Goal: Information Seeking & Learning: Compare options

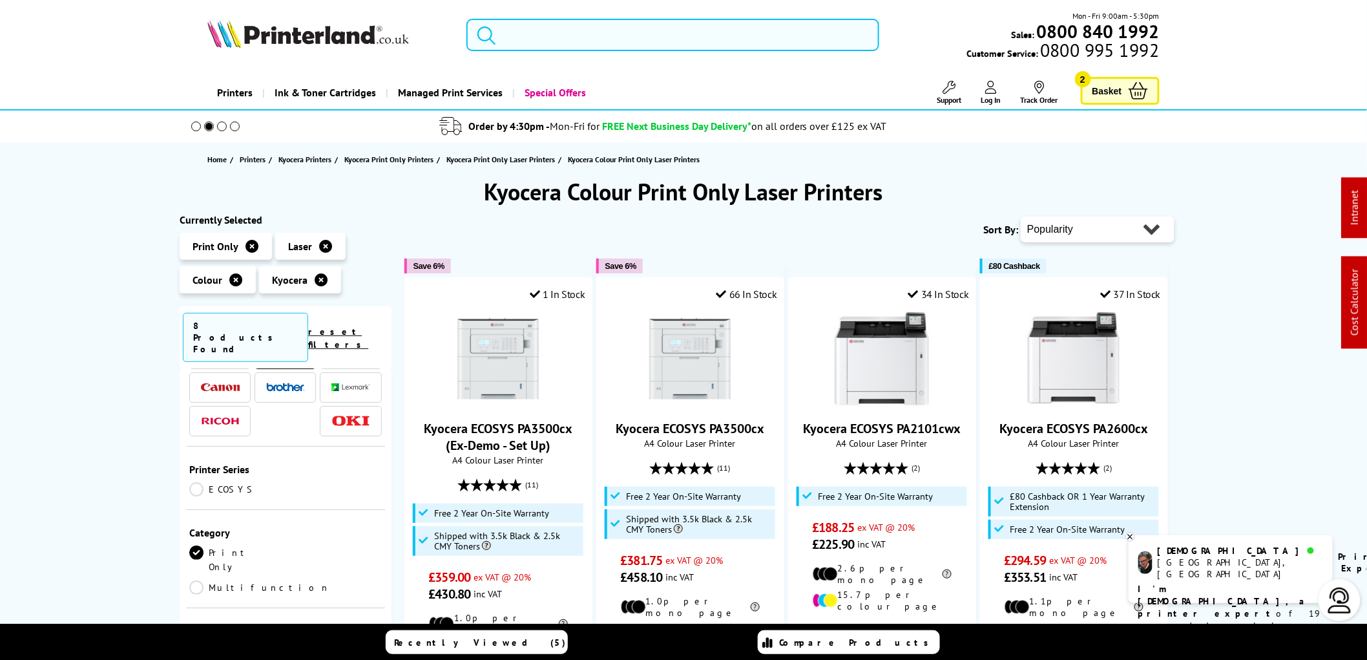
click at [526, 37] on input "search" at bounding box center [672, 35] width 413 height 32
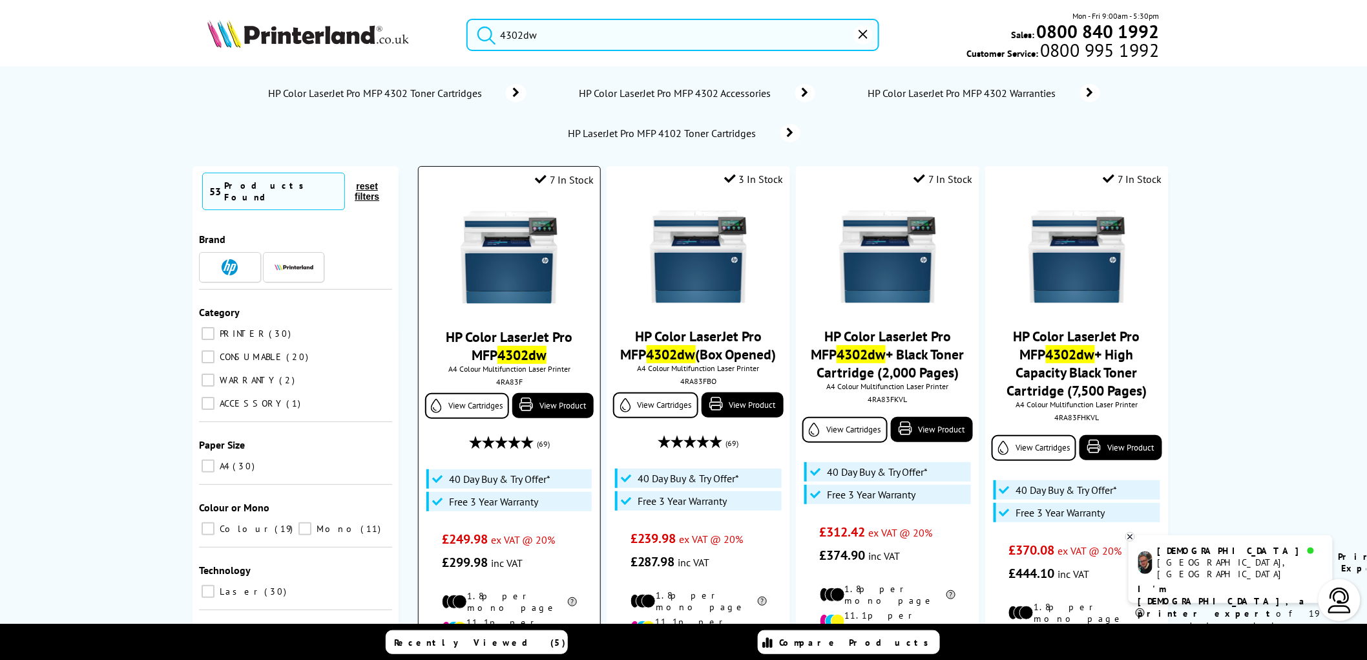
type input "4302dw"
click at [508, 256] on img at bounding box center [509, 257] width 97 height 97
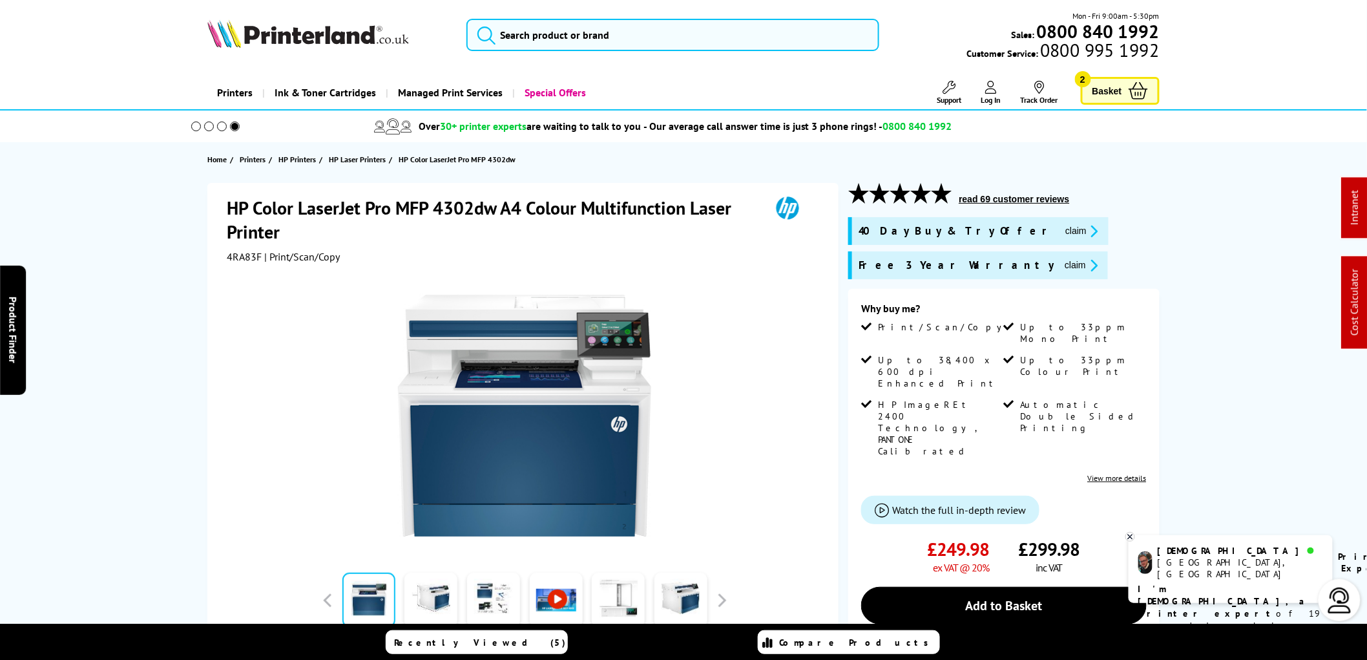
click at [326, 39] on img at bounding box center [308, 33] width 202 height 28
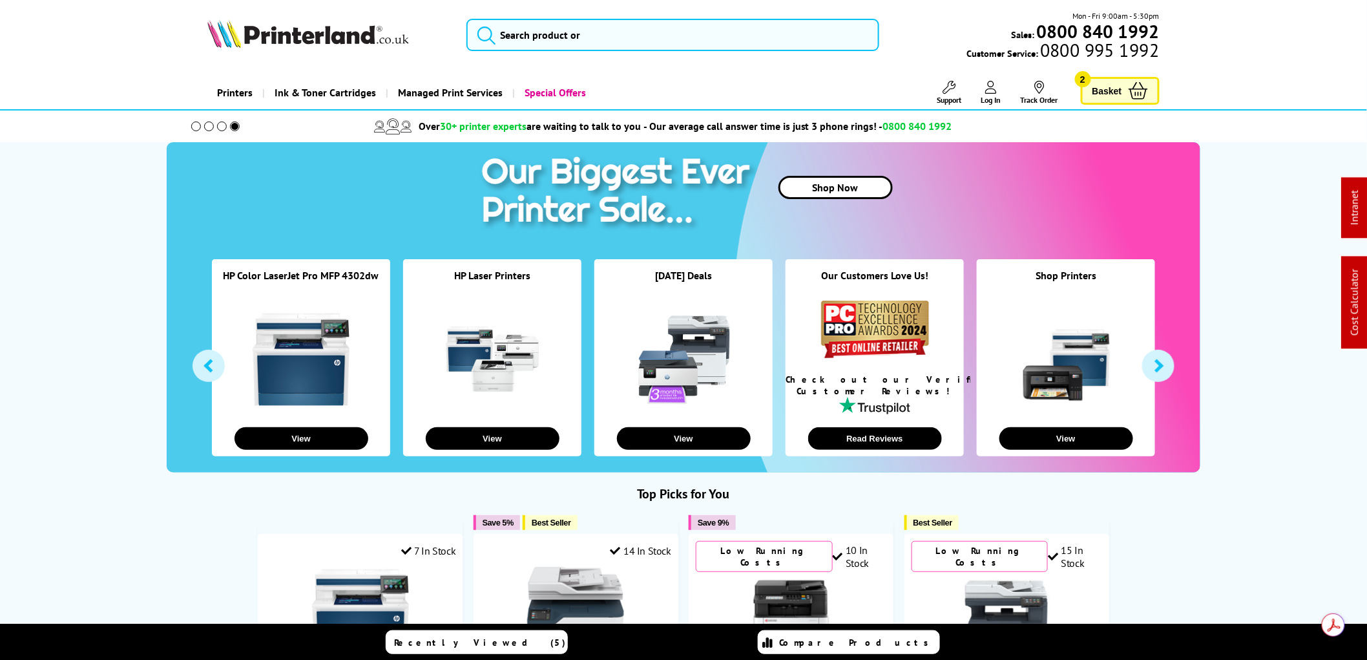
click at [324, 347] on link at bounding box center [301, 359] width 97 height 97
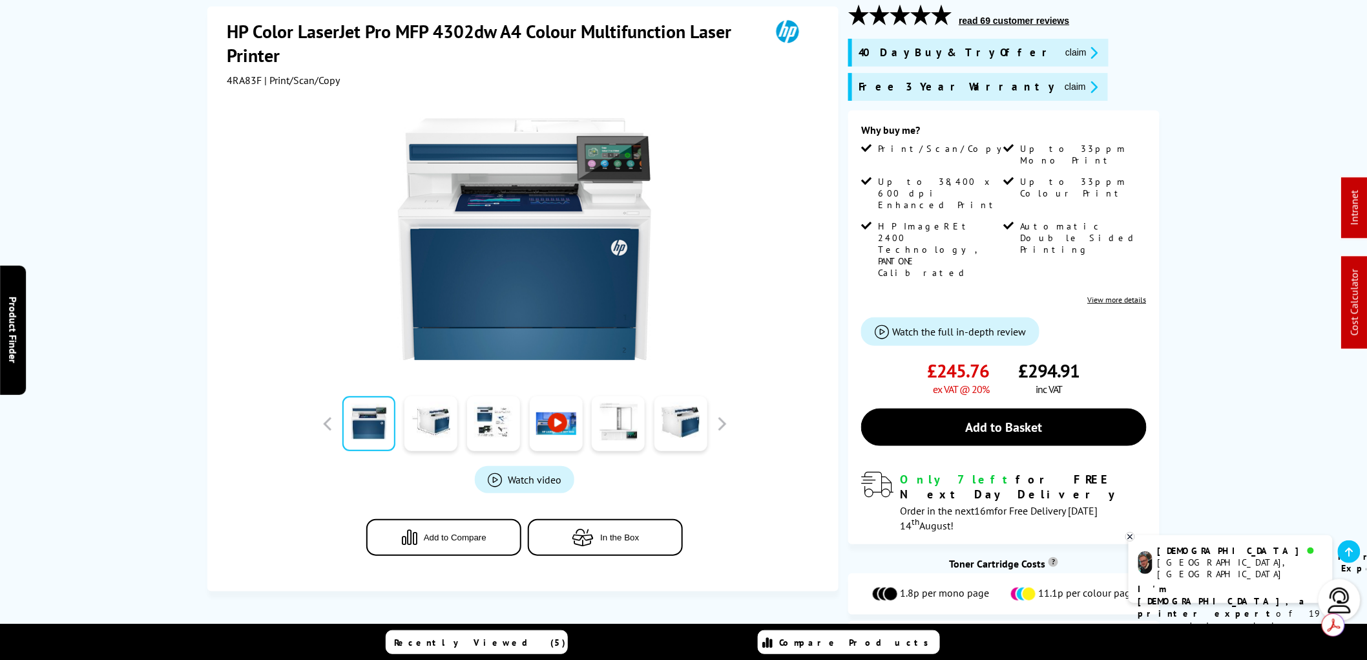
scroll to position [72, 0]
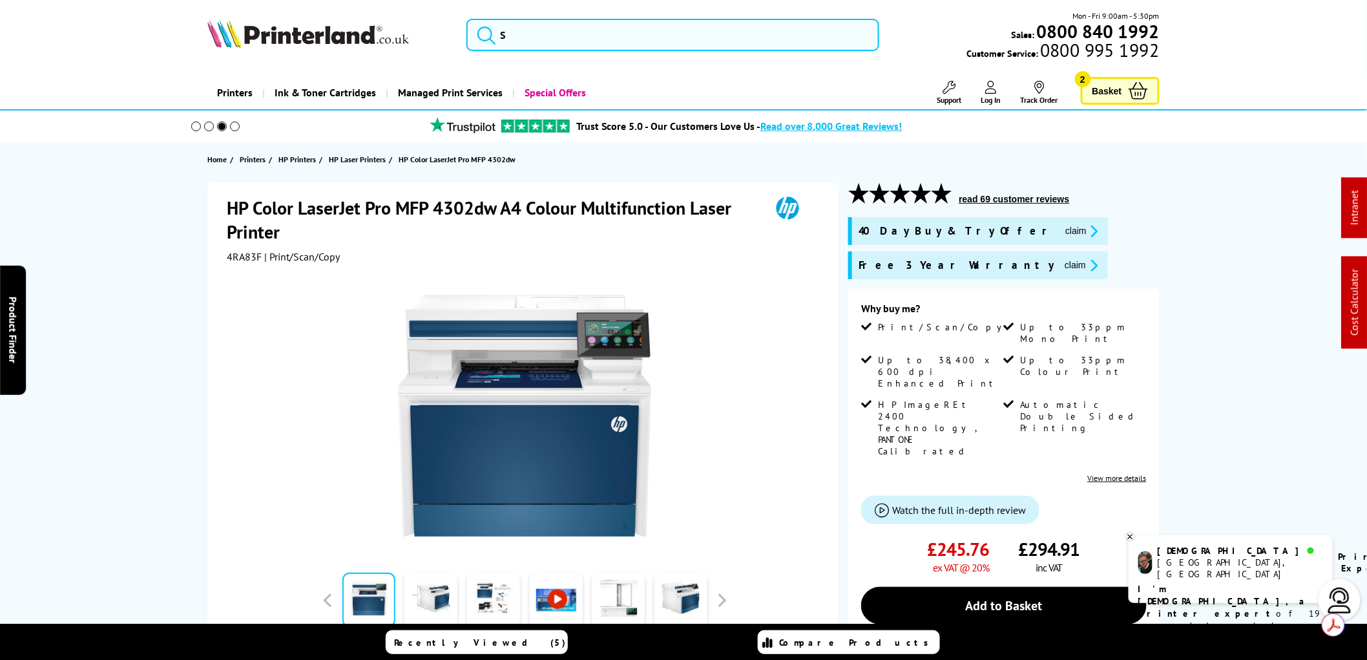
click at [1133, 536] on icon at bounding box center [1130, 537] width 8 height 10
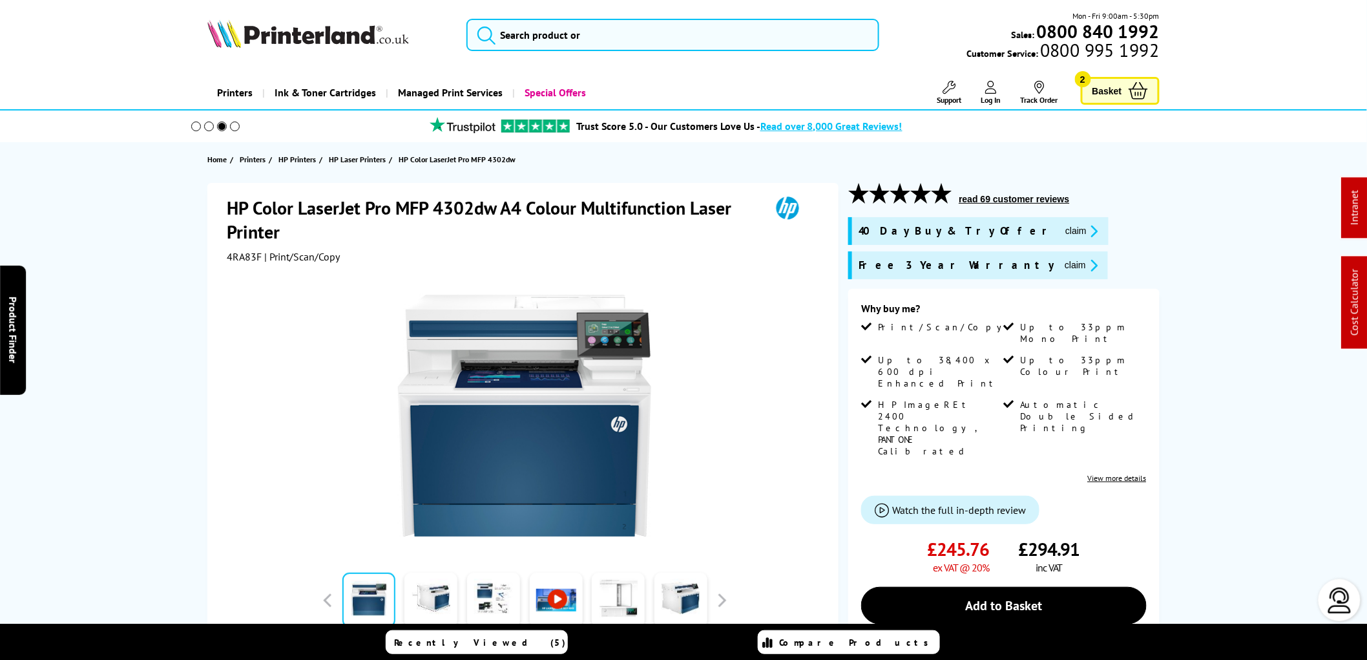
click at [315, 40] on img at bounding box center [308, 33] width 202 height 28
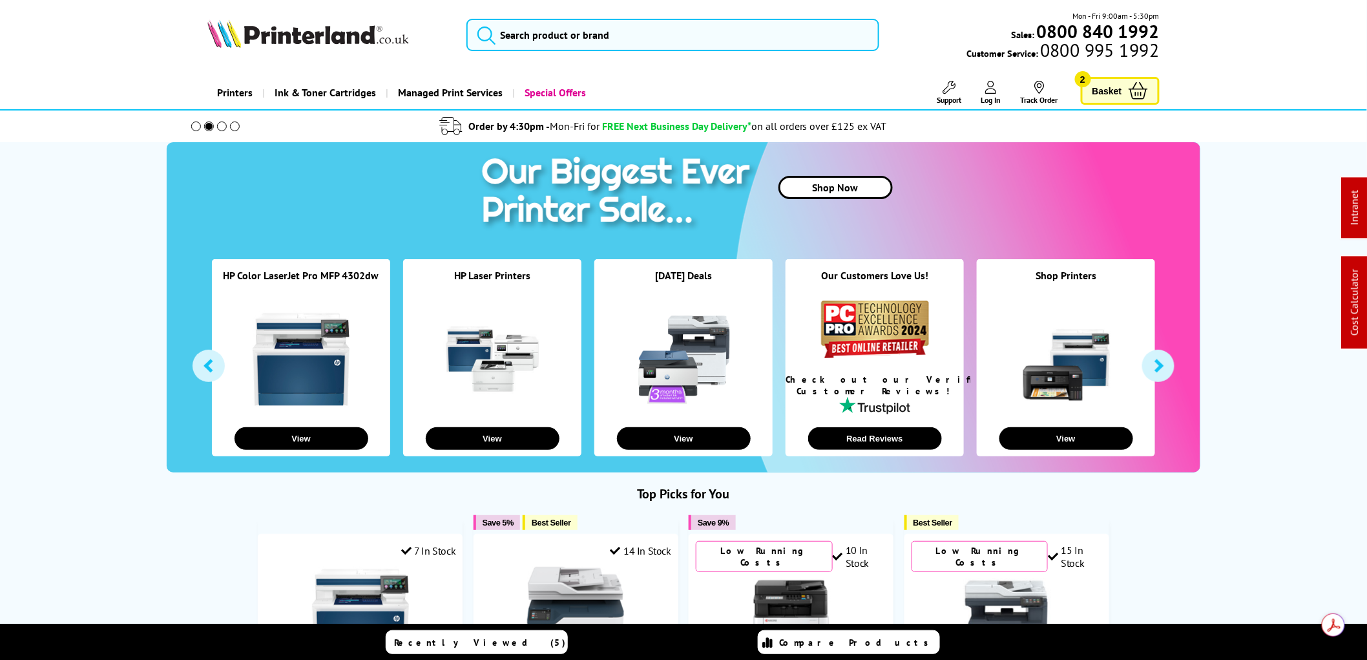
click at [293, 39] on img at bounding box center [308, 33] width 202 height 28
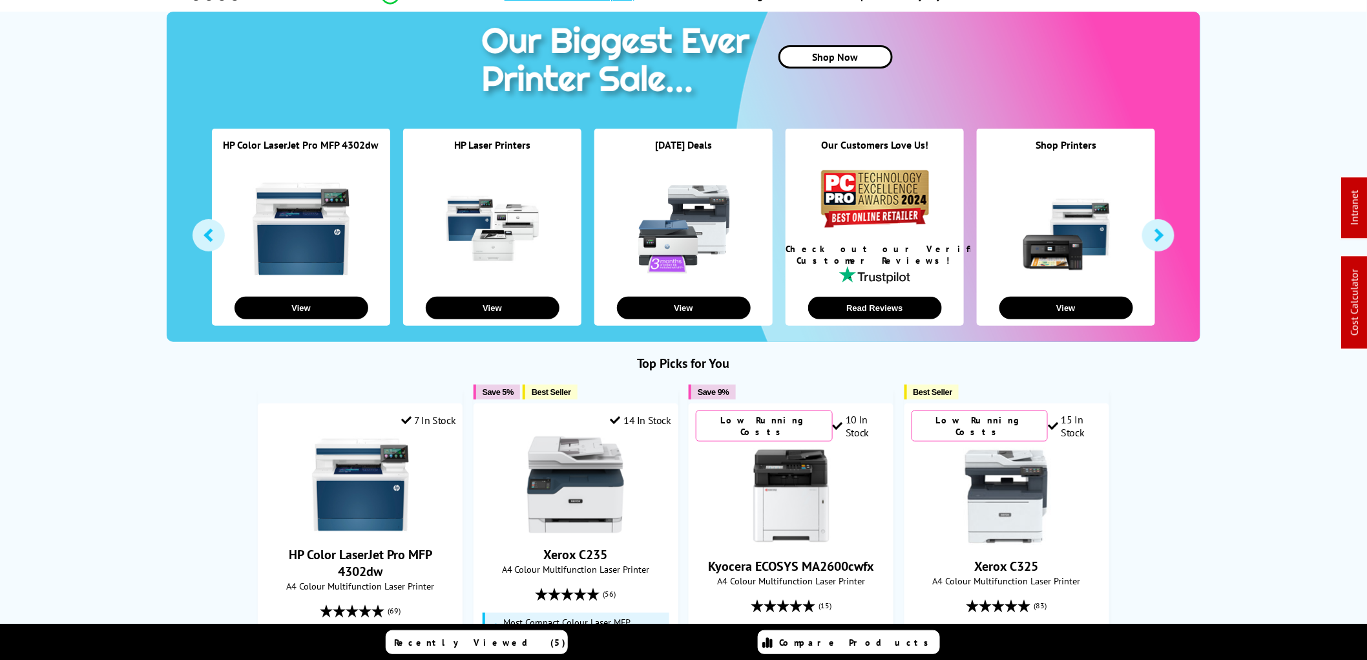
scroll to position [287, 0]
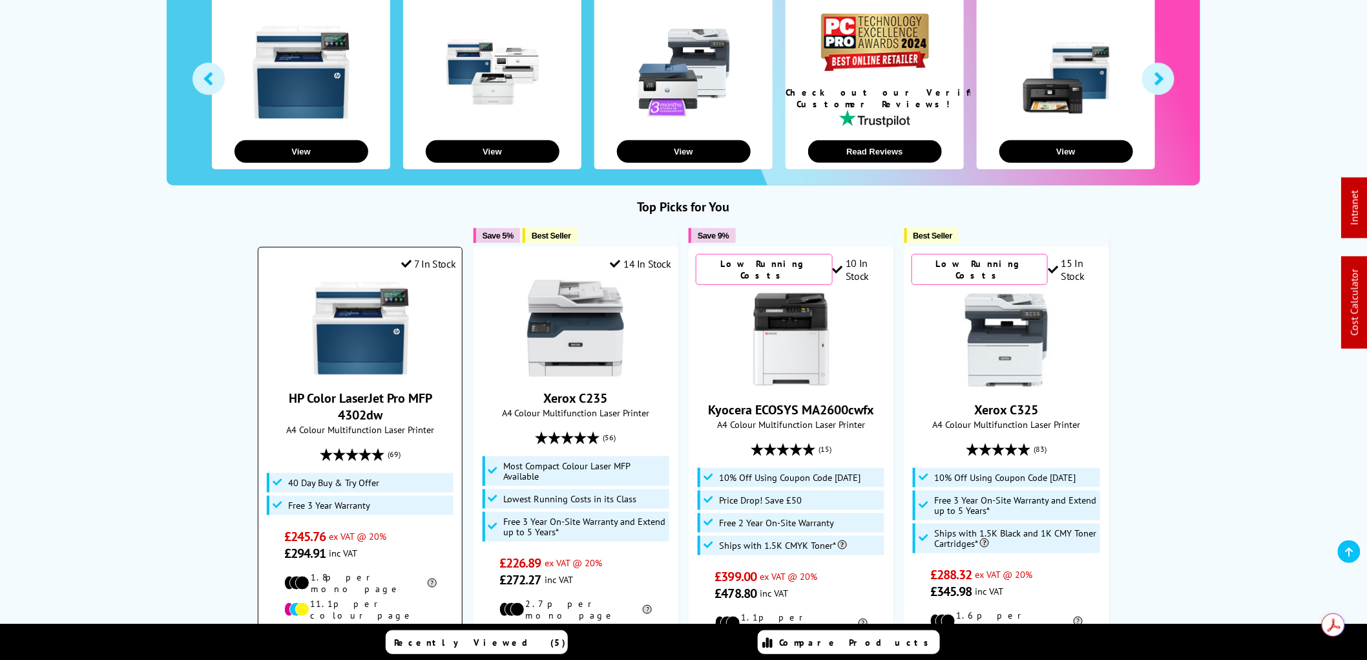
click at [375, 341] on img at bounding box center [360, 328] width 97 height 97
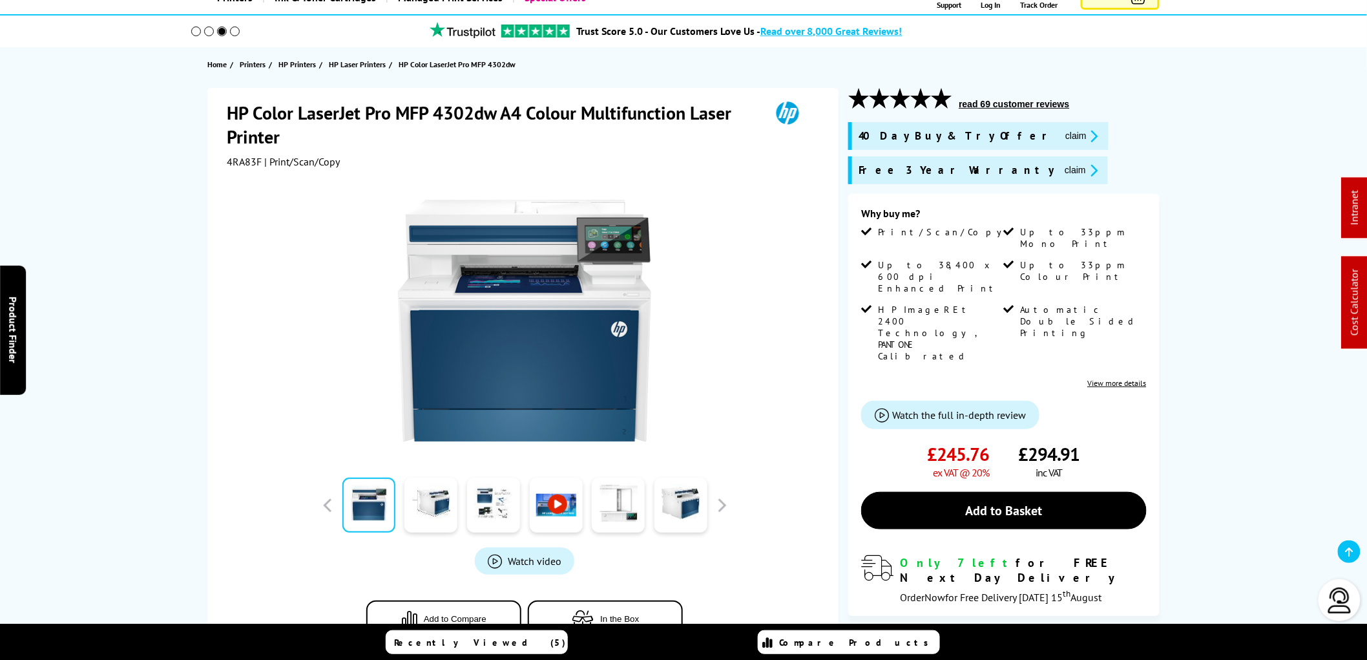
scroll to position [72, 0]
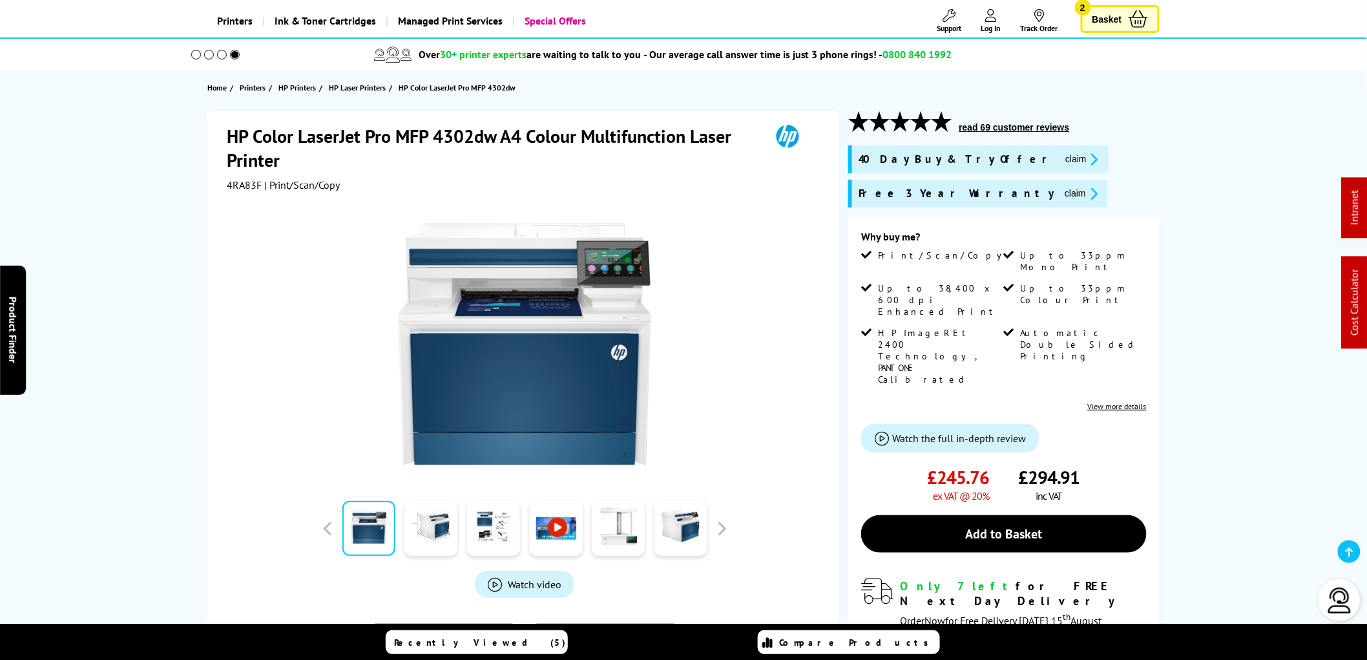
click at [930, 432] on span "Watch the full in-depth review" at bounding box center [959, 438] width 134 height 13
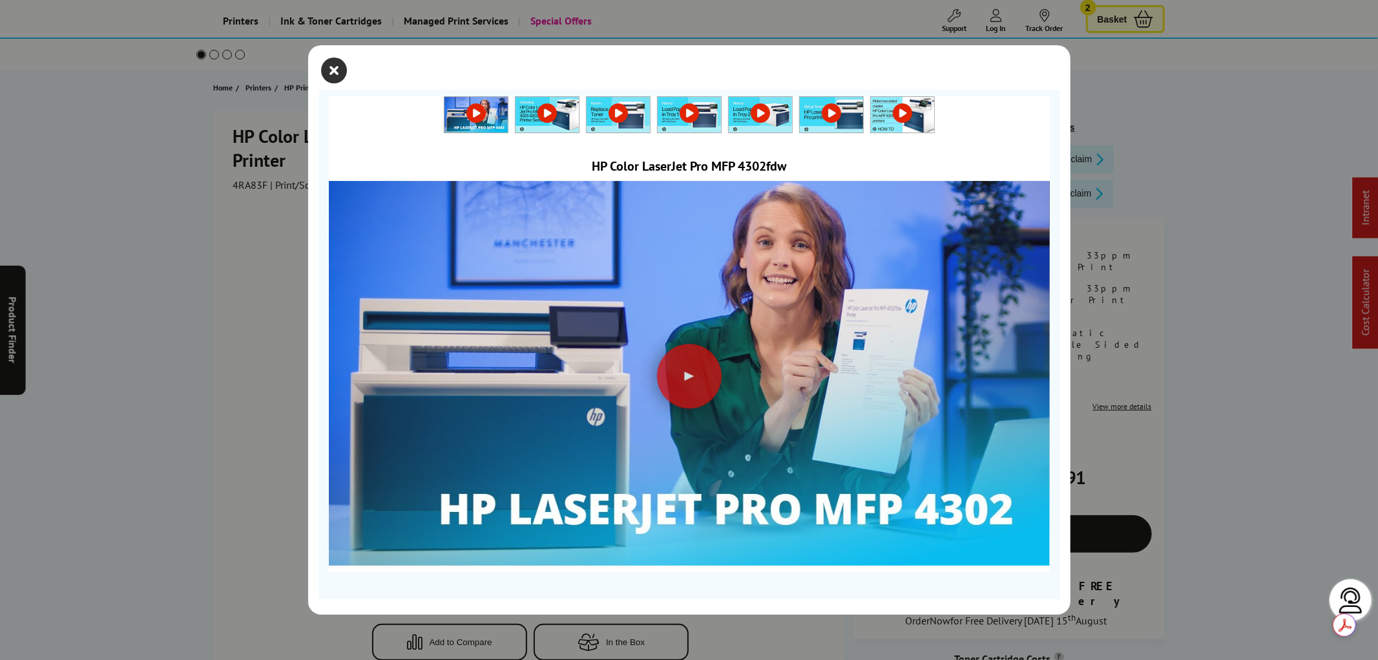
click at [332, 74] on icon "close modal" at bounding box center [335, 71] width 26 height 26
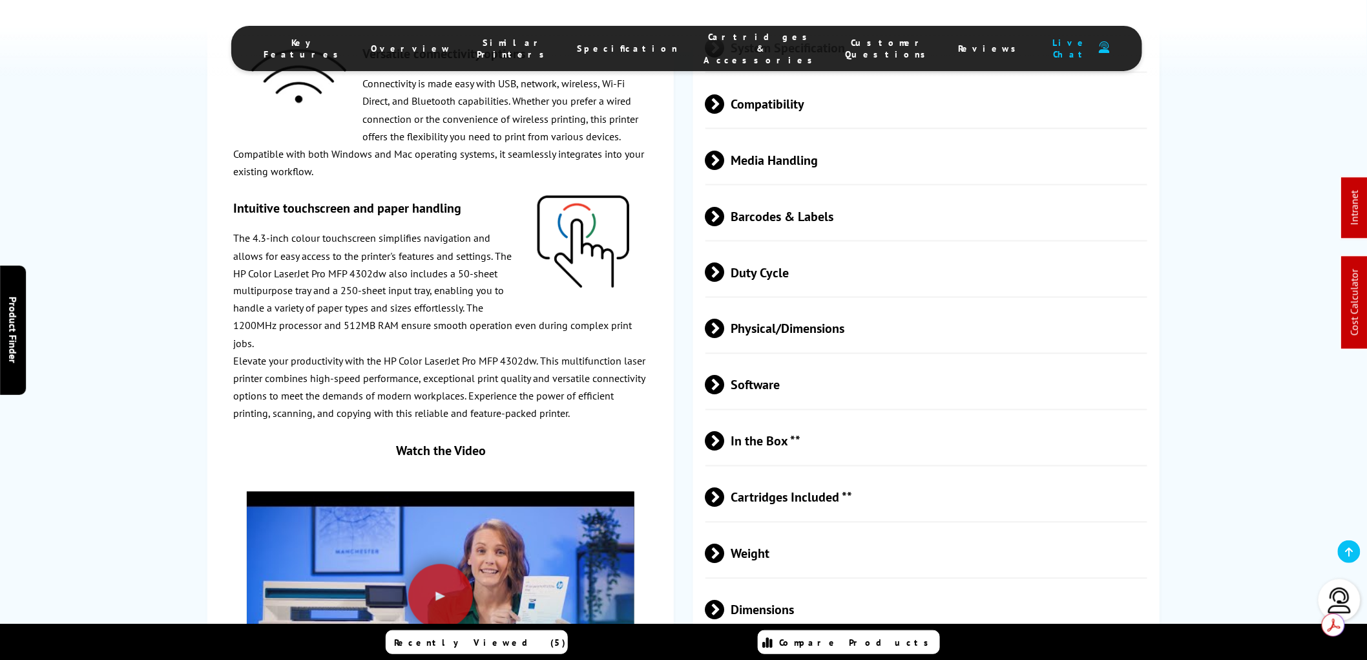
scroll to position [3086, 0]
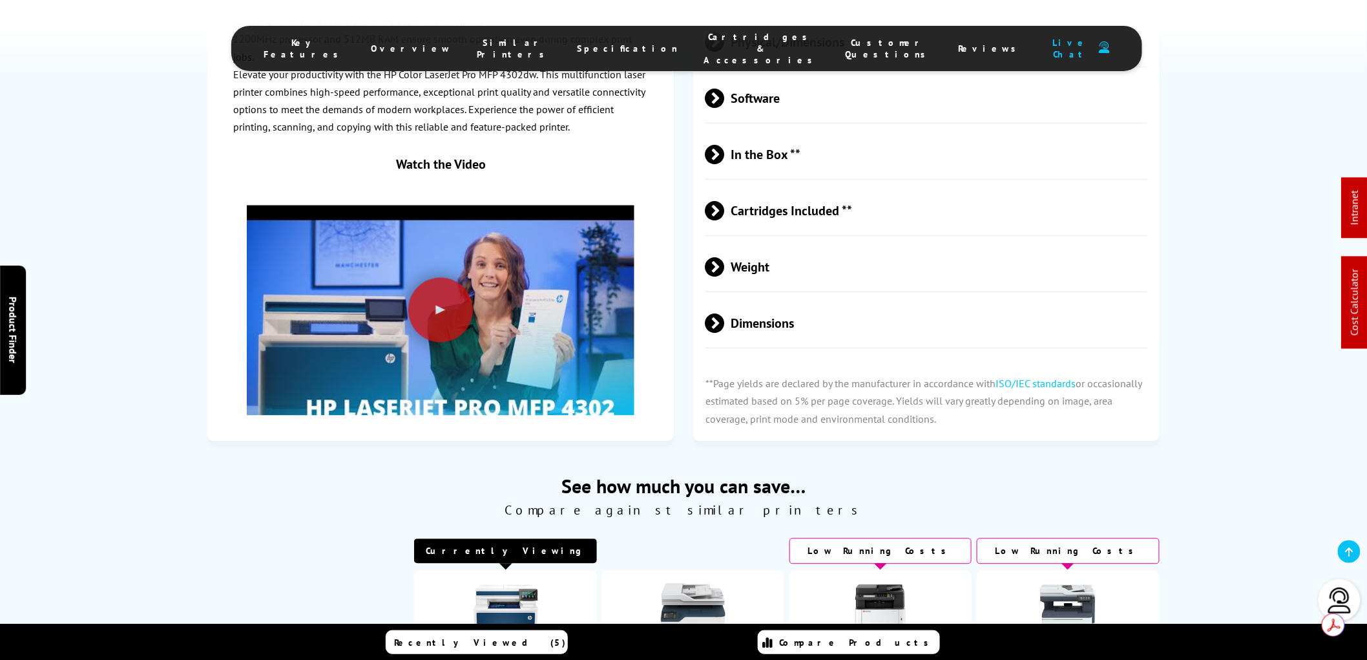
click at [725, 145] on span at bounding box center [725, 154] width 0 height 19
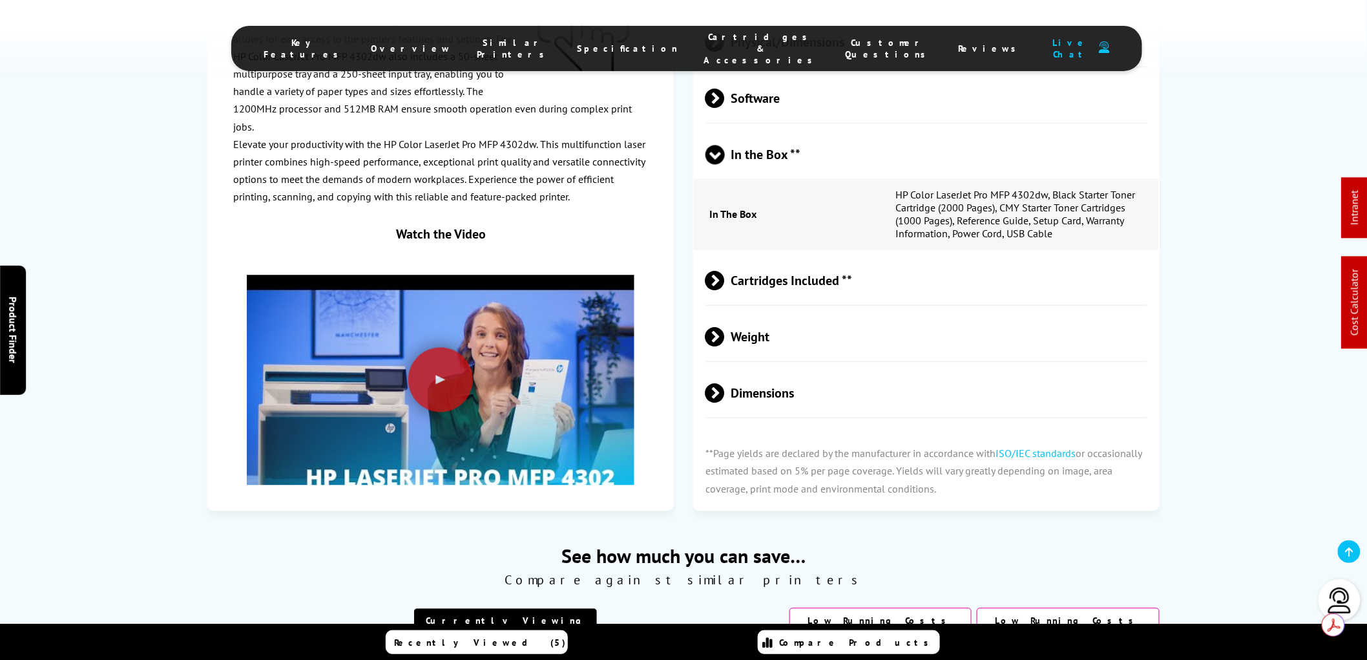
click at [725, 271] on span at bounding box center [725, 280] width 0 height 19
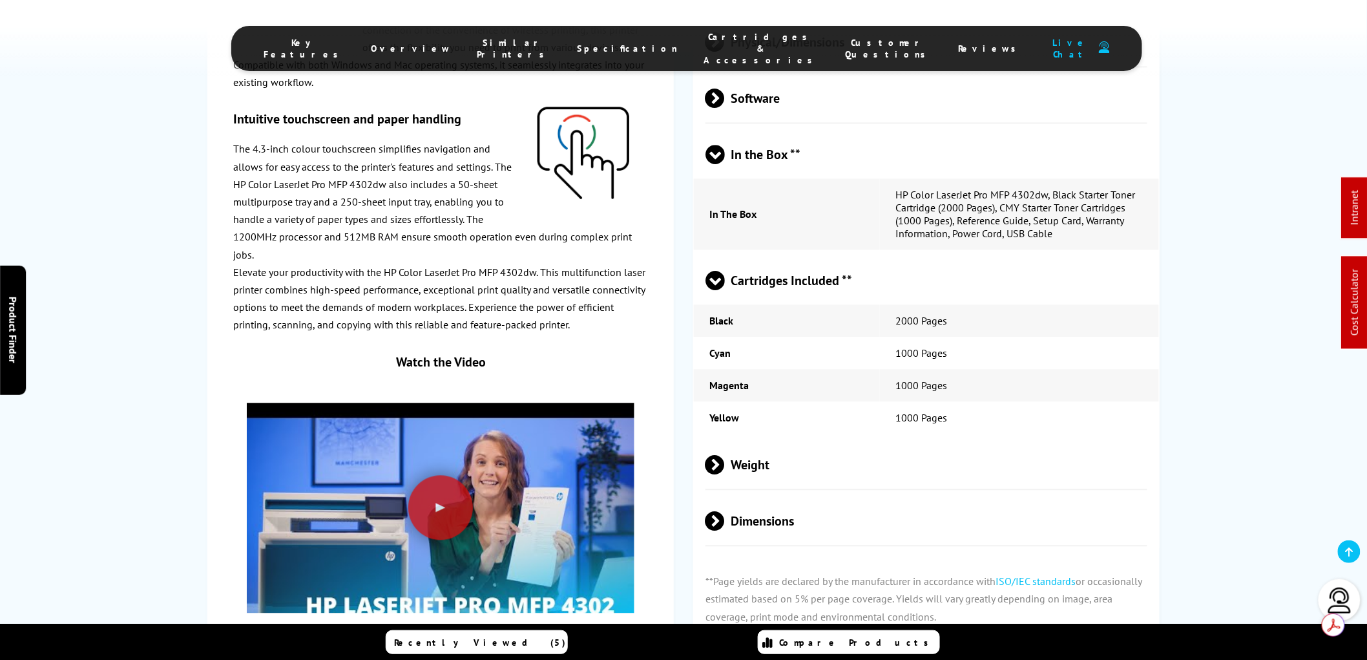
click at [725, 455] on span at bounding box center [725, 464] width 0 height 19
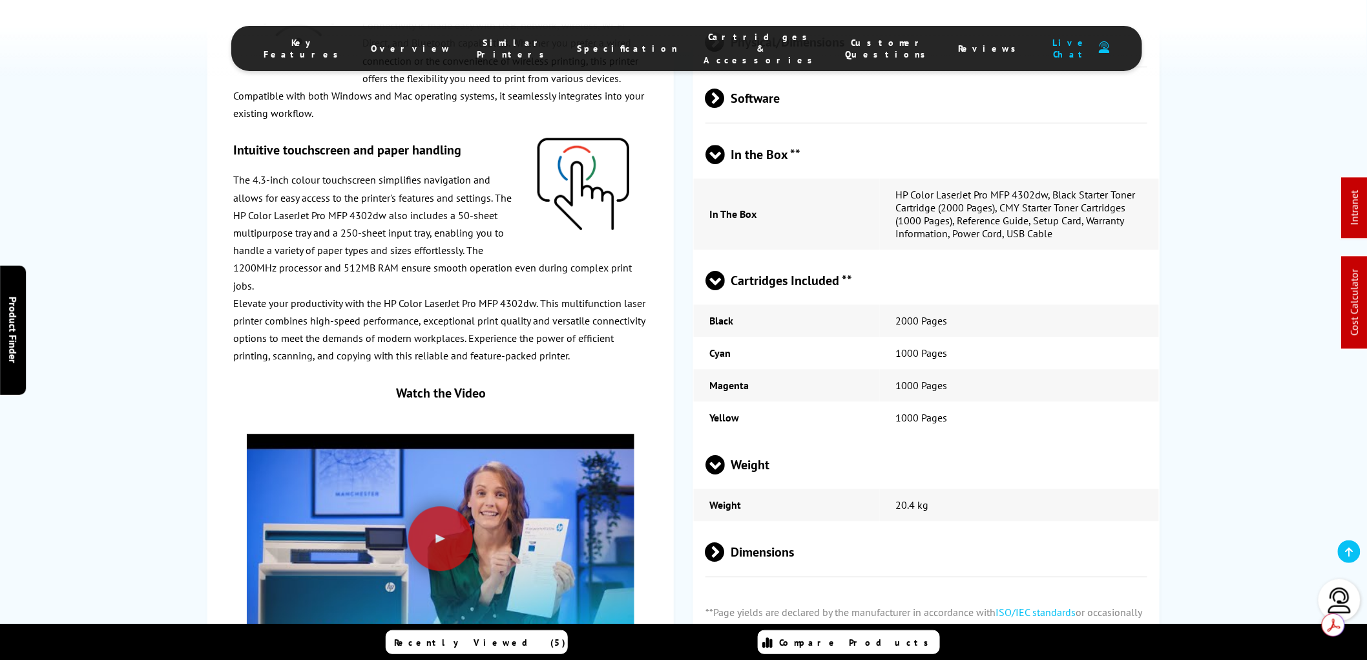
click at [725, 542] on span at bounding box center [725, 551] width 0 height 19
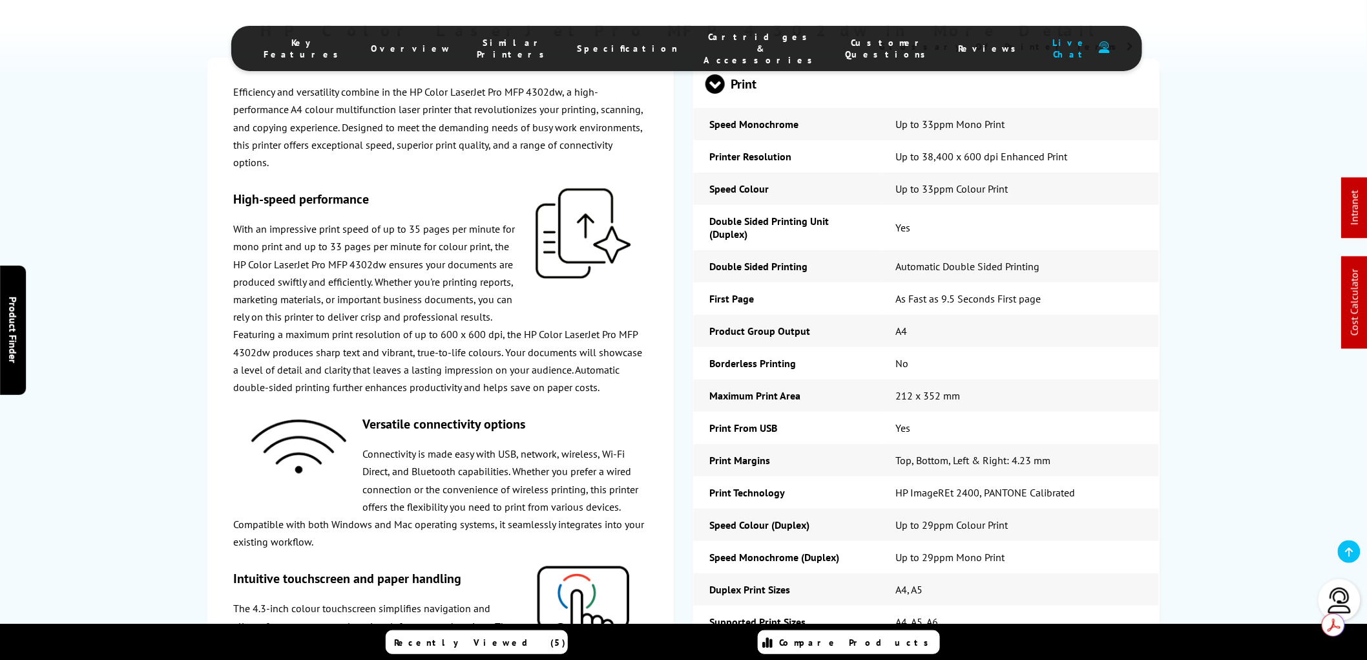
scroll to position [2440, 0]
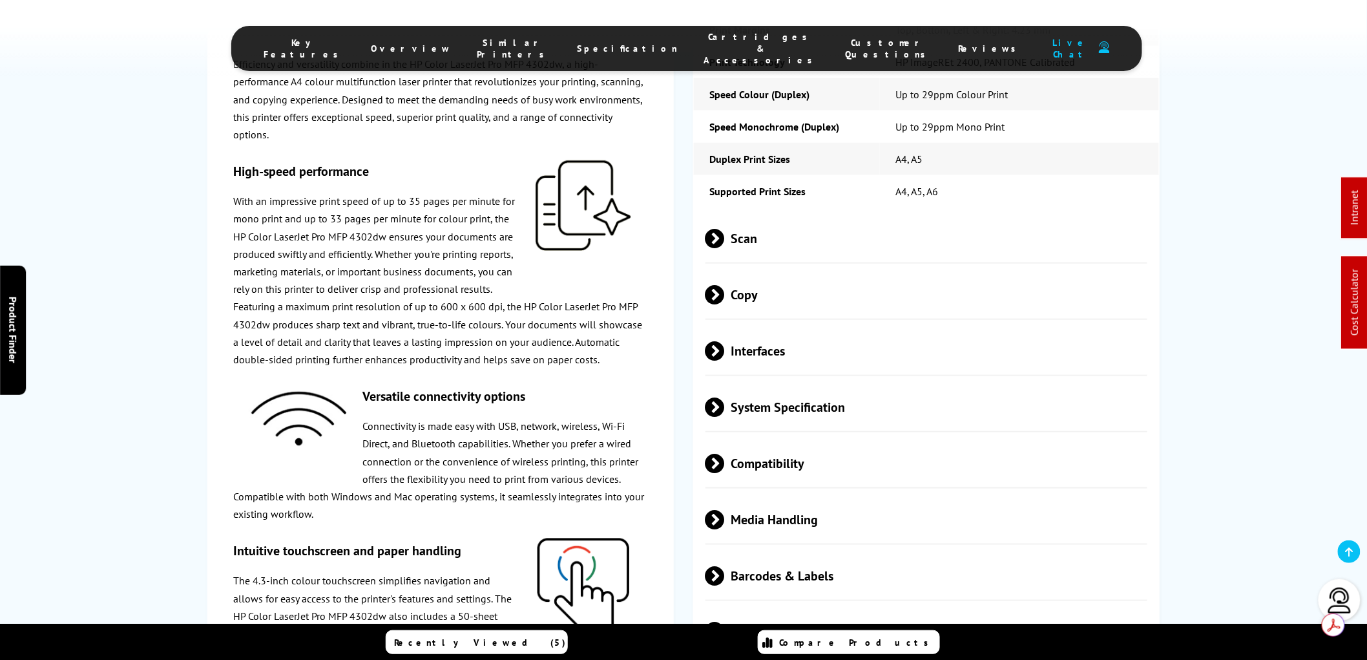
click at [725, 229] on span at bounding box center [725, 238] width 0 height 19
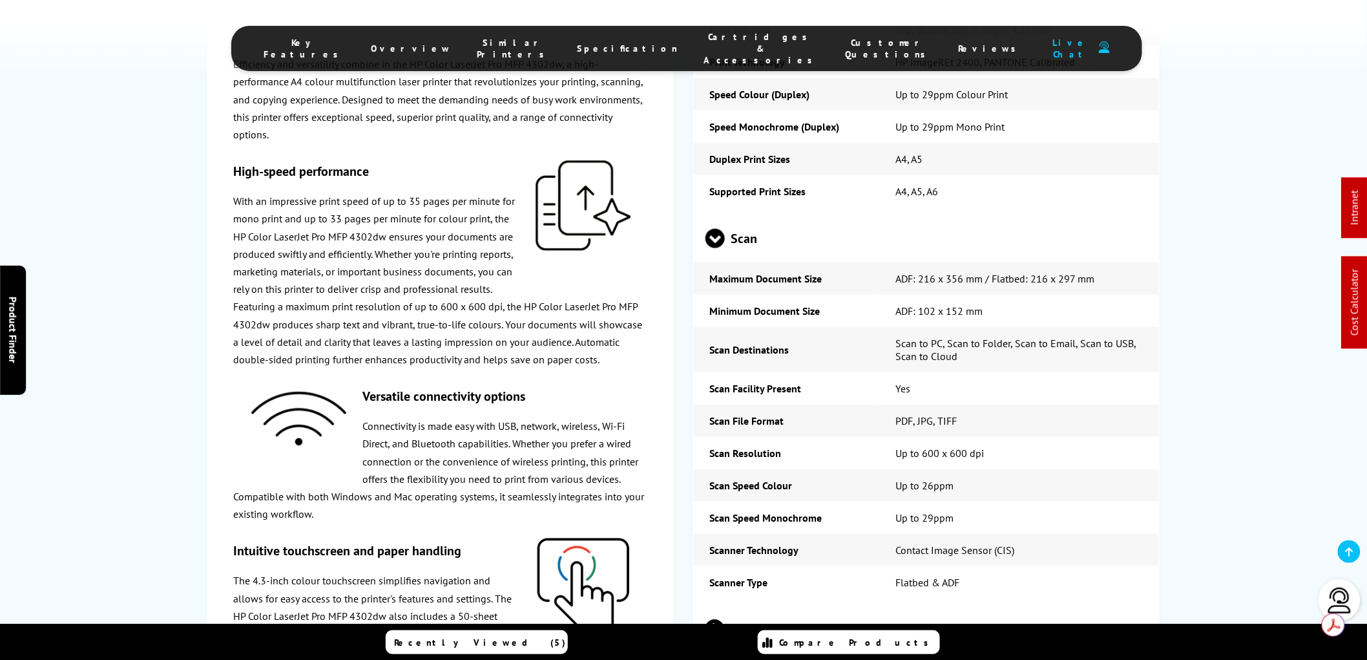
scroll to position [2728, 0]
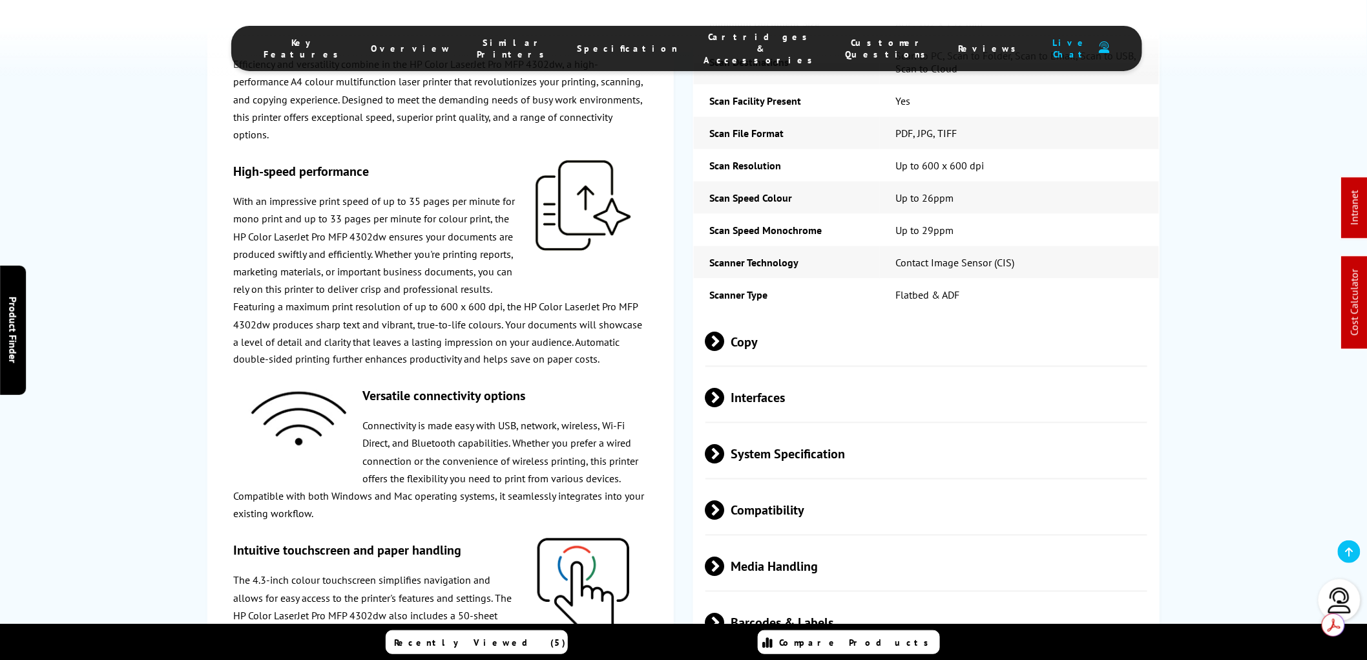
click at [725, 332] on span at bounding box center [725, 341] width 0 height 19
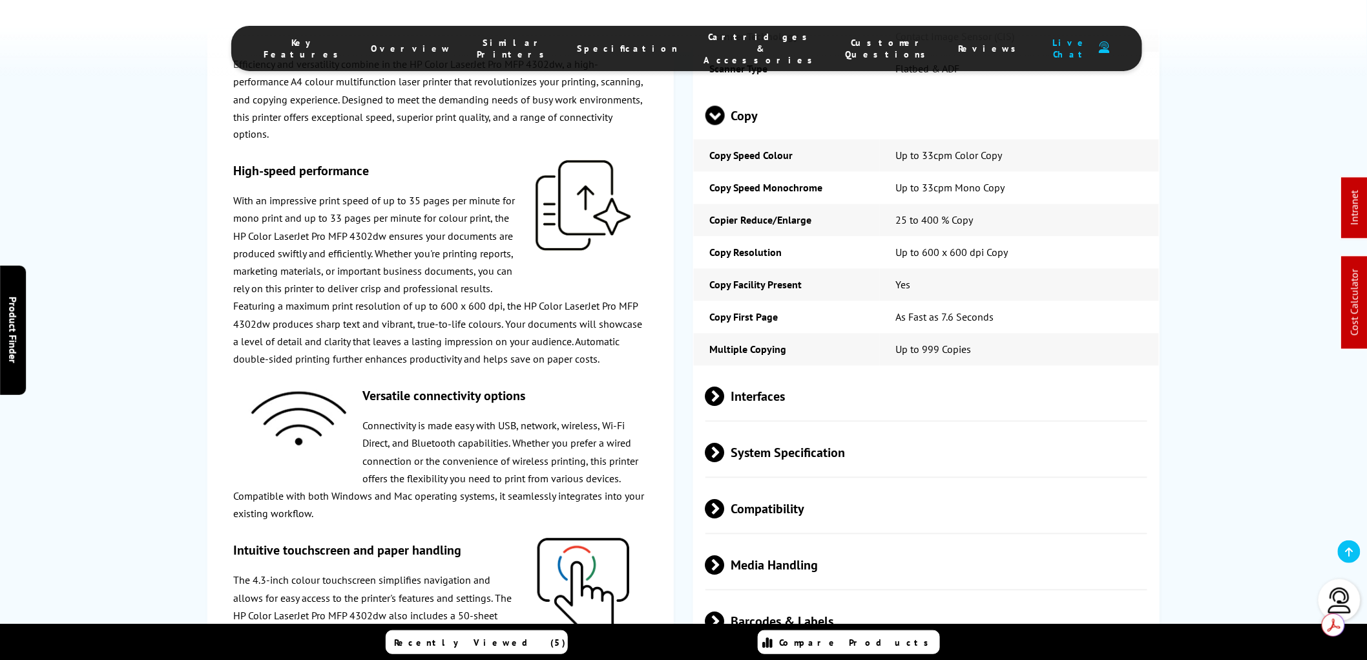
scroll to position [3086, 0]
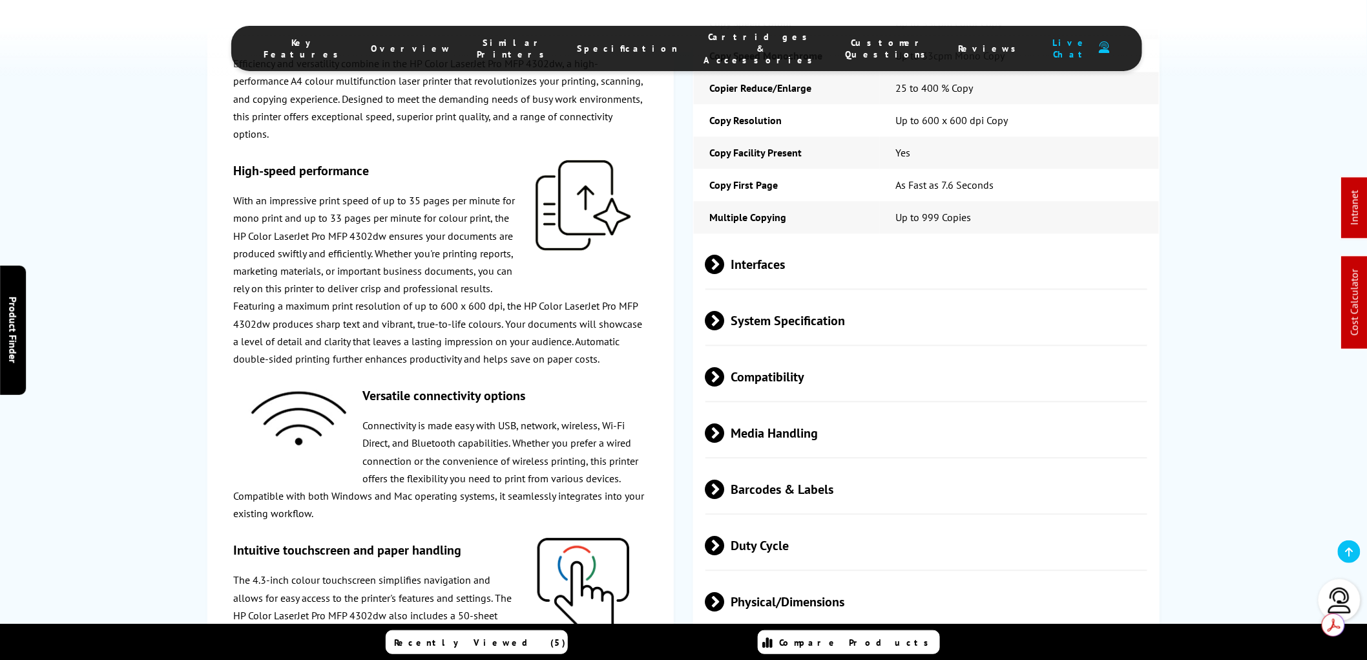
click at [725, 313] on span at bounding box center [725, 320] width 0 height 19
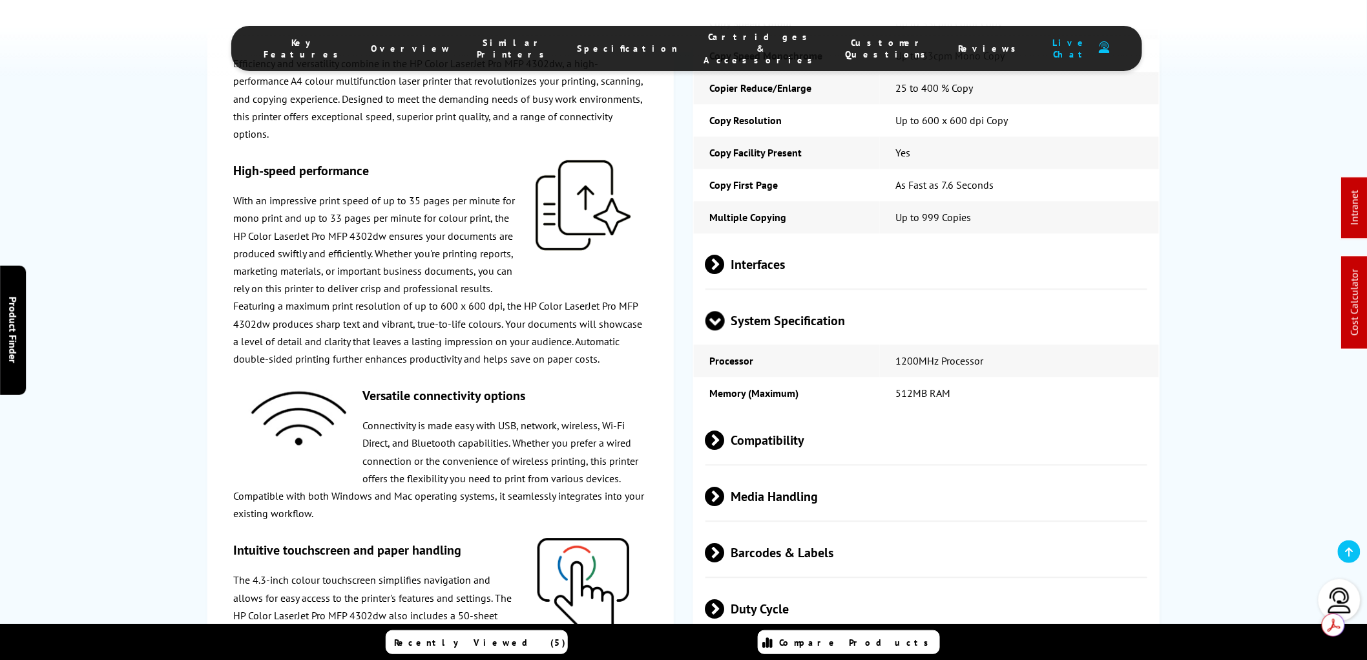
click at [725, 431] on span at bounding box center [725, 439] width 0 height 19
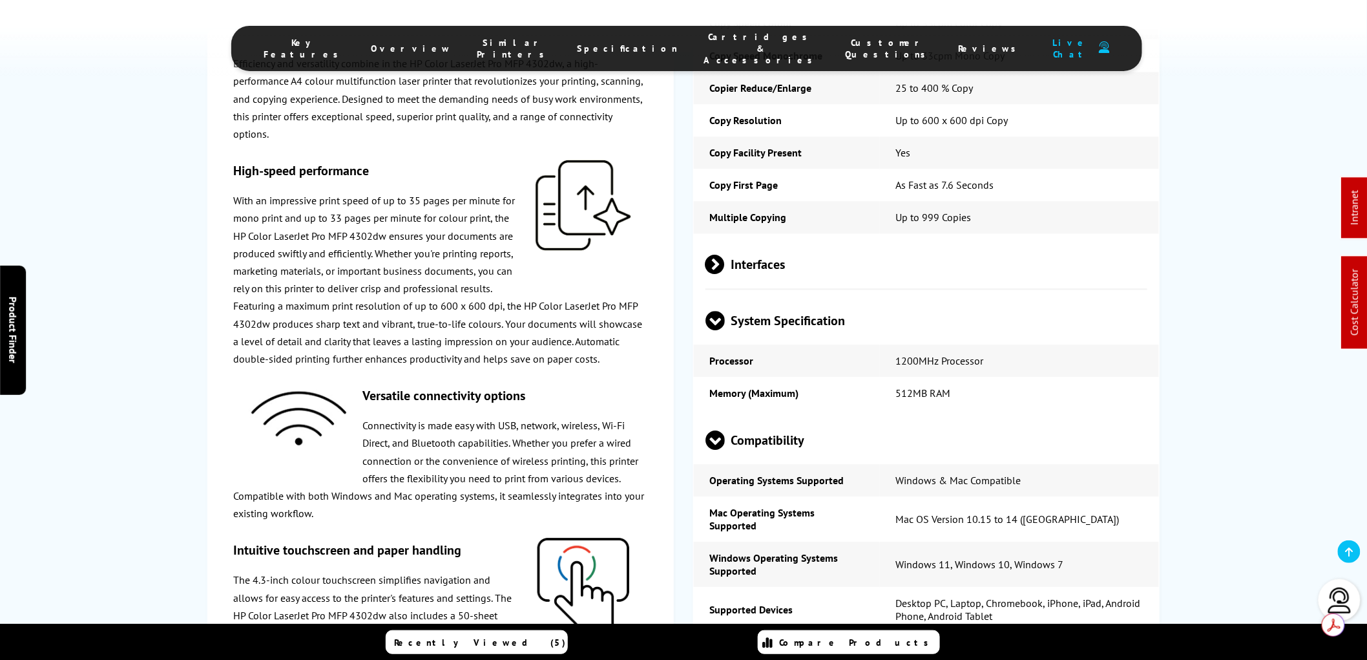
scroll to position [3374, 0]
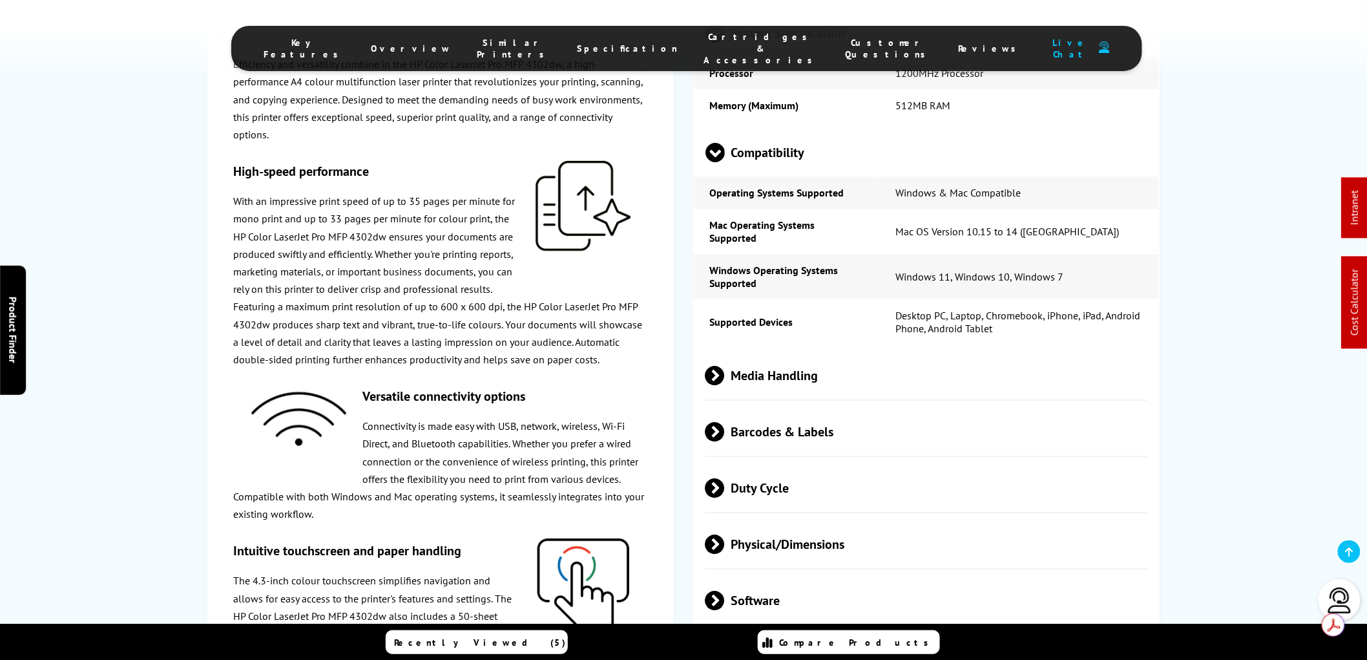
click at [725, 366] on span at bounding box center [725, 375] width 0 height 19
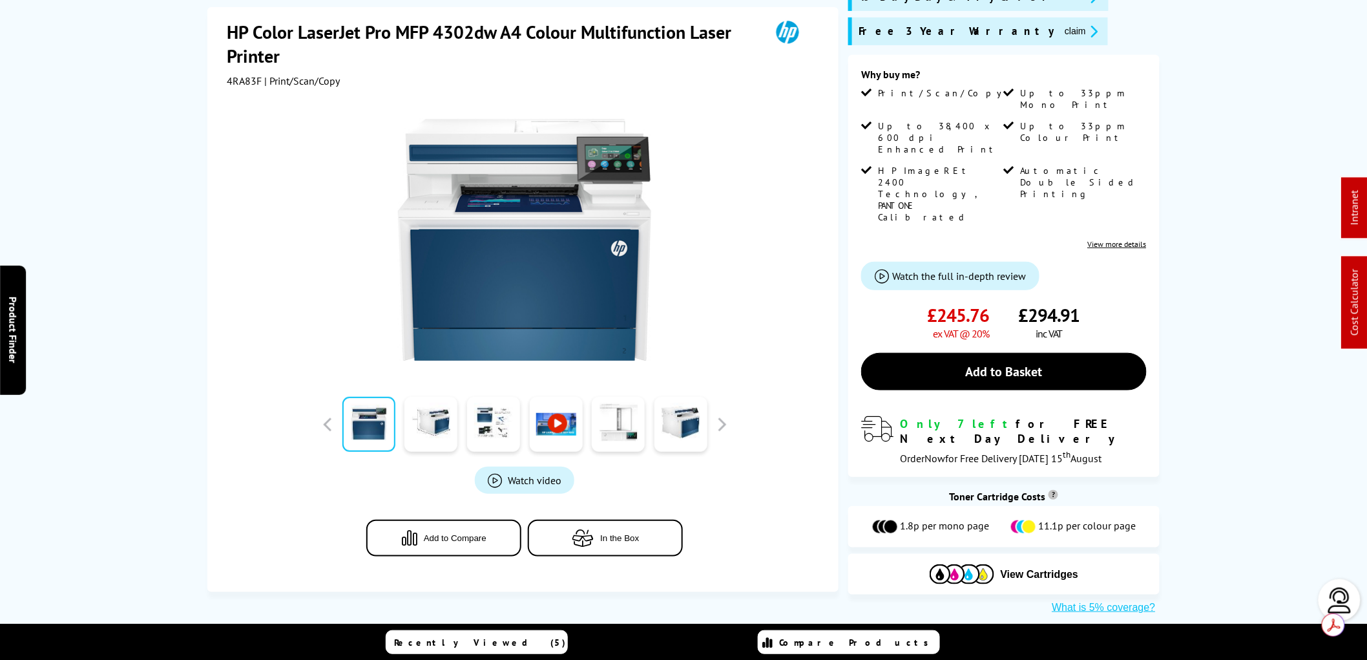
scroll to position [0, 0]
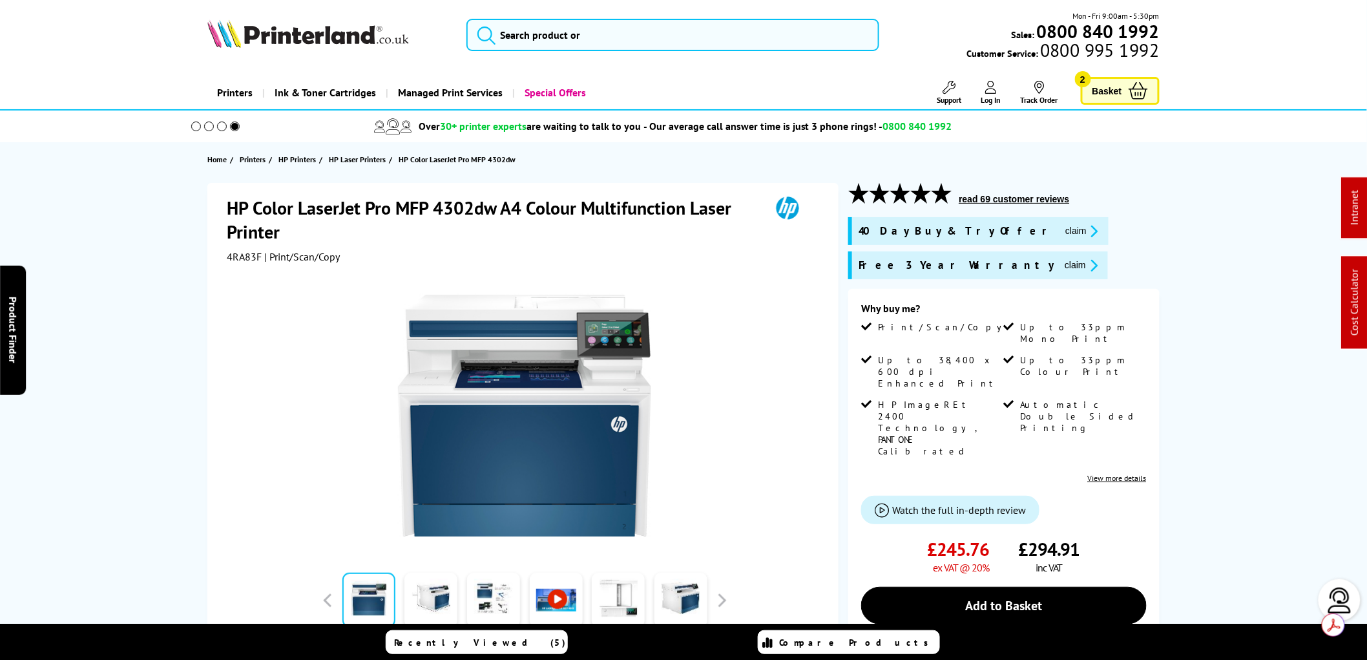
click at [328, 43] on img at bounding box center [308, 33] width 202 height 28
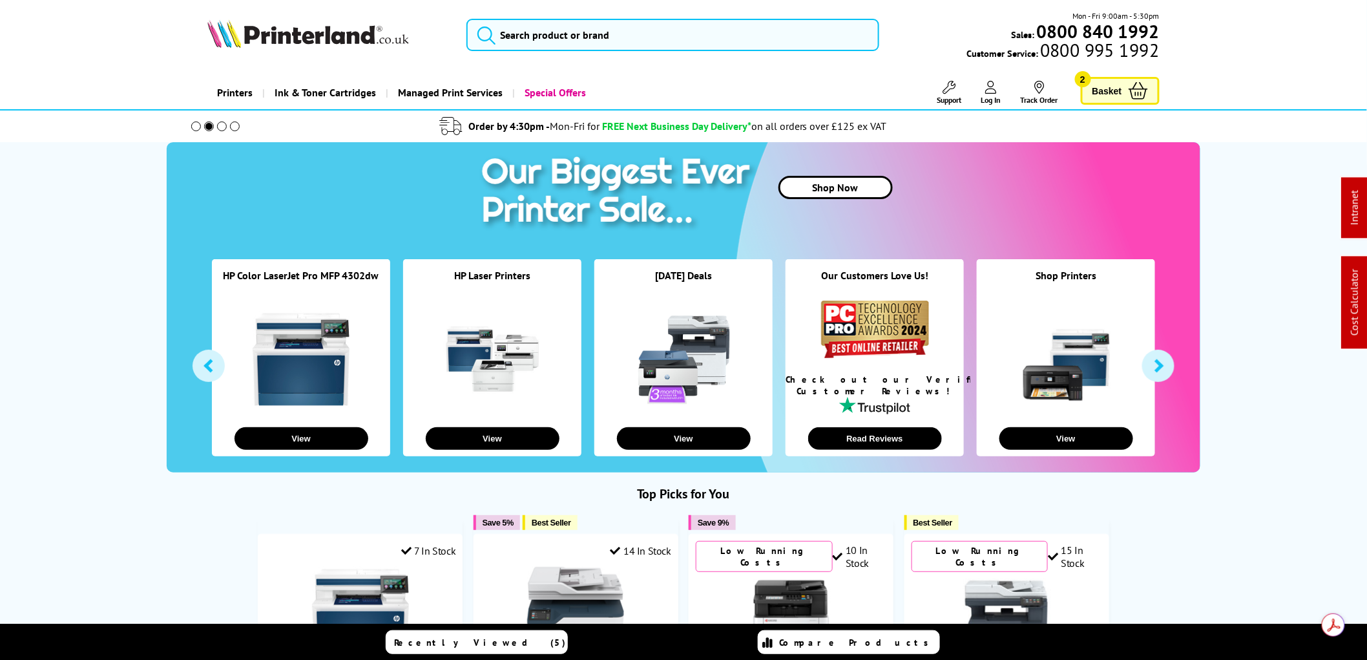
click at [331, 39] on img at bounding box center [308, 33] width 202 height 28
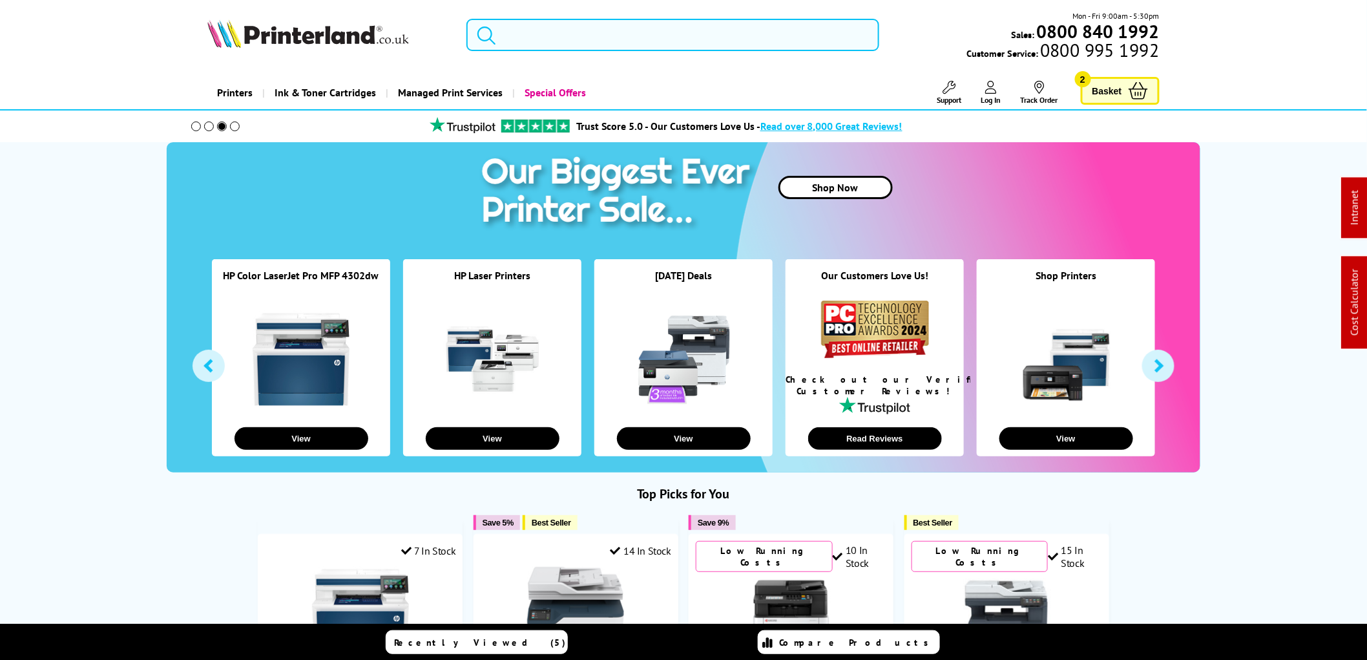
click at [538, 36] on input "search" at bounding box center [672, 35] width 413 height 32
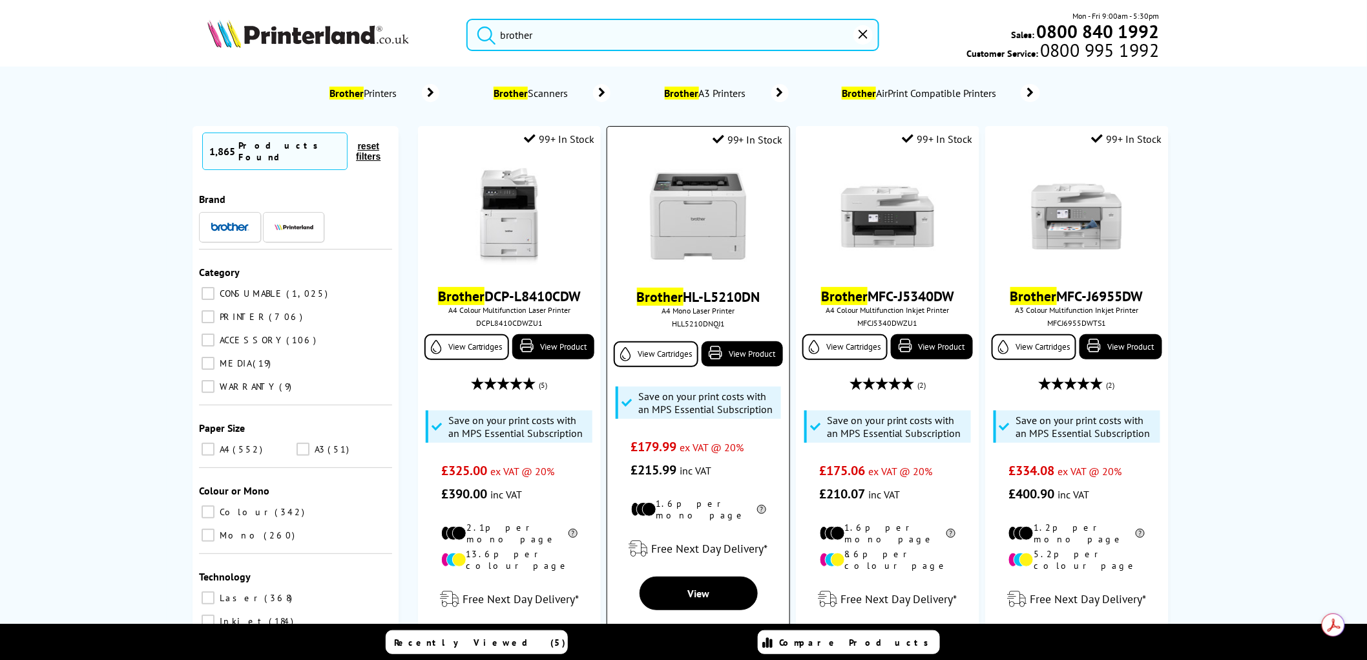
type input "brother"
click at [707, 228] on img at bounding box center [698, 217] width 97 height 97
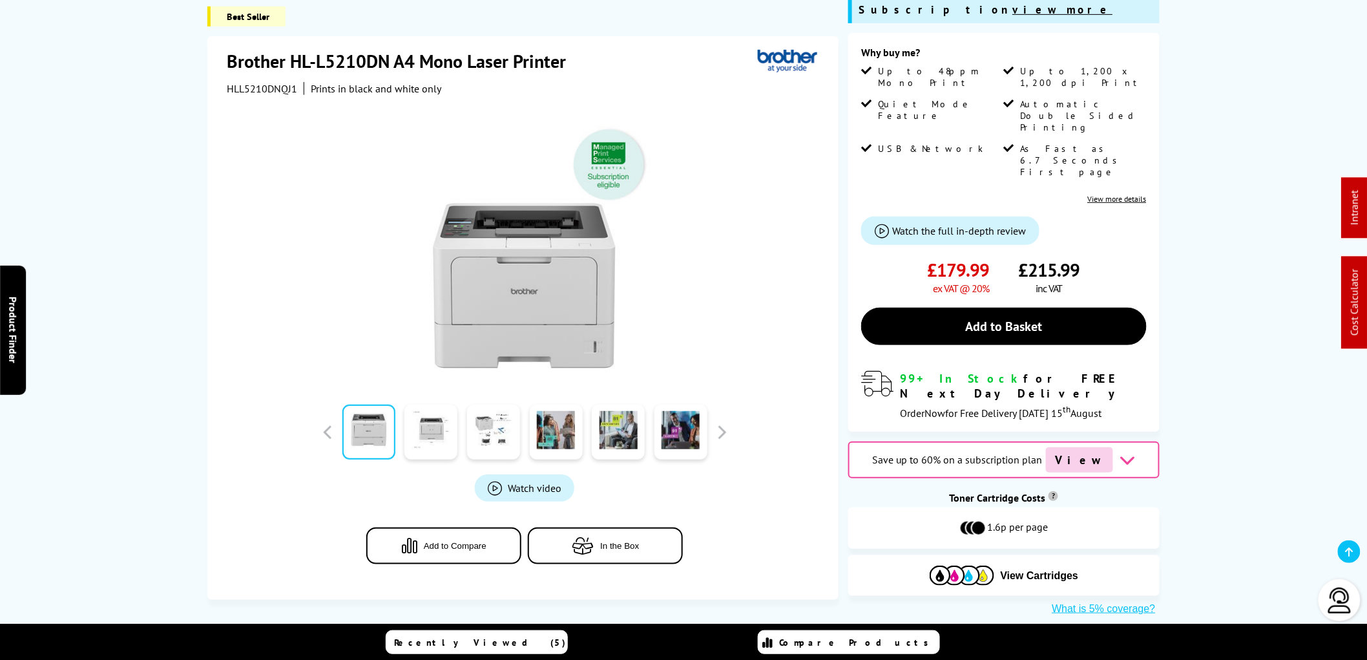
scroll to position [72, 0]
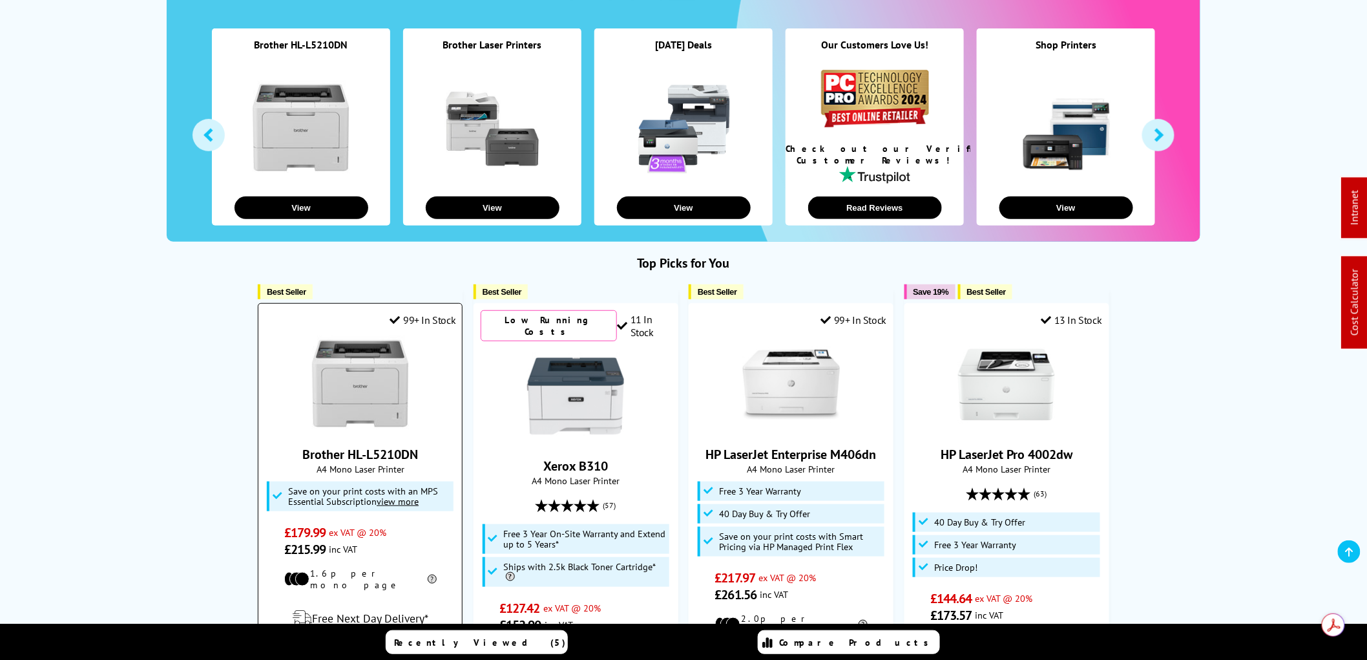
scroll to position [287, 0]
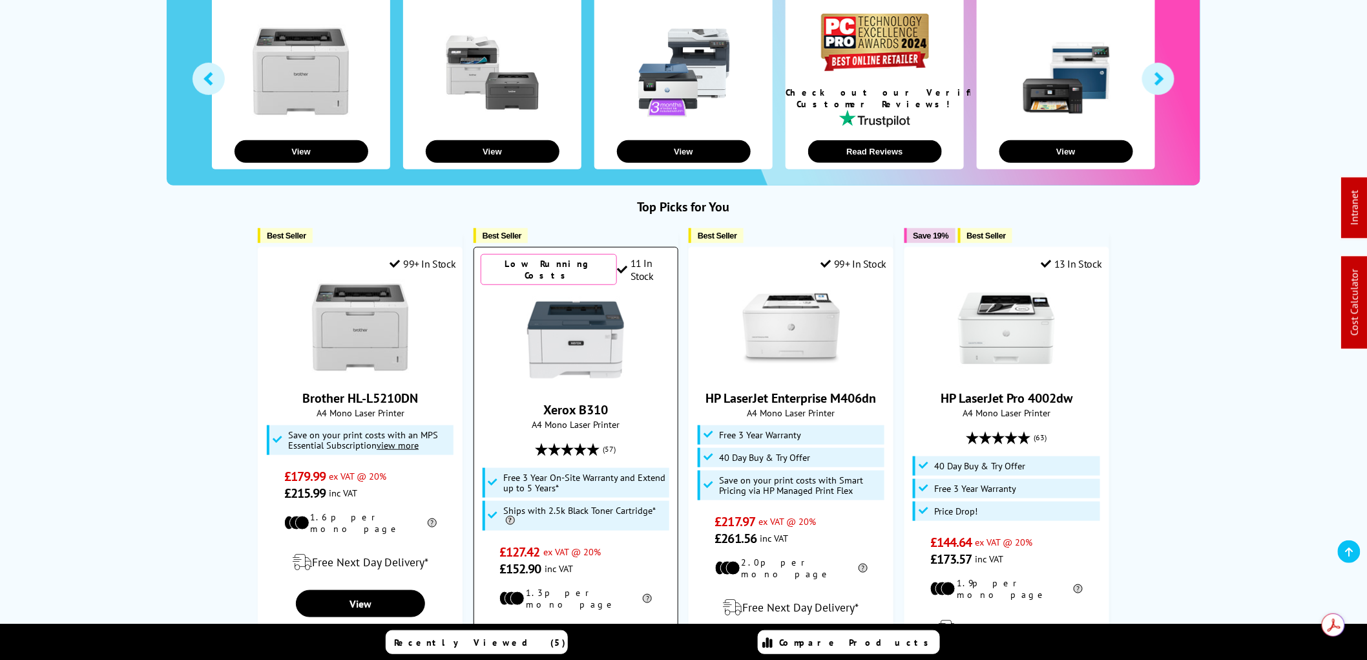
click at [591, 344] on img at bounding box center [575, 339] width 97 height 97
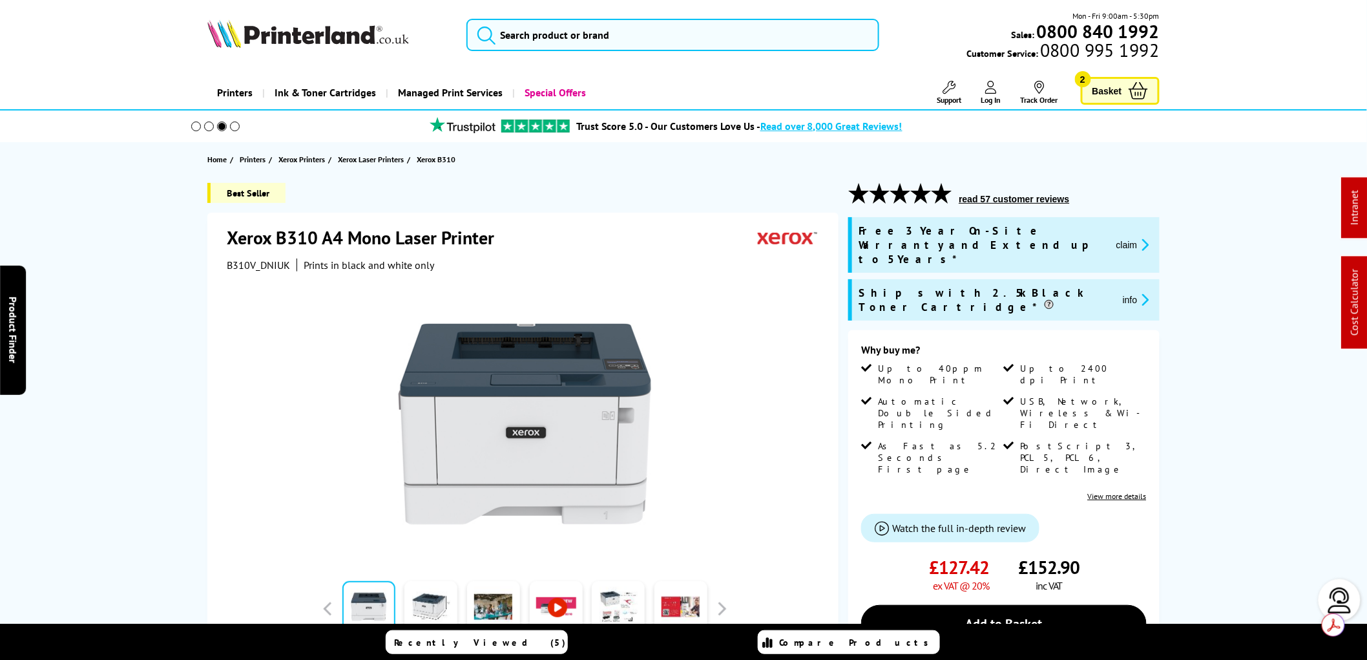
click at [311, 35] on img at bounding box center [308, 33] width 202 height 28
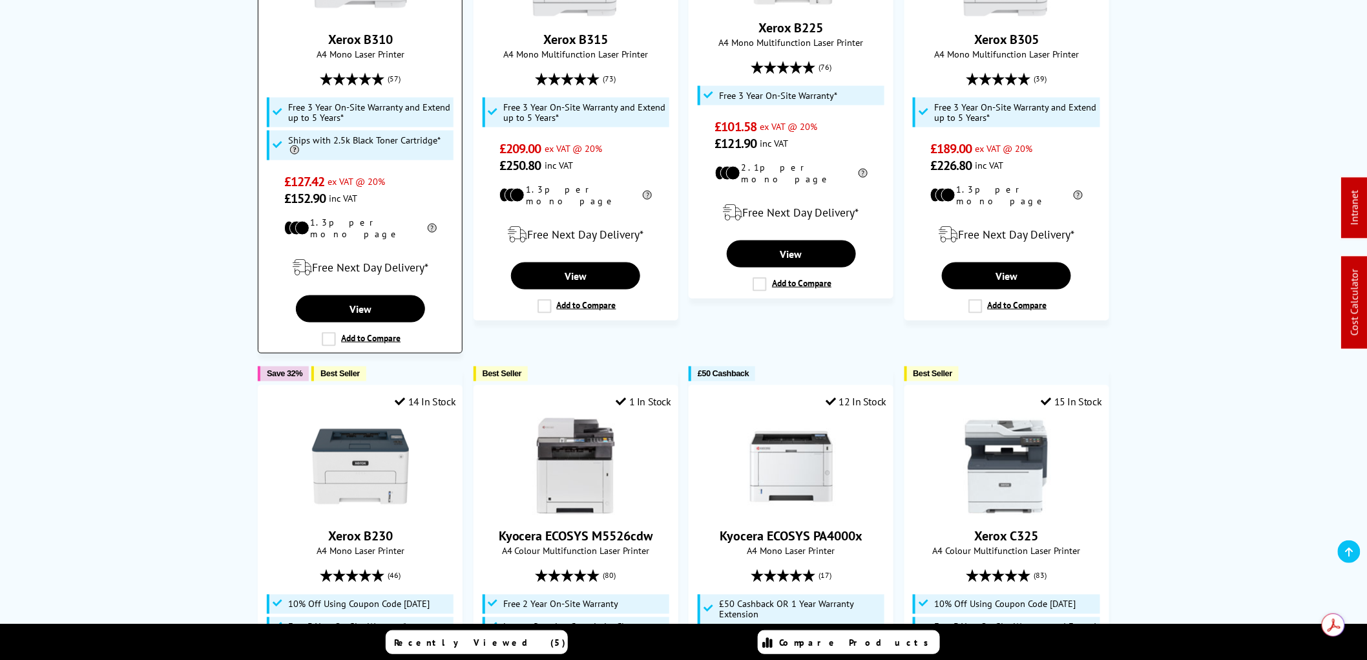
scroll to position [502, 0]
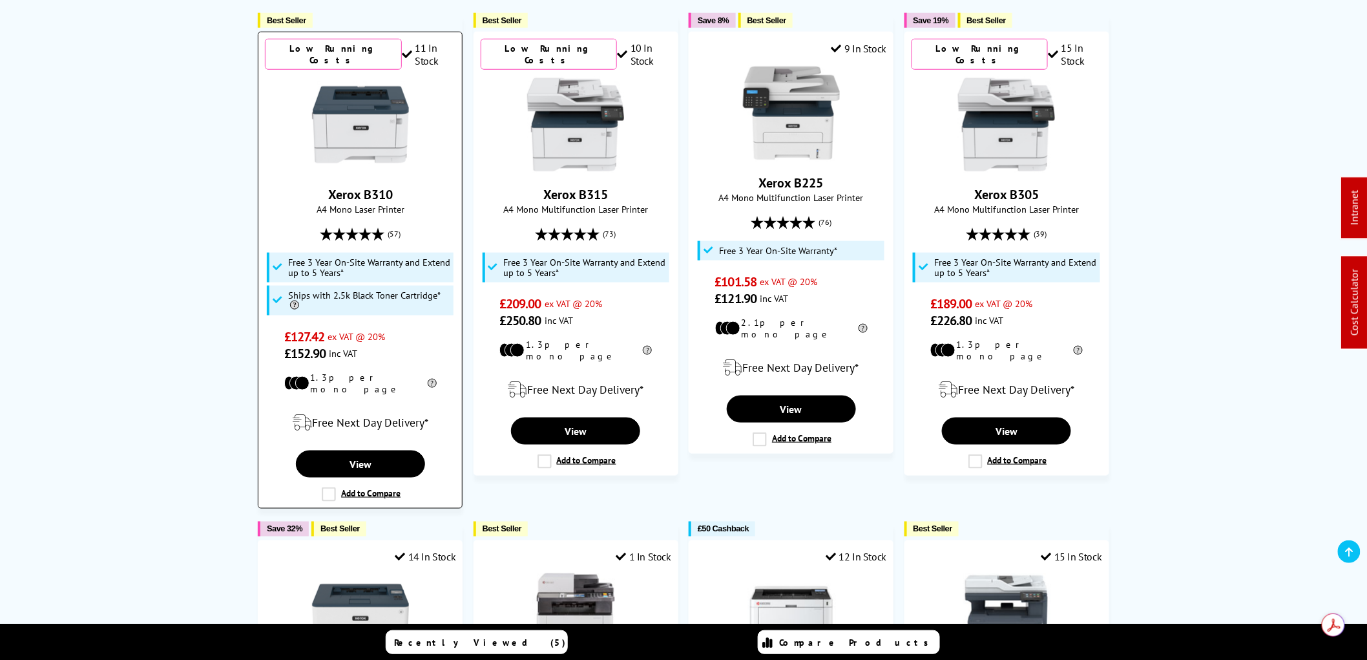
click at [377, 121] on img at bounding box center [360, 124] width 97 height 97
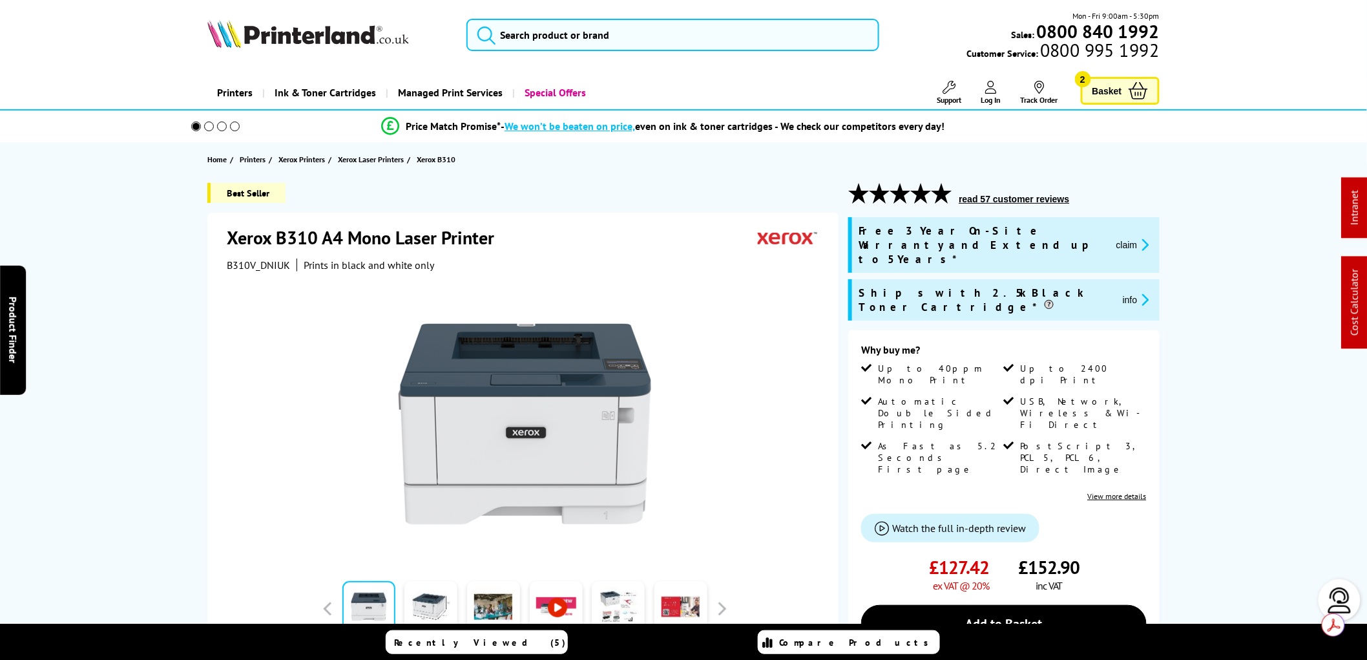
click at [306, 30] on img at bounding box center [308, 33] width 202 height 28
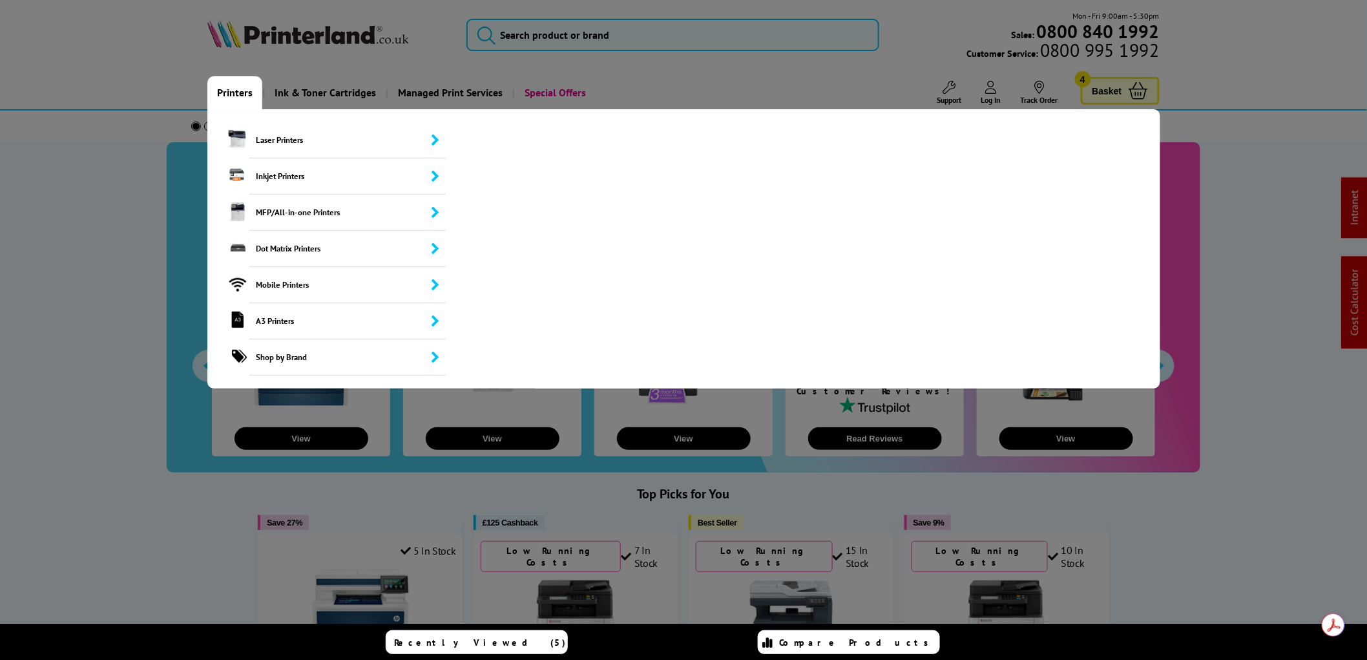
click at [236, 92] on link "Printers" at bounding box center [234, 92] width 55 height 33
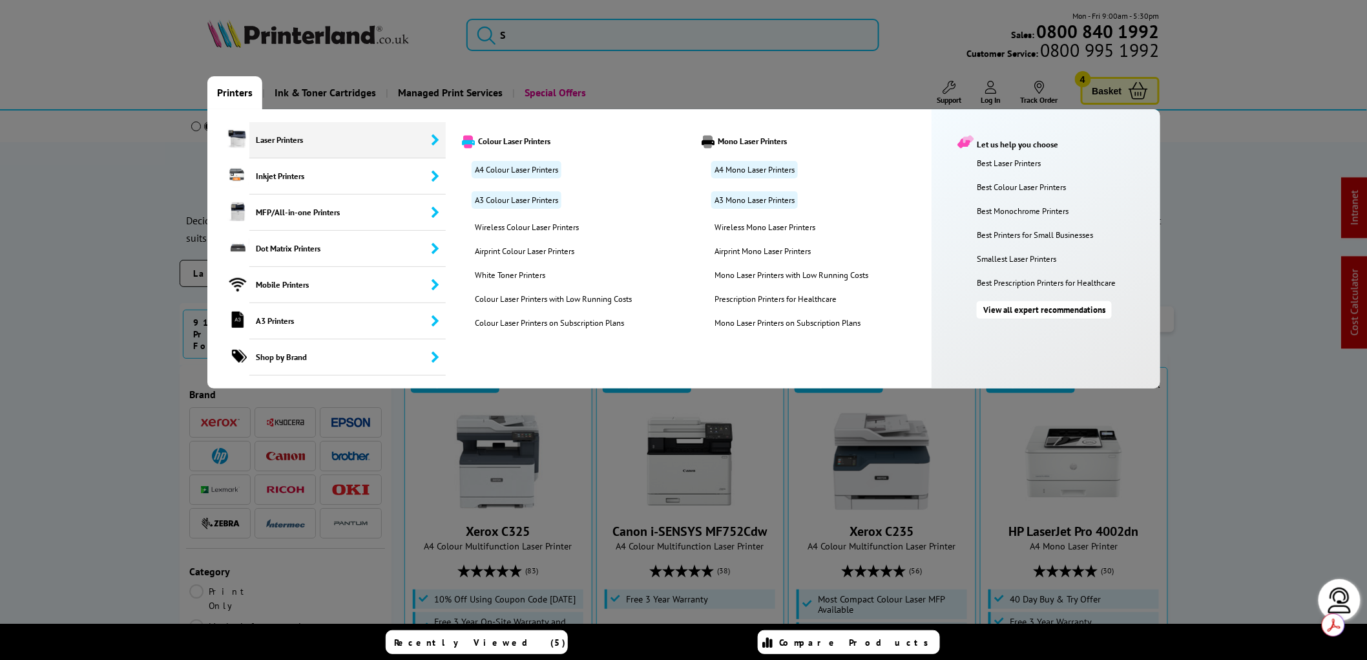
click at [267, 130] on span "Laser Printers" at bounding box center [347, 140] width 196 height 36
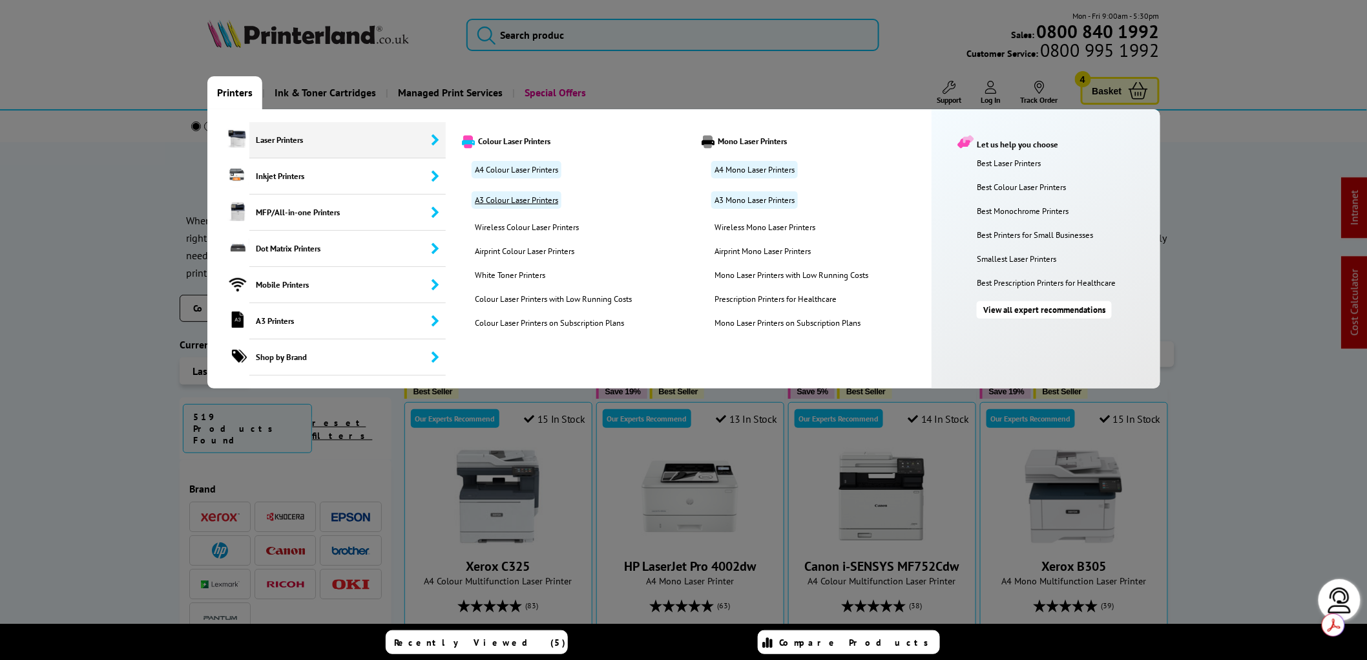
click at [511, 202] on link "A3 Colour Laser Printers" at bounding box center [517, 199] width 90 height 17
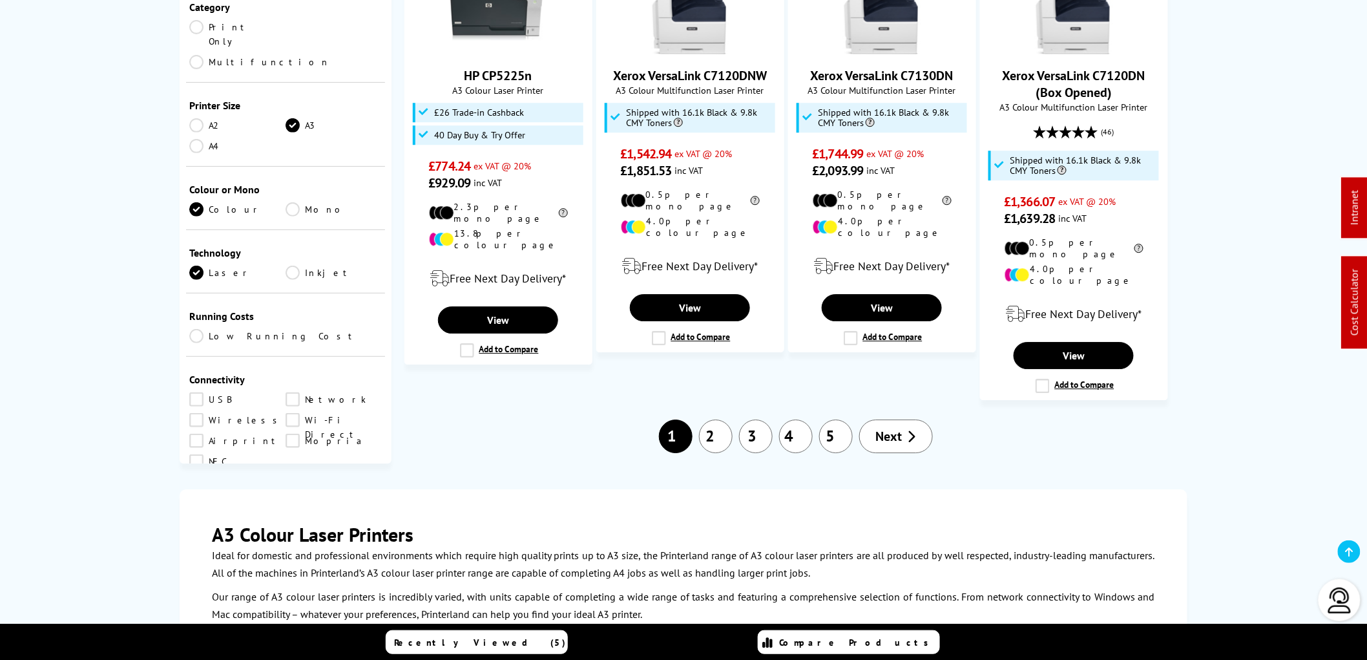
scroll to position [1507, 0]
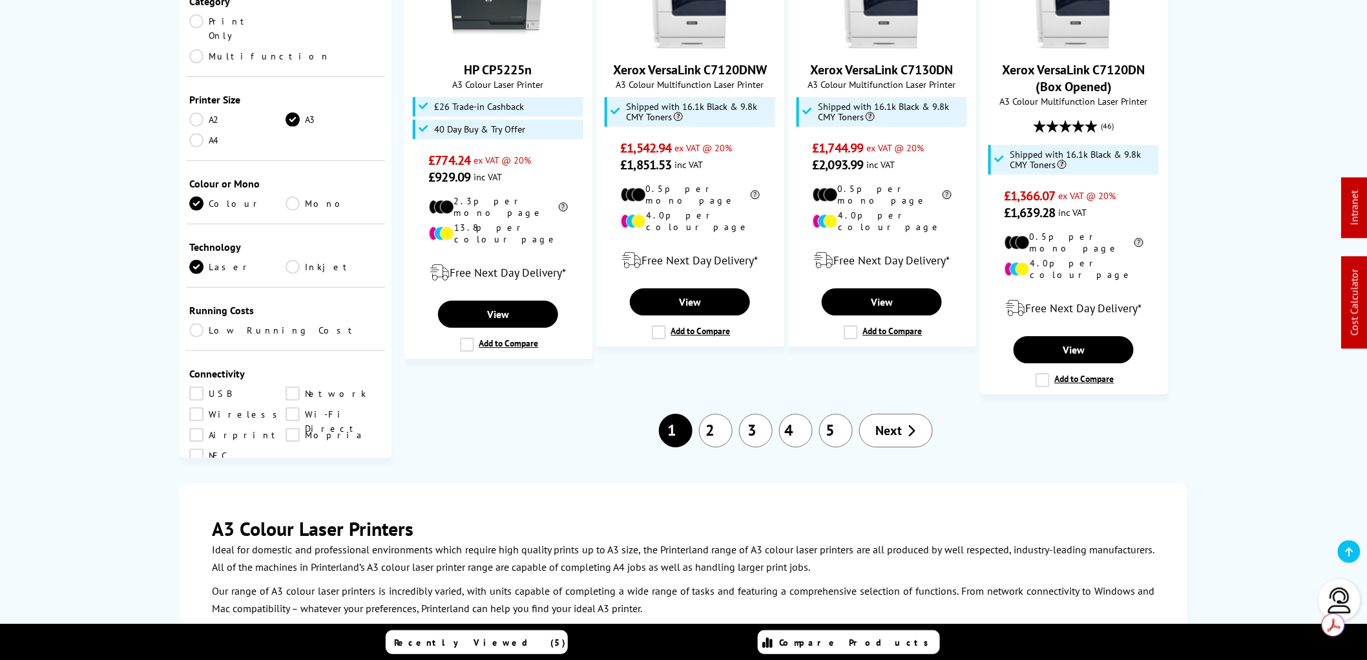
click at [899, 422] on span "Next" at bounding box center [889, 430] width 26 height 17
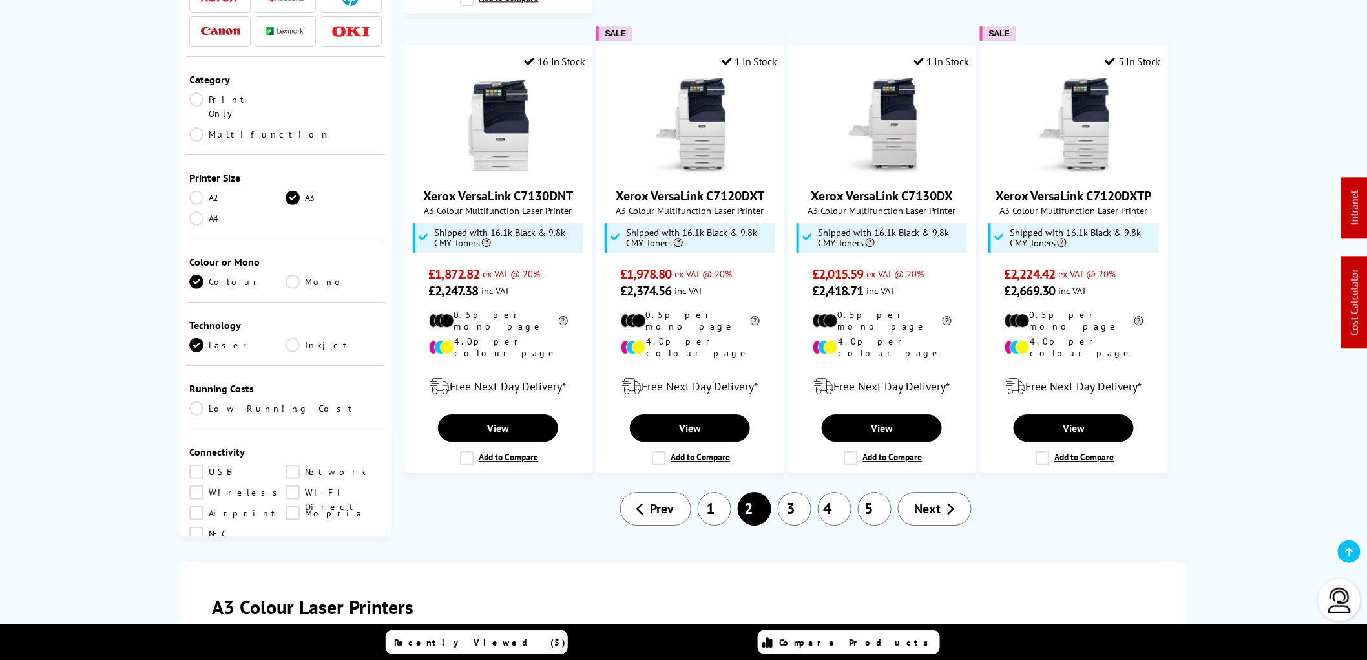
scroll to position [1651, 0]
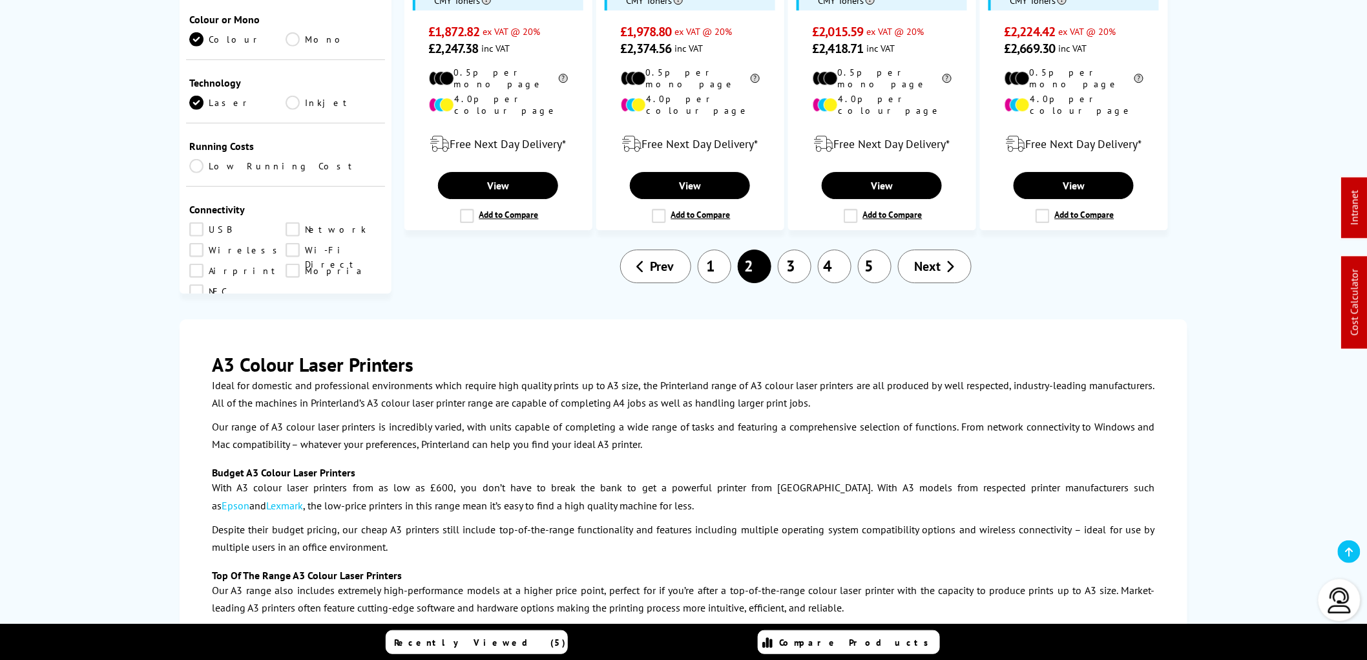
click at [799, 249] on link "3" at bounding box center [795, 266] width 34 height 34
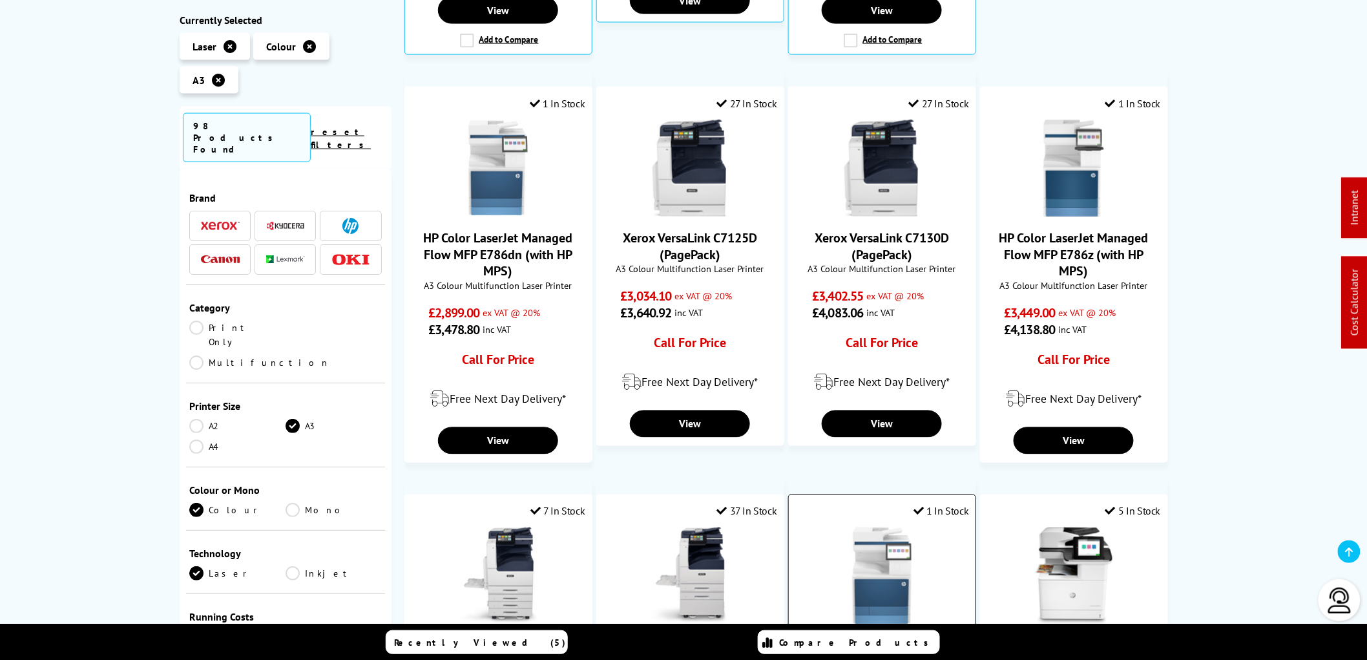
scroll to position [718, 0]
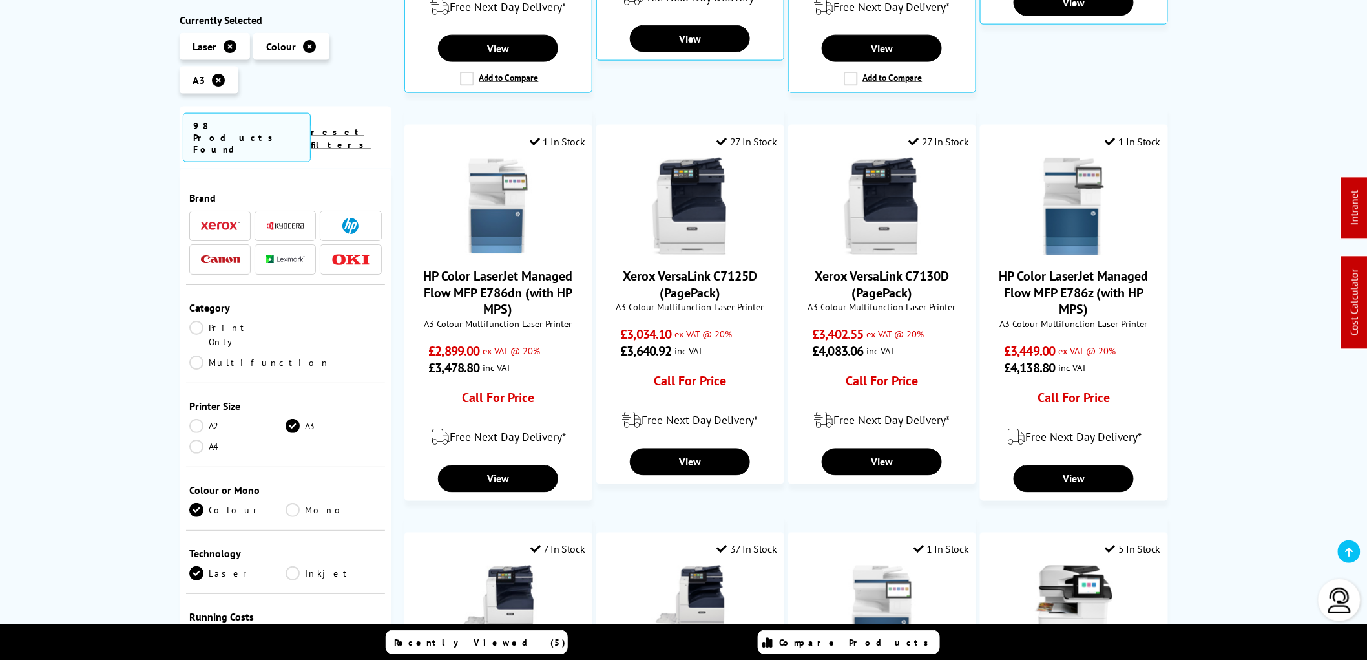
click at [280, 220] on img at bounding box center [285, 225] width 39 height 10
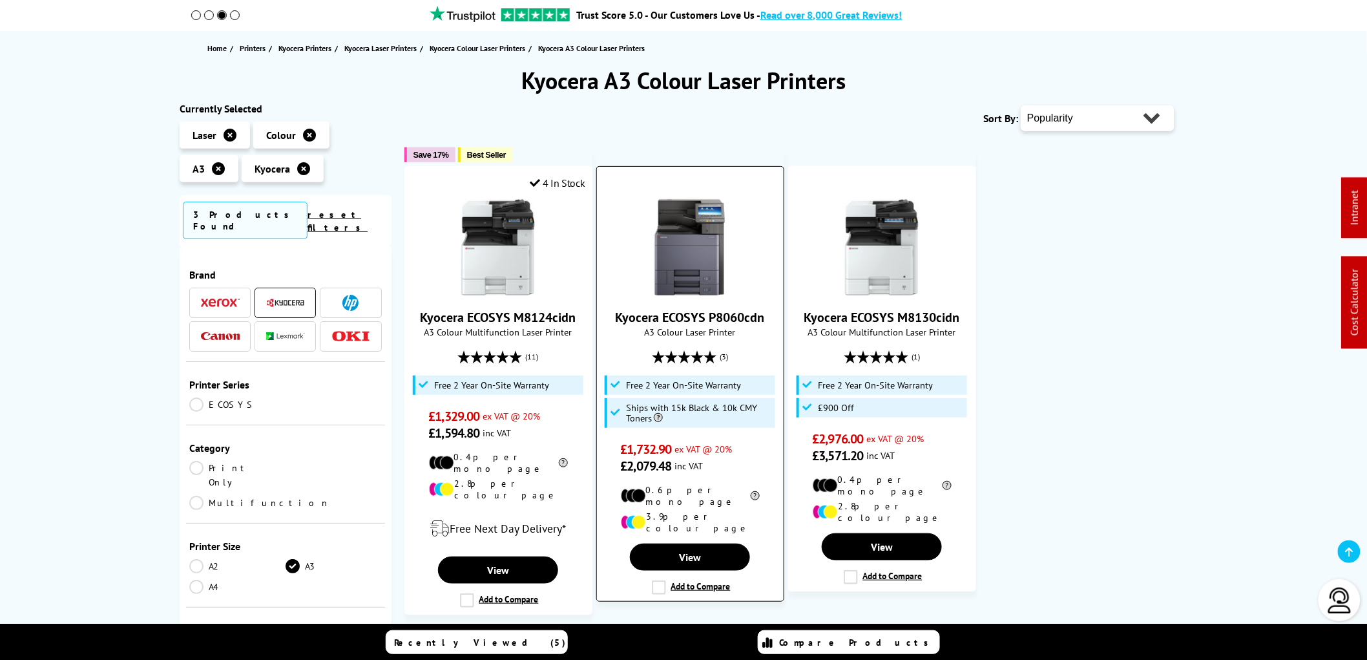
scroll to position [215, 0]
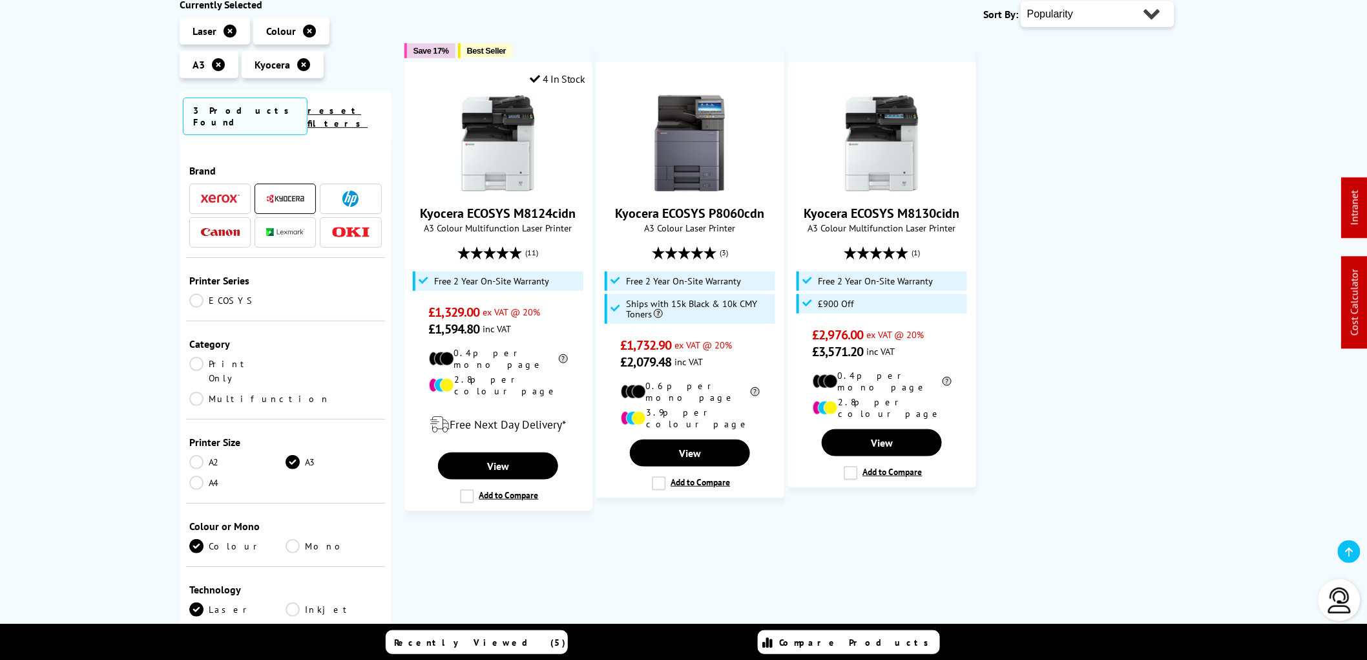
click at [345, 191] on img at bounding box center [350, 199] width 16 height 16
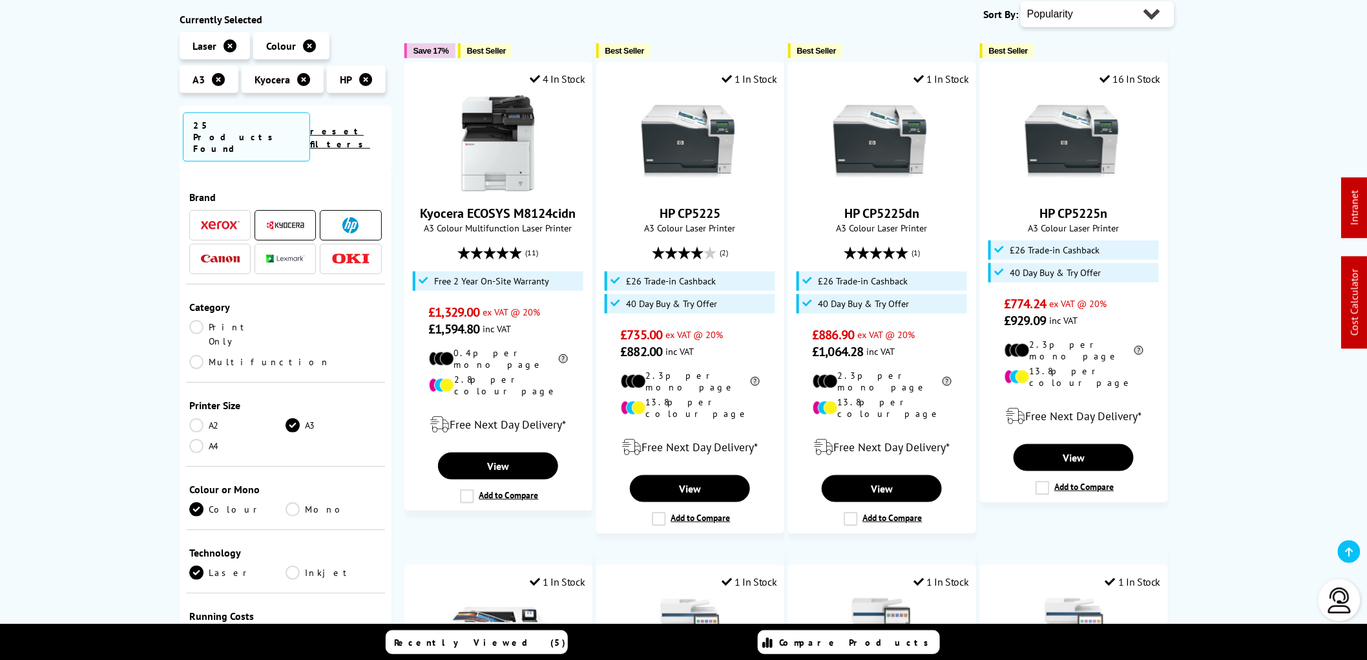
click at [218, 221] on img at bounding box center [220, 225] width 39 height 9
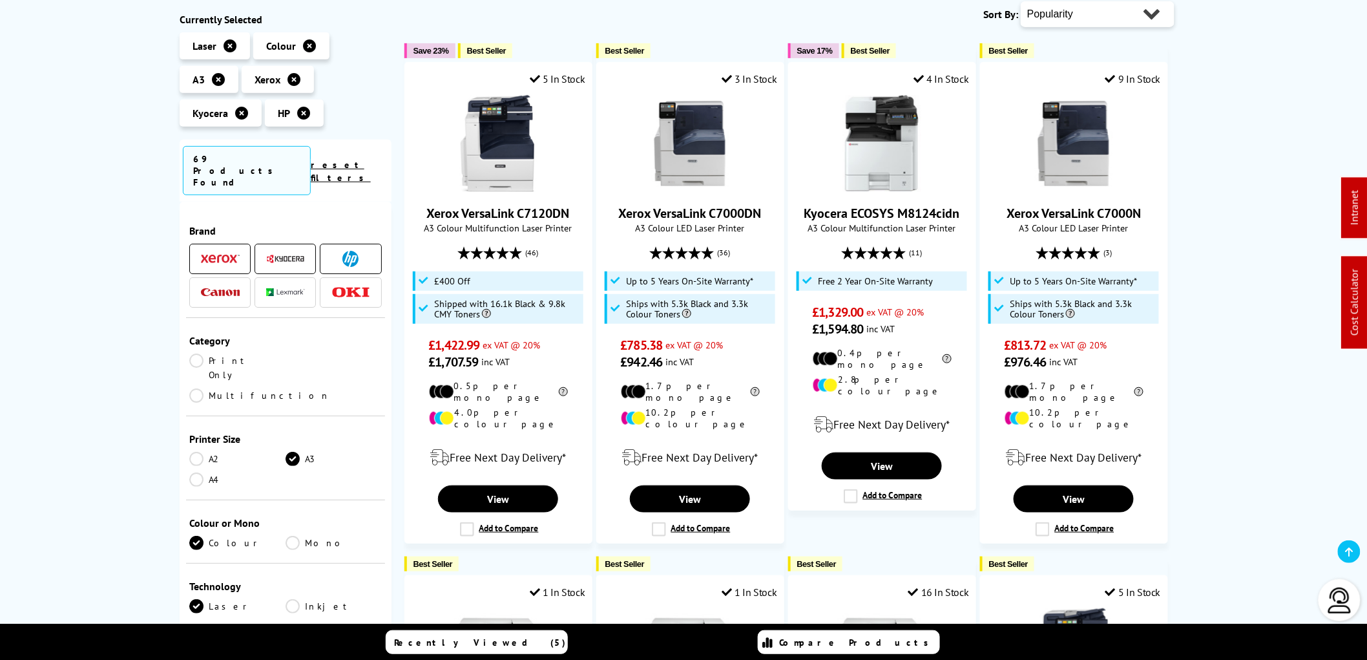
click at [286, 289] on img at bounding box center [285, 293] width 39 height 8
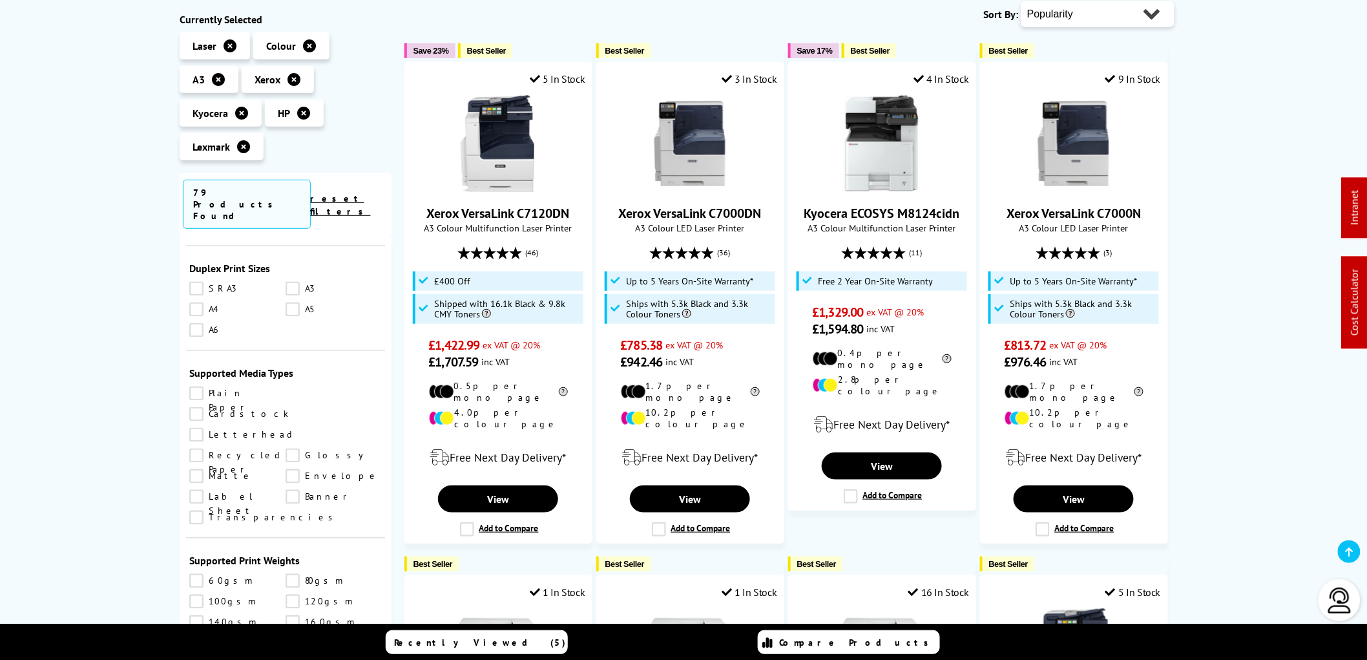
scroll to position [1076, 0]
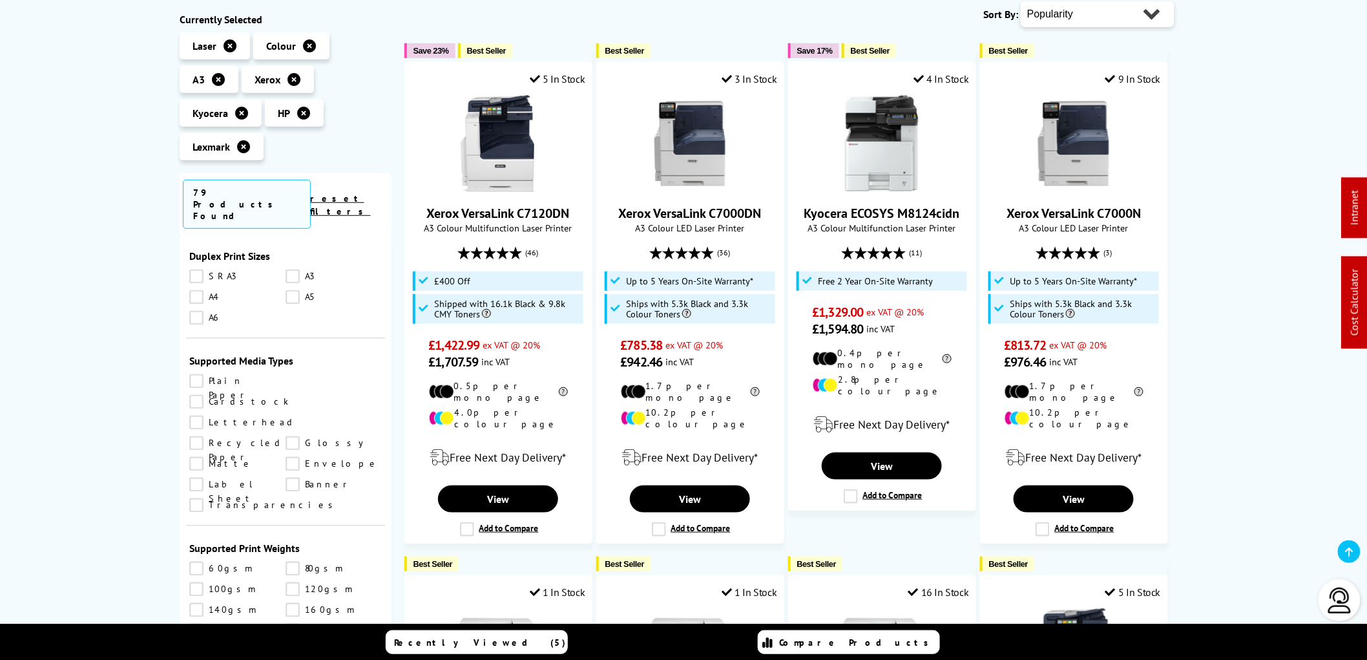
click at [195, 659] on link "300gsm" at bounding box center [237, 672] width 96 height 14
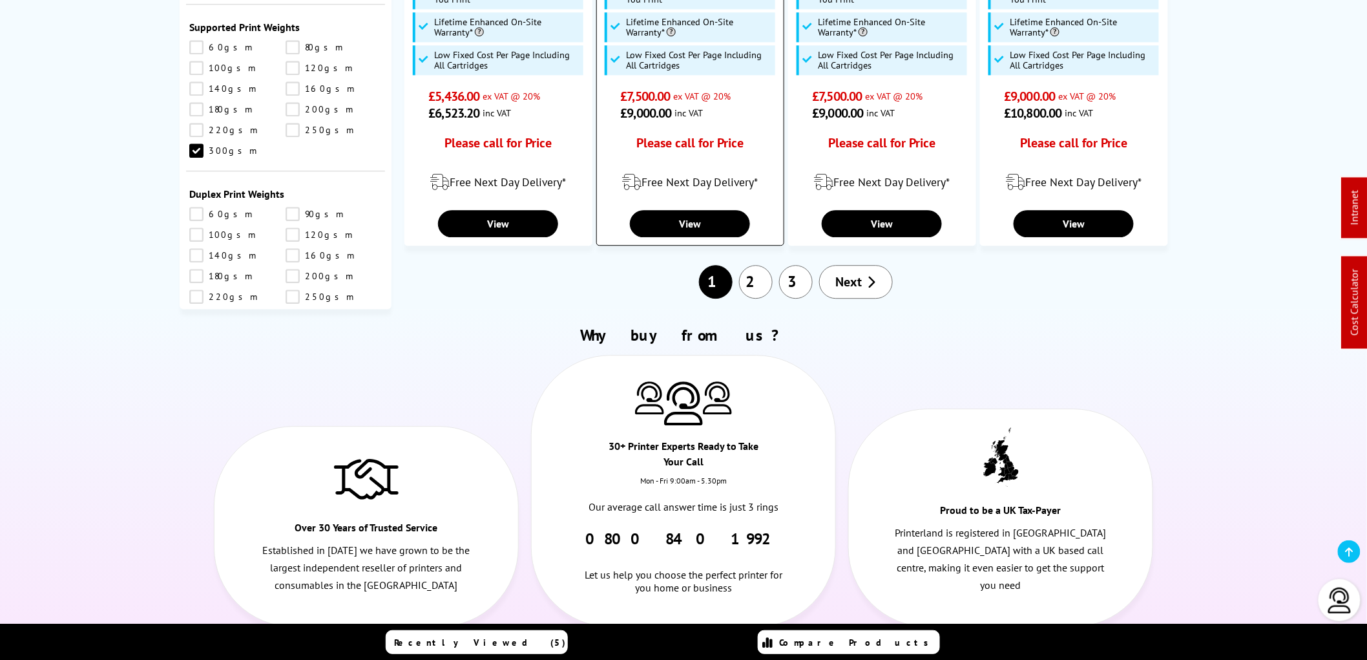
scroll to position [1364, 0]
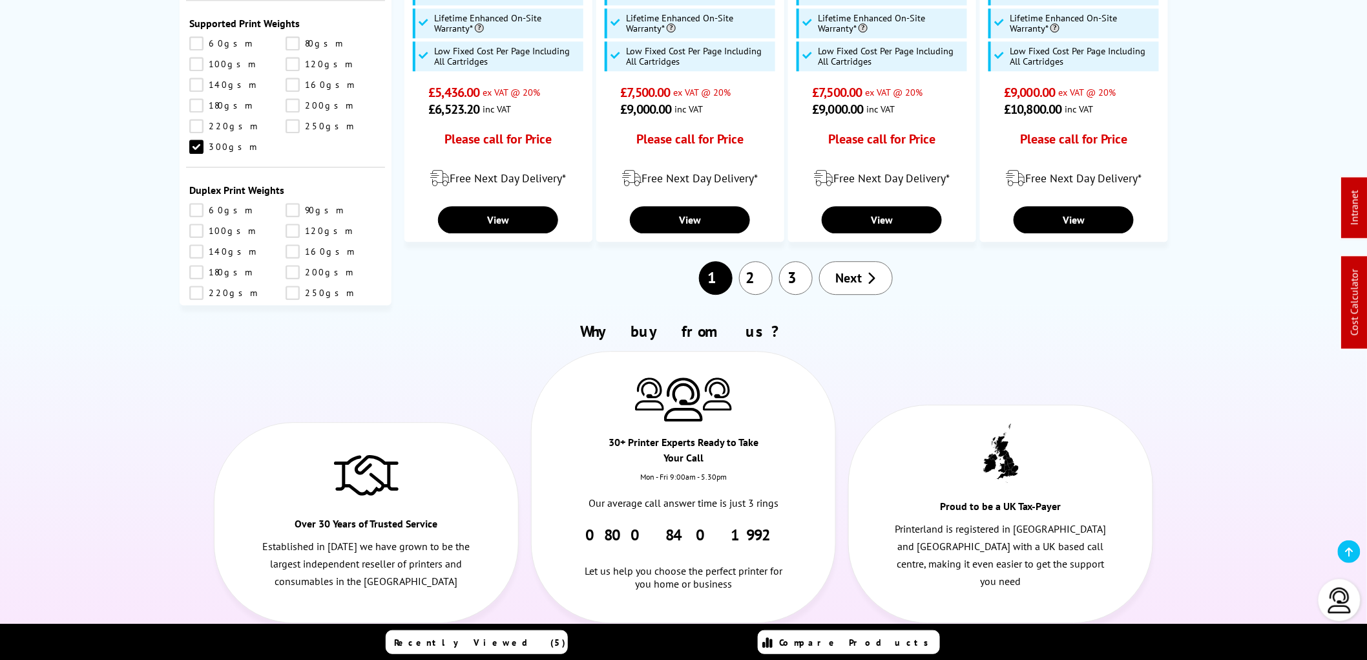
click at [759, 287] on link "2" at bounding box center [756, 278] width 34 height 34
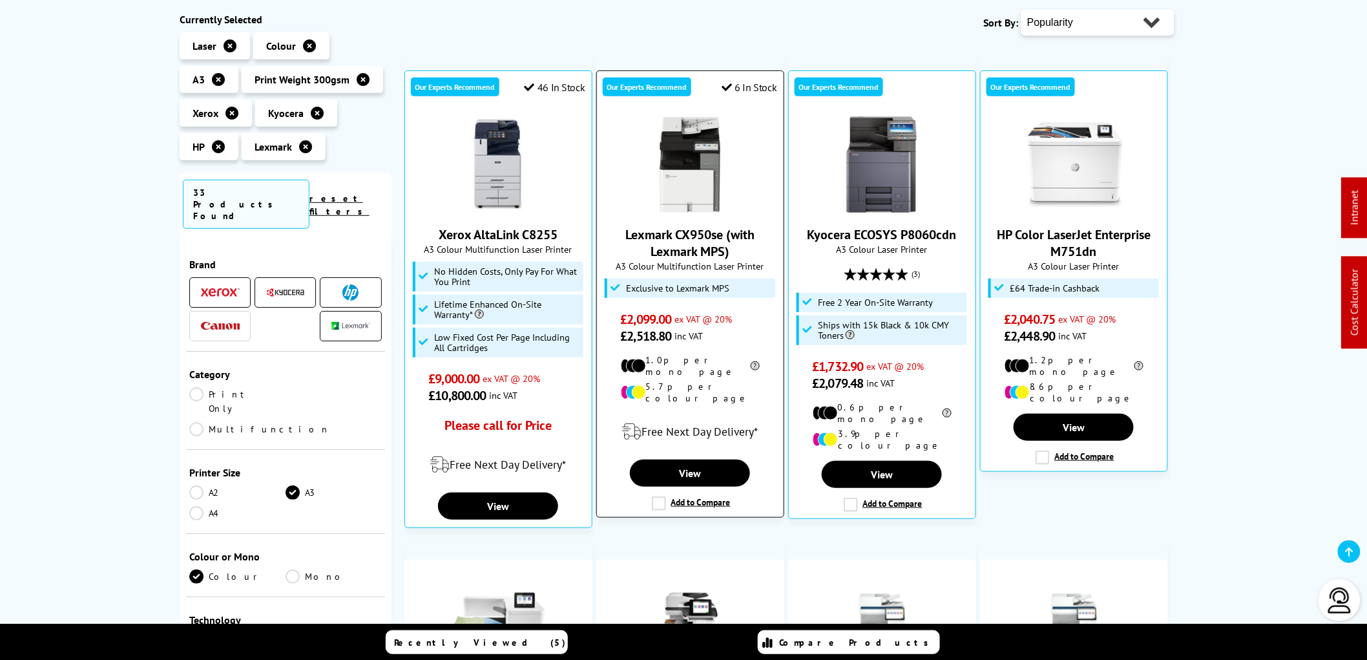
scroll to position [215, 0]
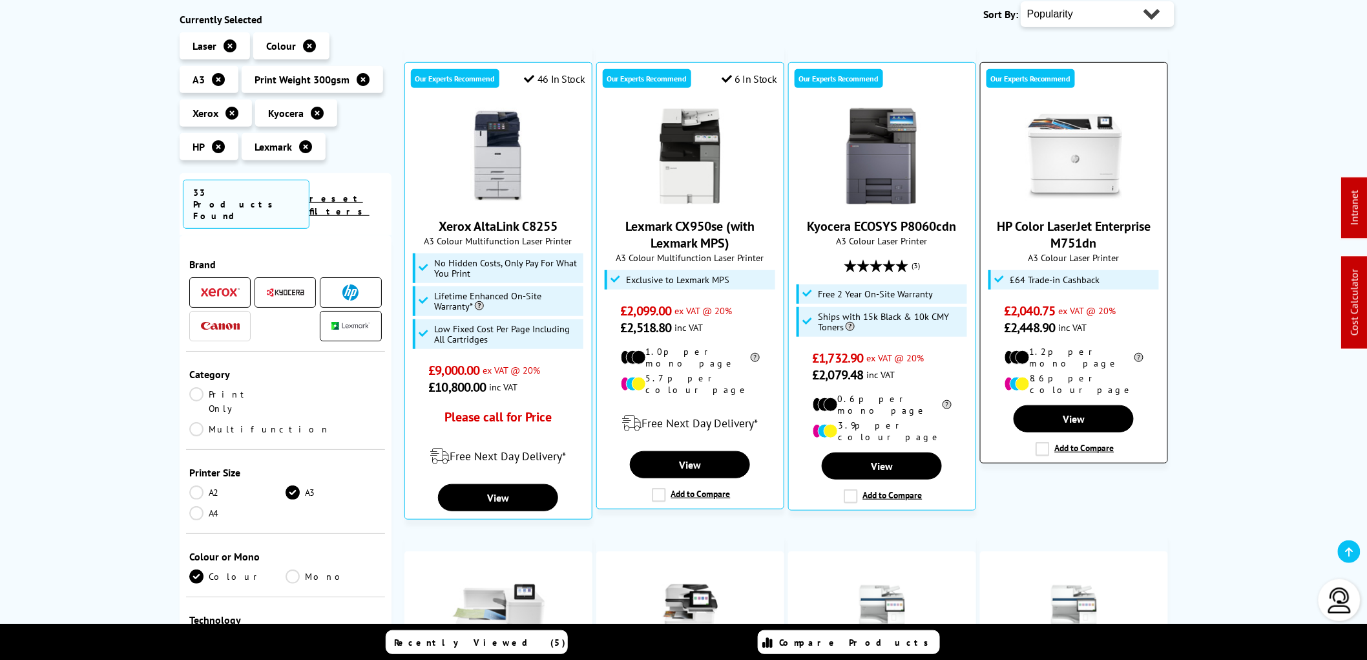
click at [1069, 144] on img at bounding box center [1073, 156] width 97 height 97
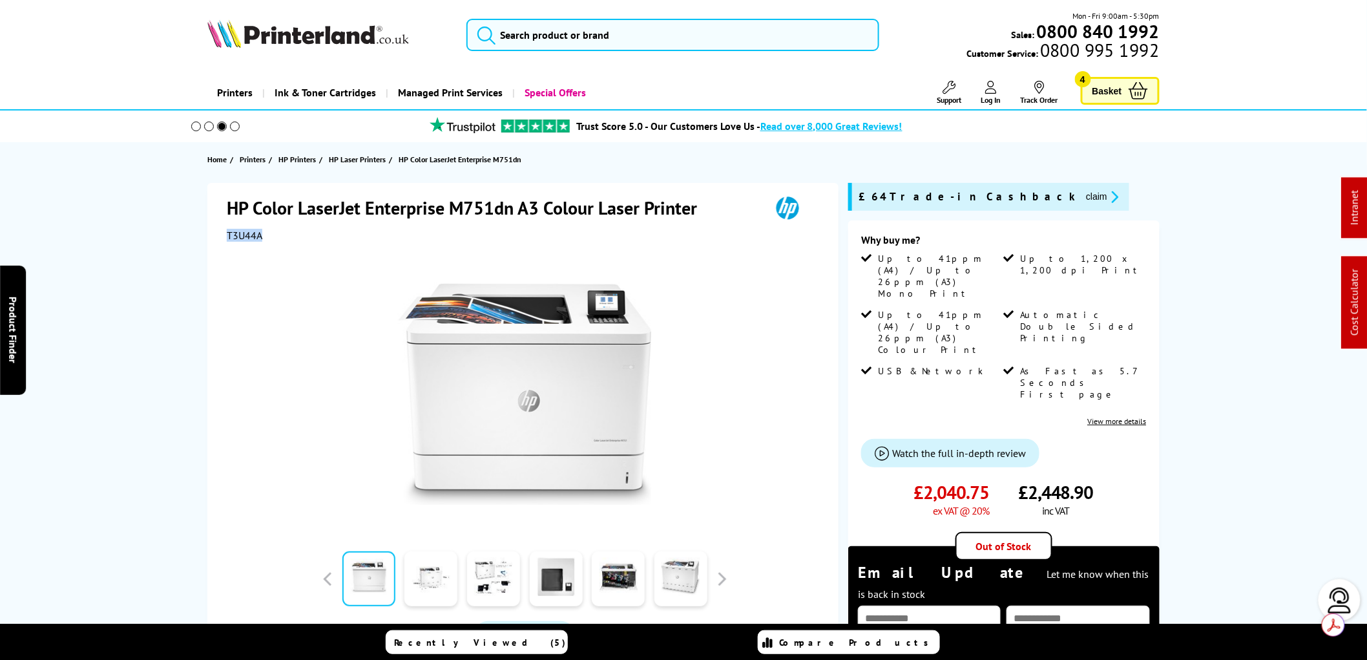
drag, startPoint x: 265, startPoint y: 237, endPoint x: 213, endPoint y: 240, distance: 51.8
click at [213, 240] on div "HP Color LaserJet Enterprise M751dn A3 Colour Laser Printer T3U44A Watch video …" at bounding box center [522, 464] width 631 height 563
copy span "T3U44A"
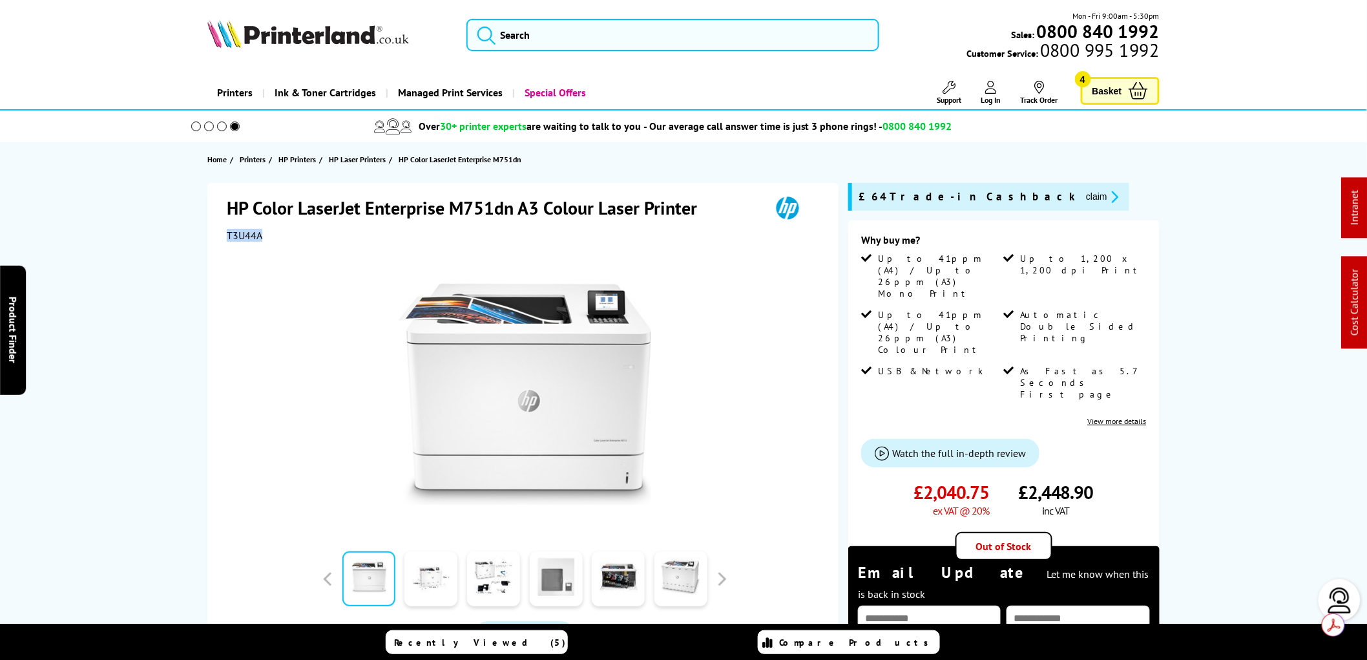
click at [549, 572] on link at bounding box center [556, 578] width 53 height 55
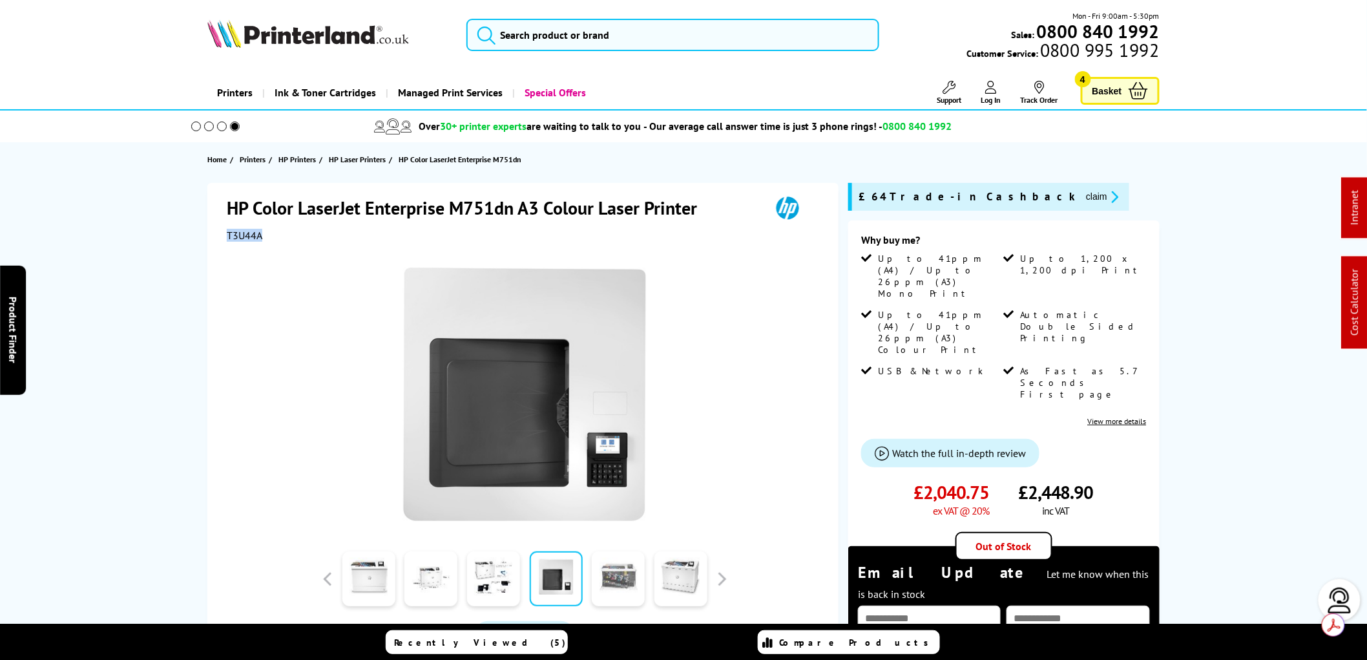
click at [618, 571] on link at bounding box center [618, 578] width 53 height 55
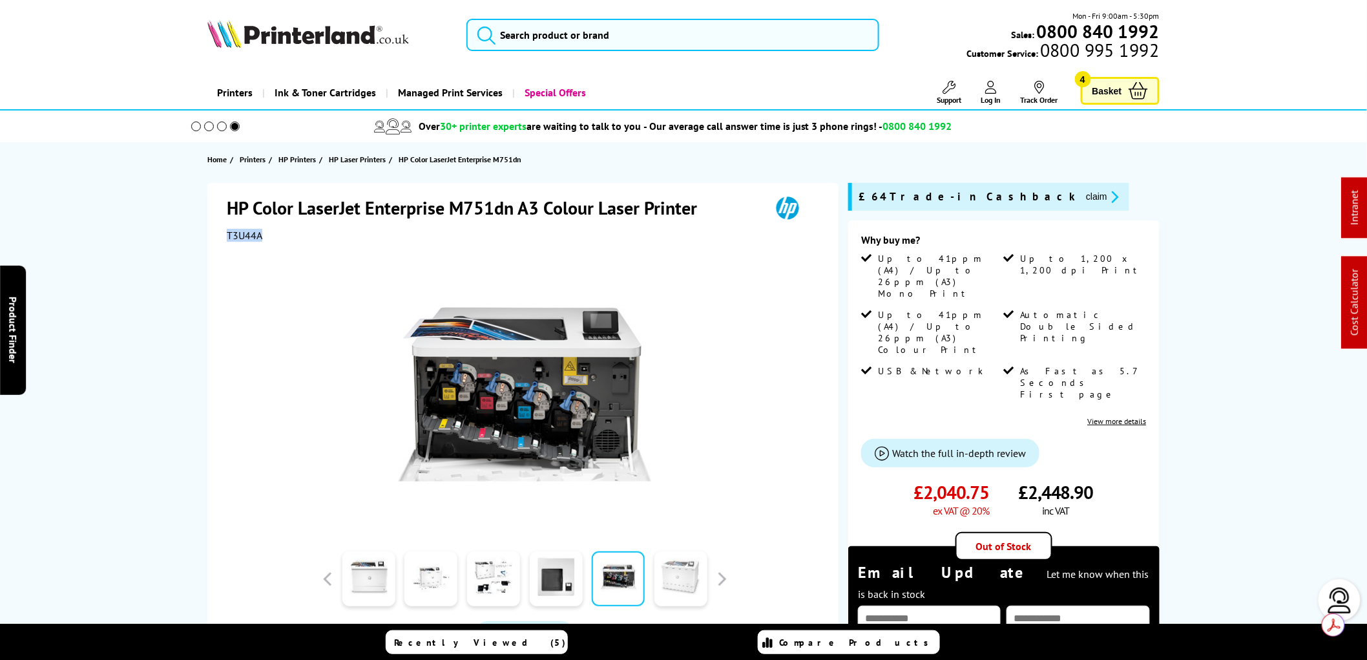
click at [680, 572] on link at bounding box center [680, 578] width 53 height 55
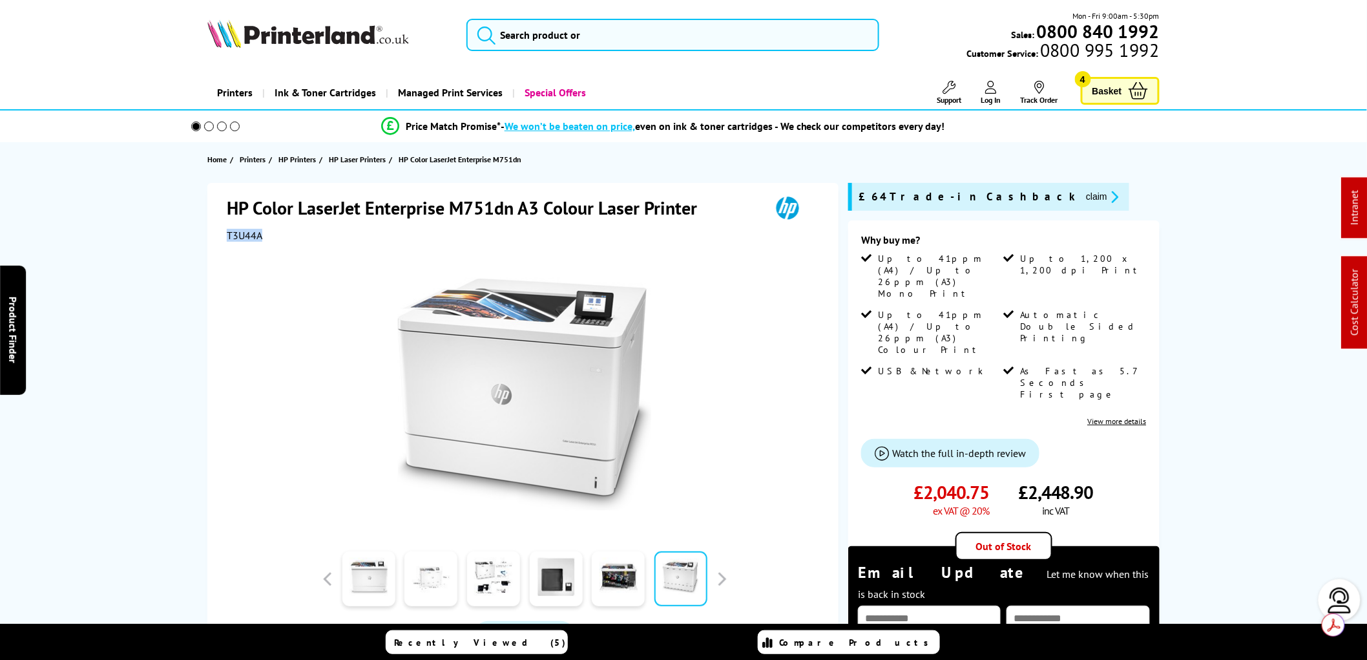
click at [435, 586] on link at bounding box center [430, 578] width 53 height 55
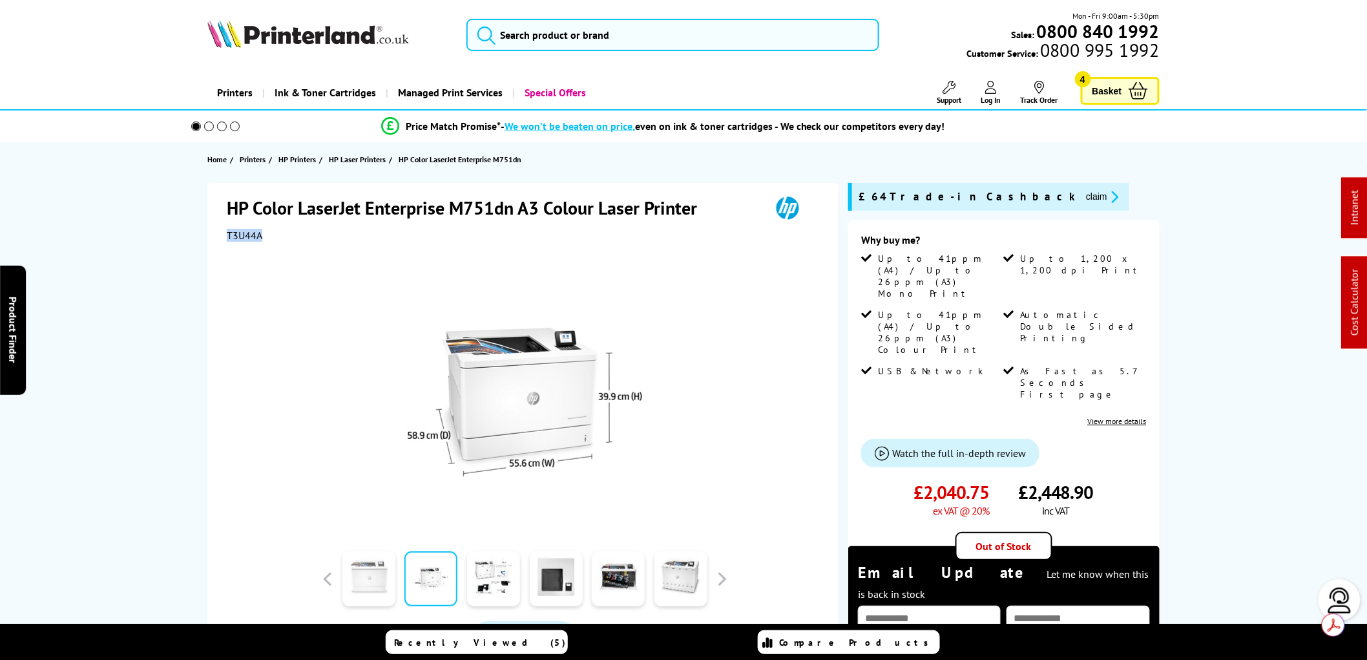
click at [382, 584] on link at bounding box center [368, 578] width 53 height 55
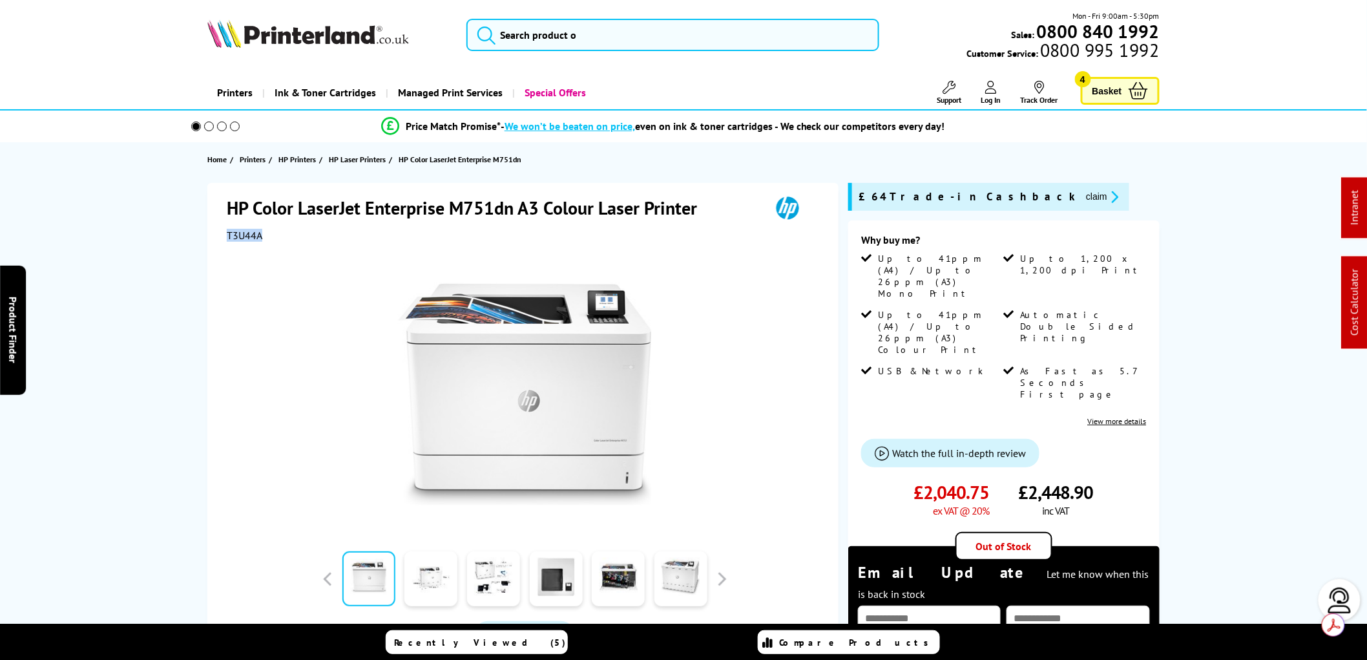
click at [283, 40] on img at bounding box center [308, 33] width 202 height 28
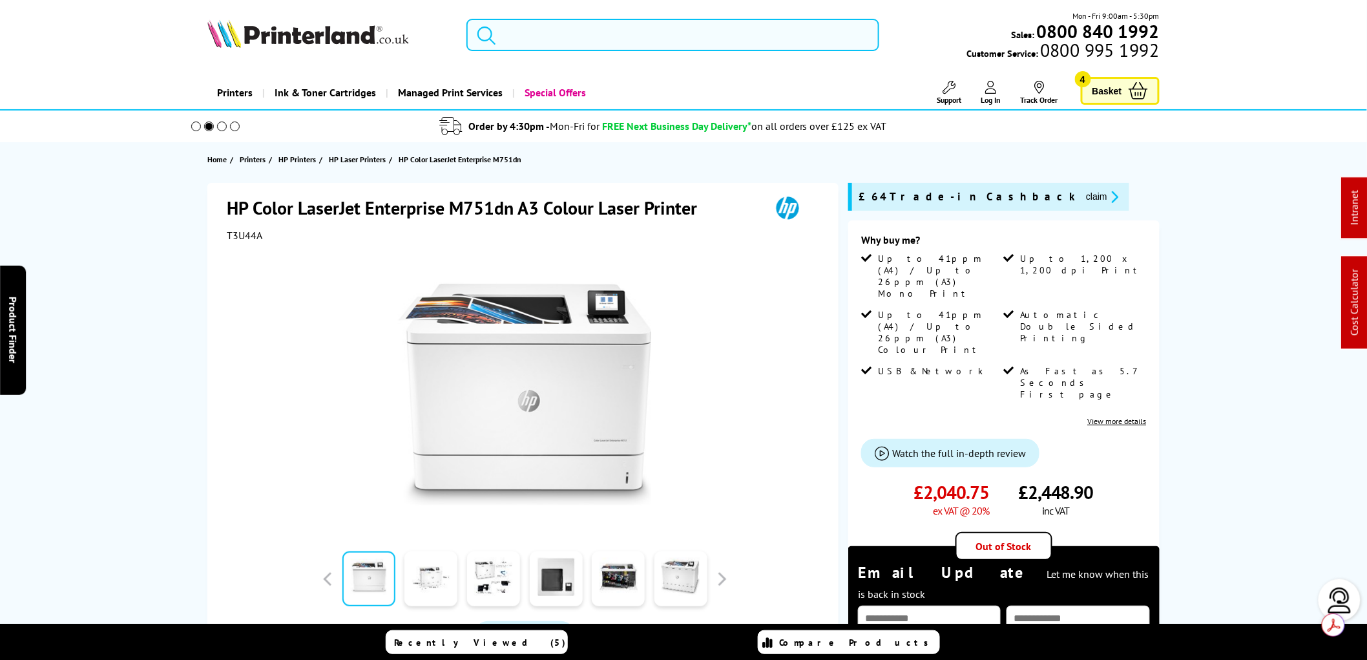
click at [507, 31] on input "search" at bounding box center [672, 35] width 413 height 32
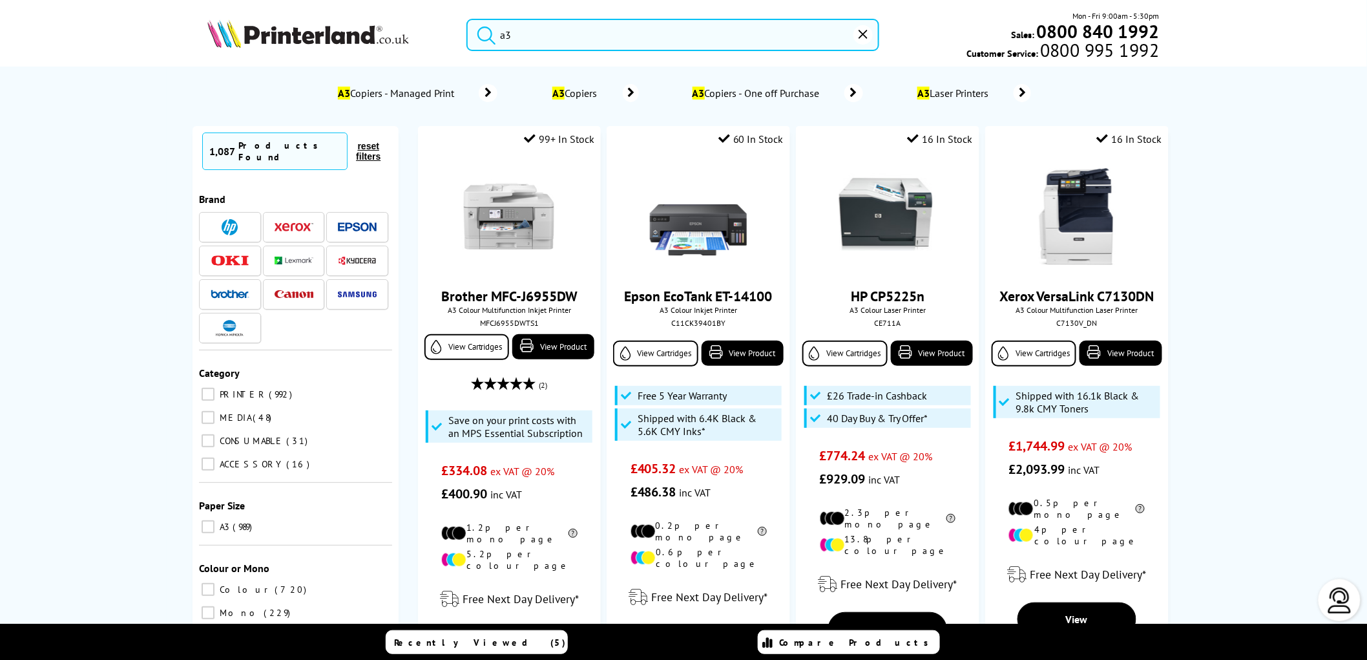
drag, startPoint x: 519, startPoint y: 35, endPoint x: 503, endPoint y: 35, distance: 16.2
click at [517, 33] on input "a3" at bounding box center [672, 35] width 413 height 32
drag, startPoint x: 517, startPoint y: 33, endPoint x: 492, endPoint y: 33, distance: 24.6
click at [492, 33] on form "a3" at bounding box center [672, 35] width 413 height 32
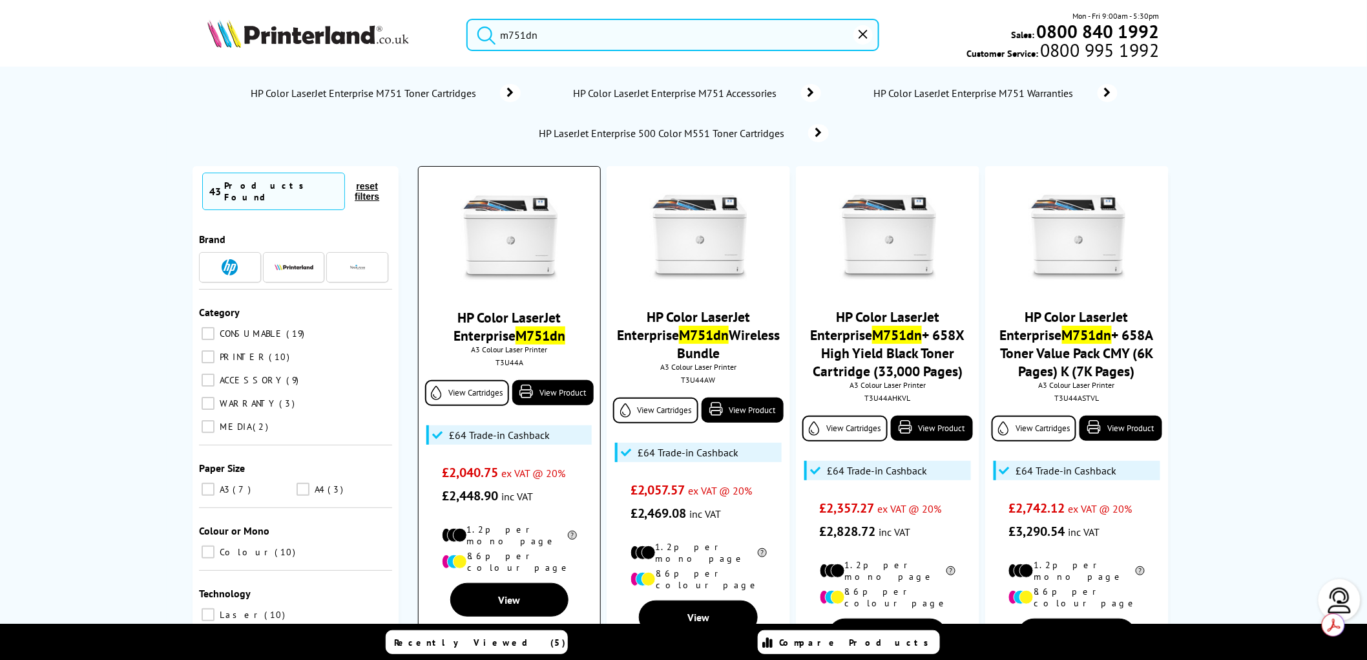
type input "m751dn"
click at [509, 230] on img at bounding box center [509, 237] width 97 height 97
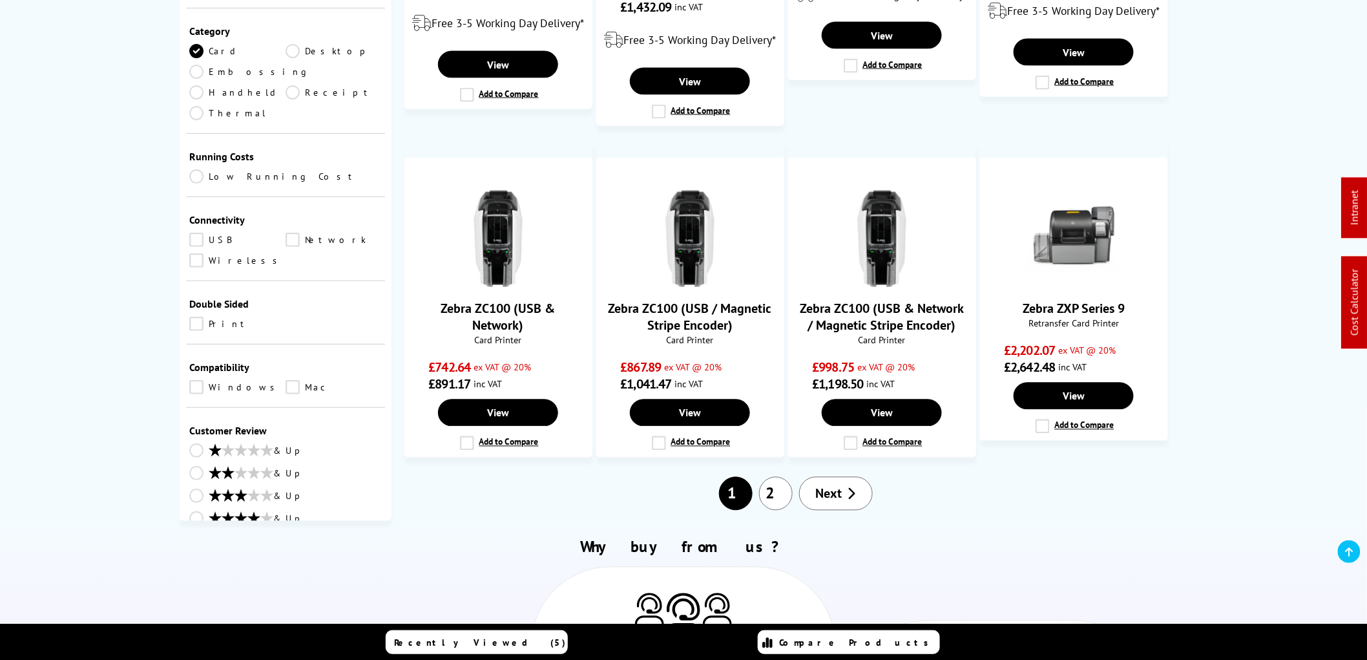
scroll to position [861, 0]
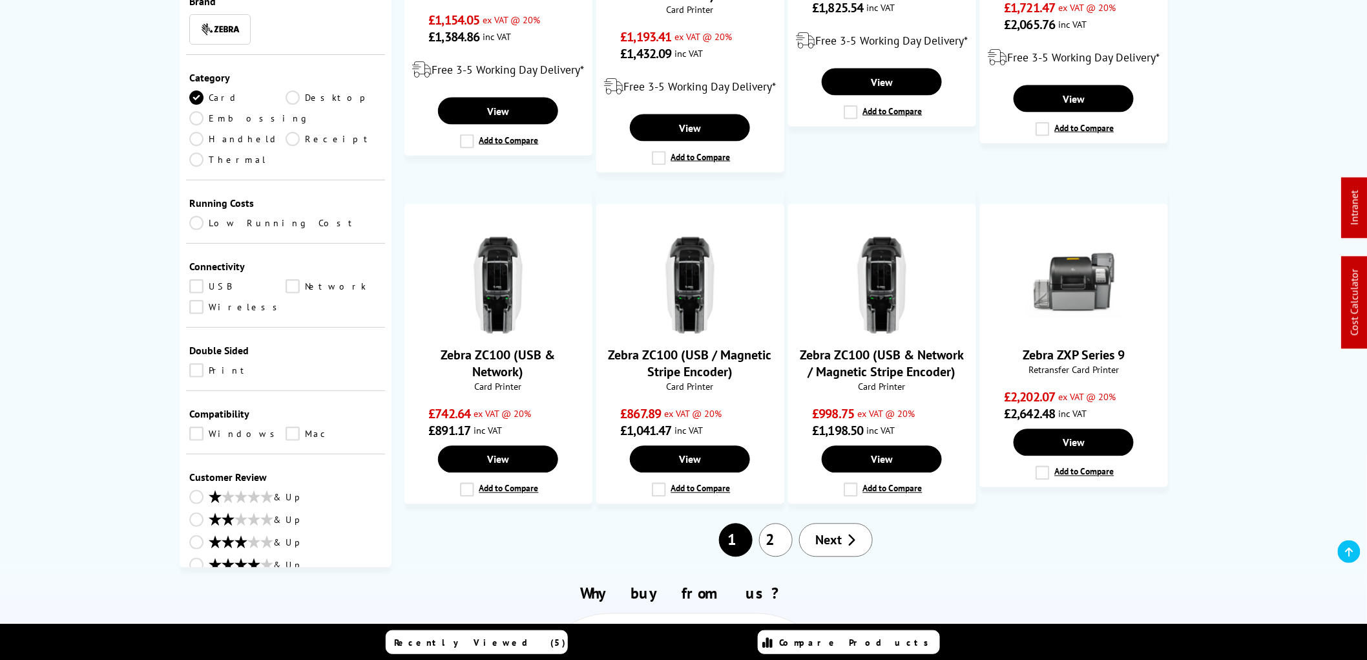
click at [850, 557] on link "Next" at bounding box center [836, 540] width 74 height 34
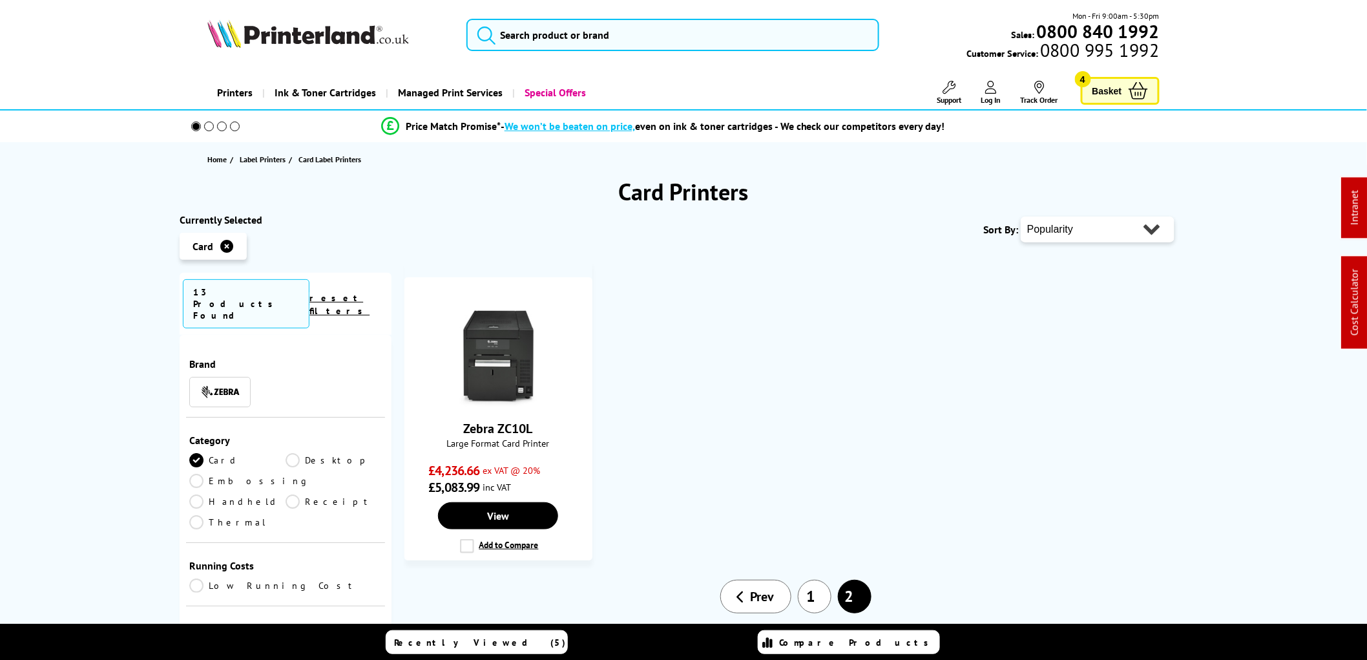
click at [753, 596] on span "Prev" at bounding box center [763, 596] width 24 height 17
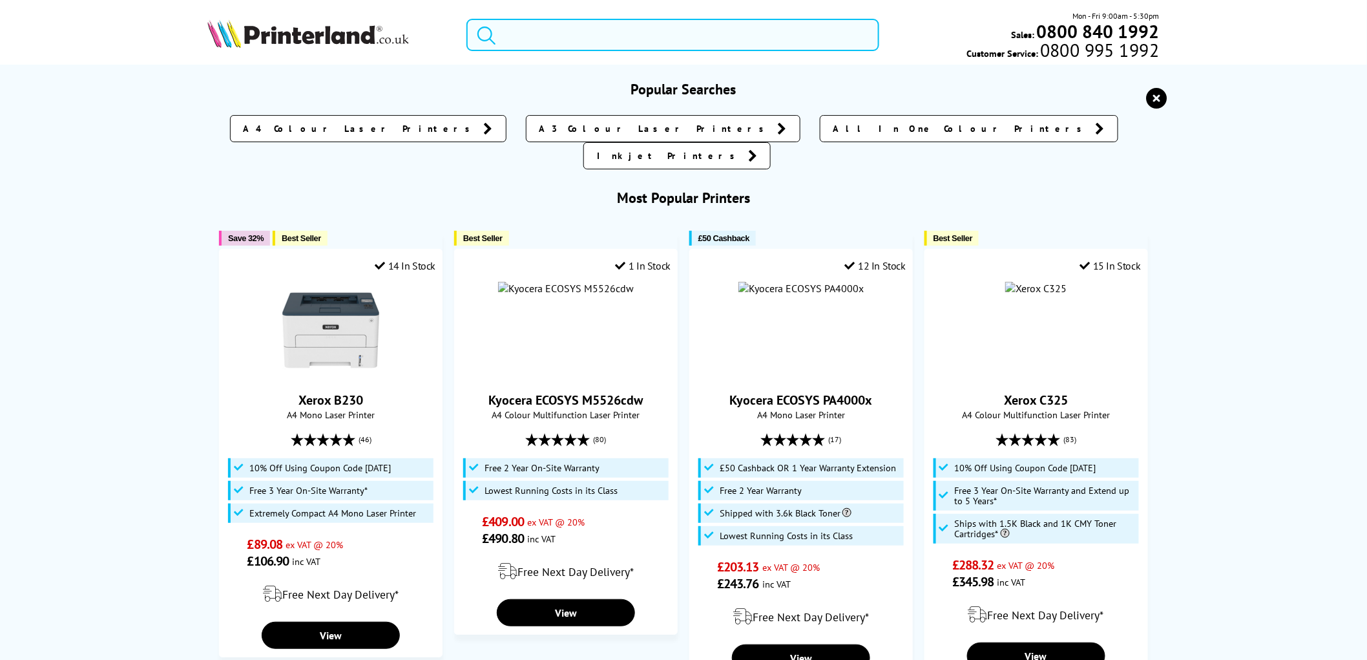
click at [534, 35] on input "search" at bounding box center [672, 35] width 413 height 32
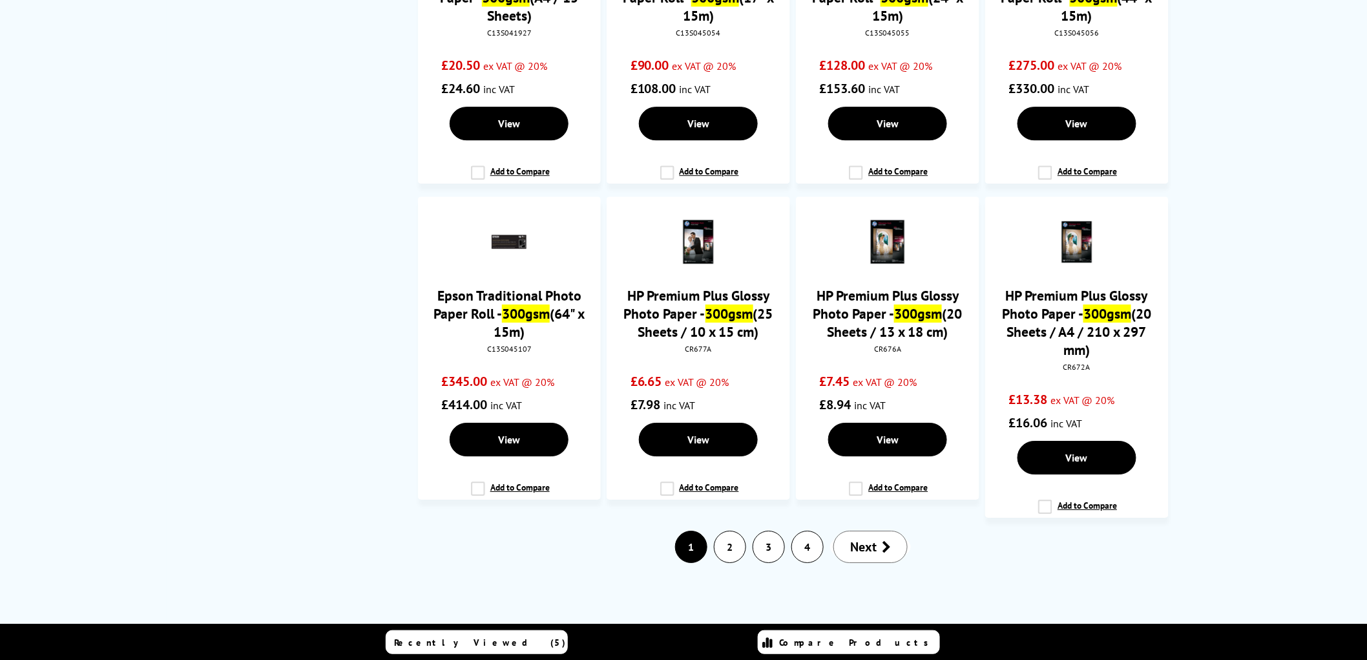
scroll to position [1596, 0]
click at [872, 538] on span "Next" at bounding box center [863, 546] width 26 height 17
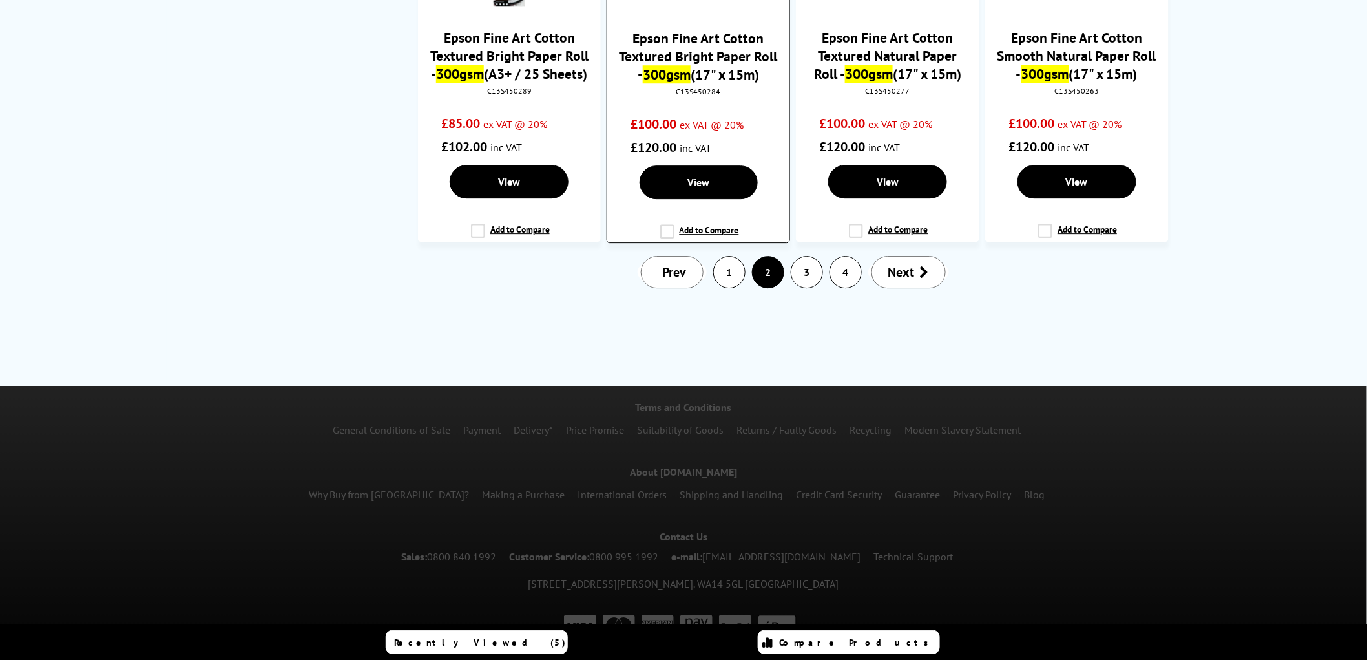
scroll to position [1596, 0]
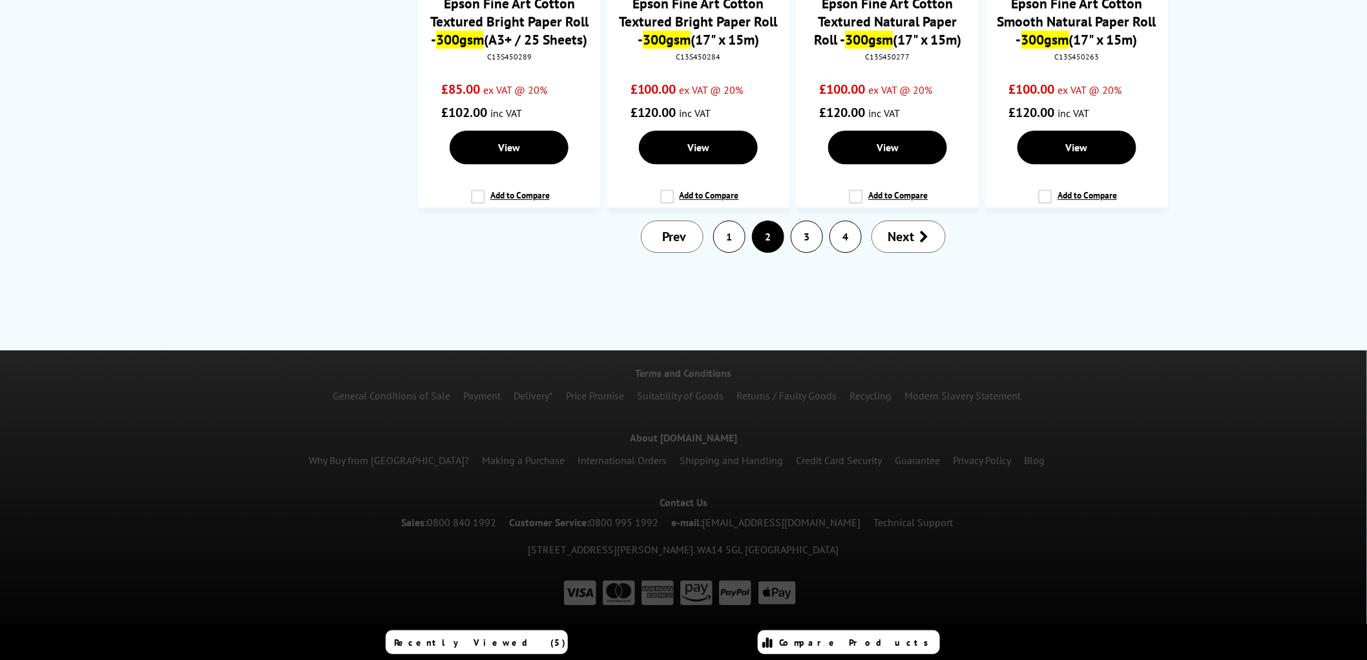
click at [895, 235] on span "Next" at bounding box center [901, 236] width 26 height 17
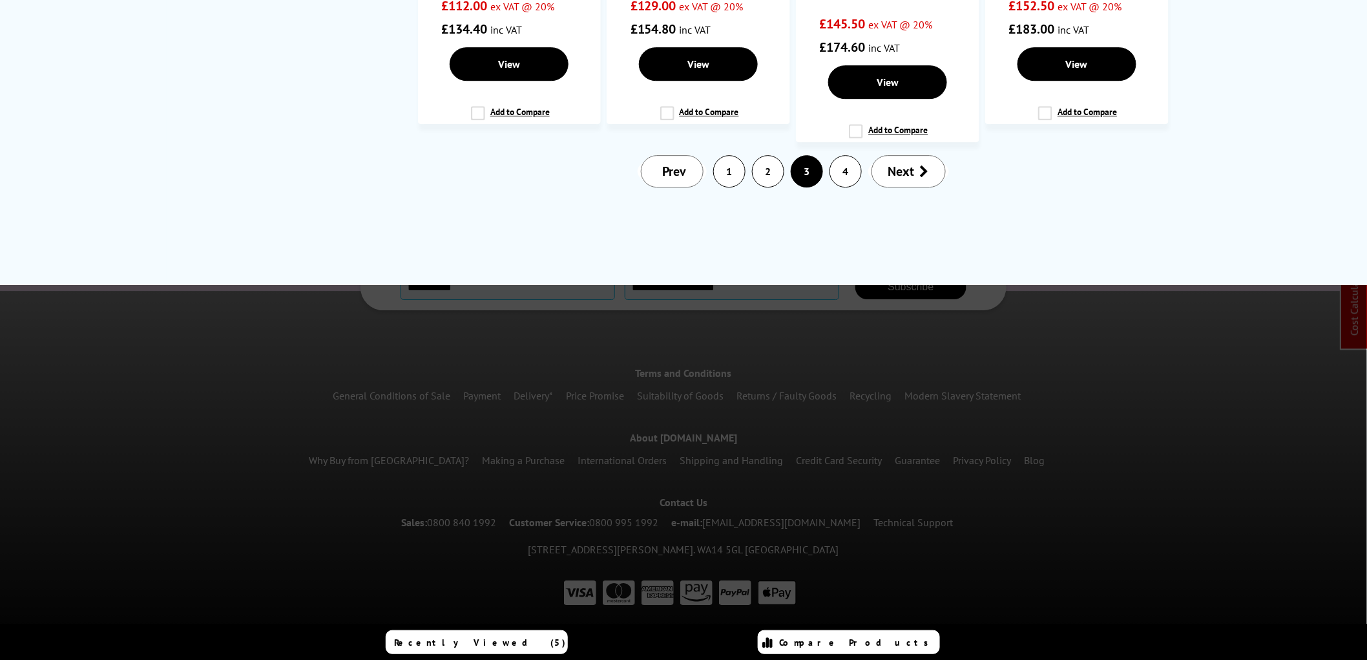
scroll to position [0, 0]
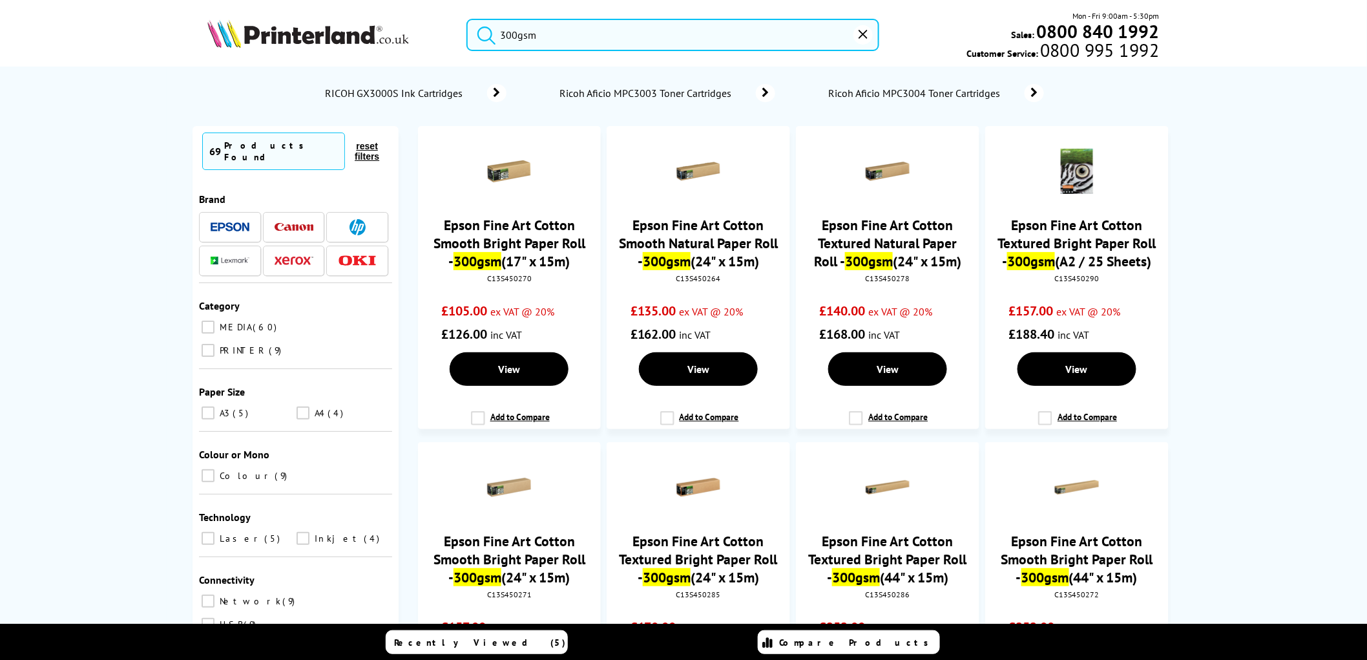
click at [211, 344] on input "PRINTER 9" at bounding box center [208, 350] width 13 height 13
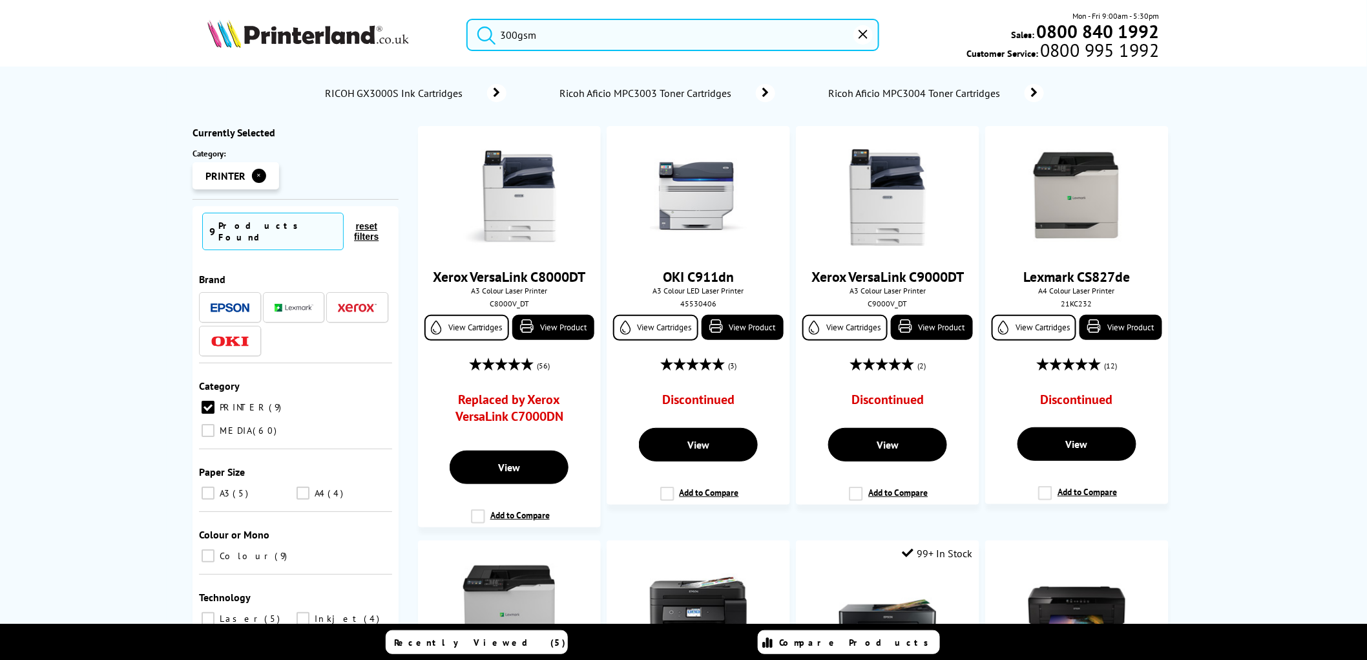
drag, startPoint x: 540, startPoint y: 33, endPoint x: 449, endPoint y: 33, distance: 91.1
click at [449, 33] on div "300gsm Mon - Fri 9:00am - 5:30pm Sales: 0800 840 1992 Customer Service: 0800 99…" at bounding box center [684, 38] width 1034 height 57
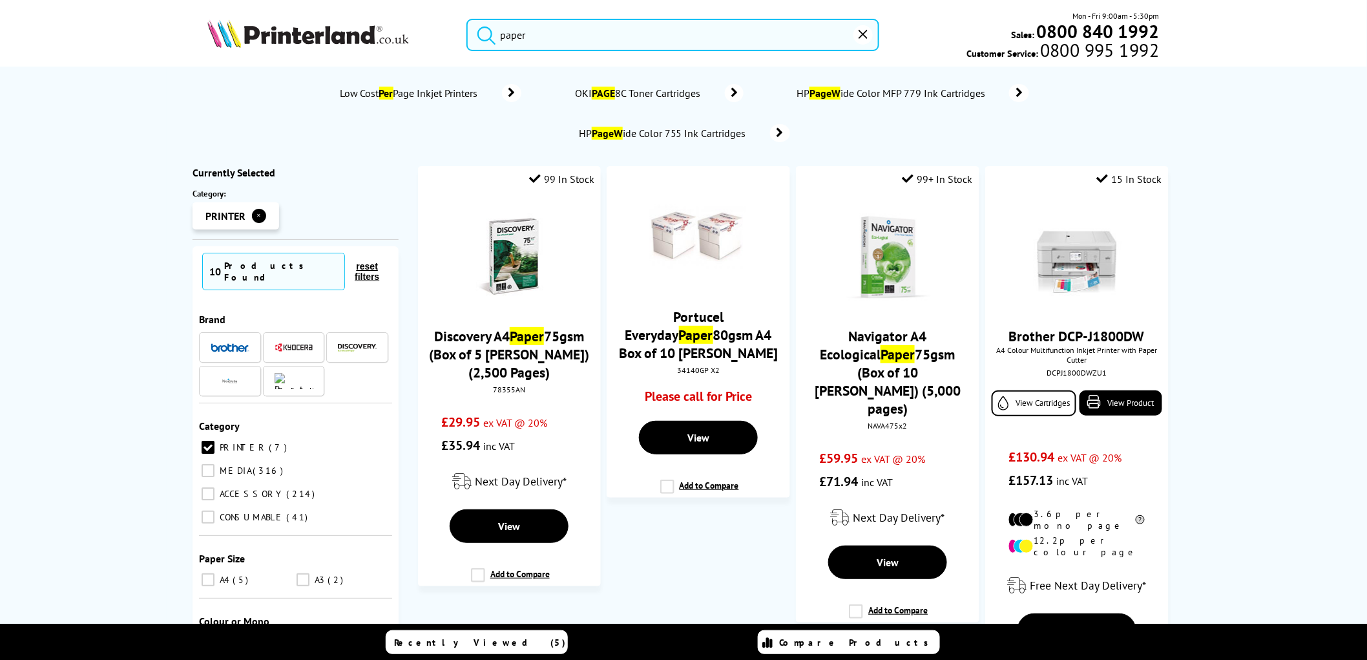
type input "paper"
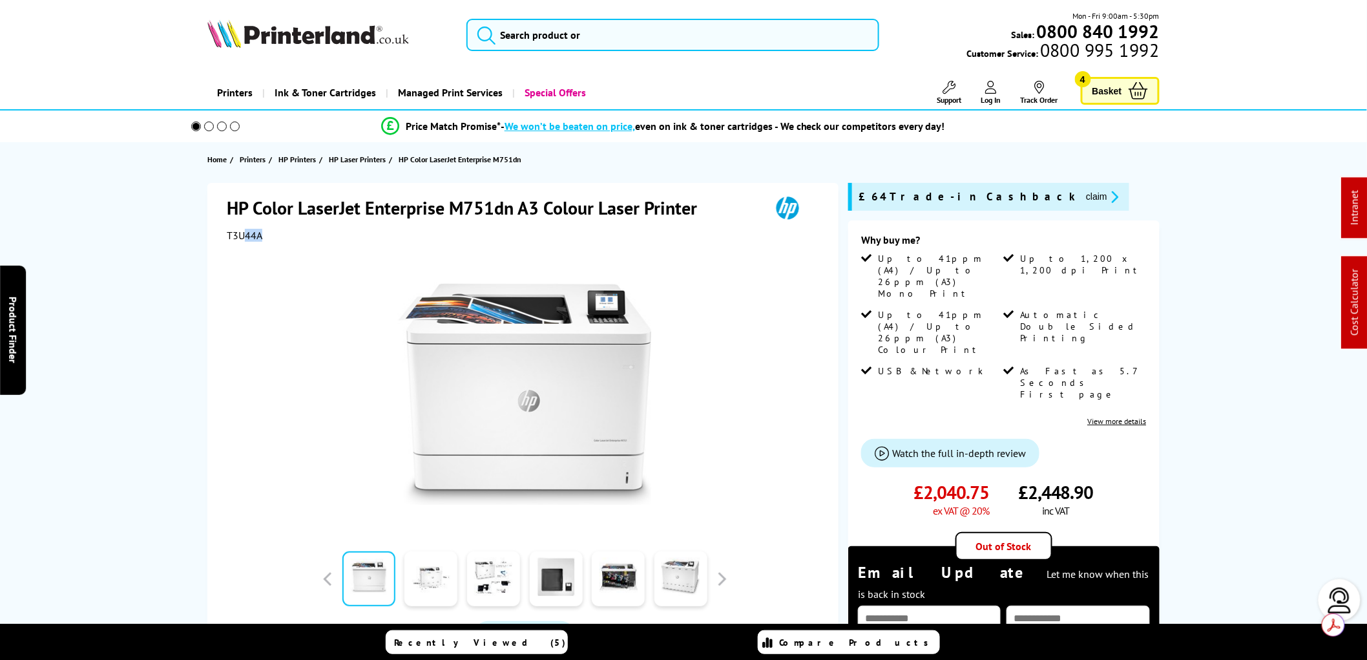
click at [267, 237] on div "T3U44A" at bounding box center [525, 235] width 596 height 13
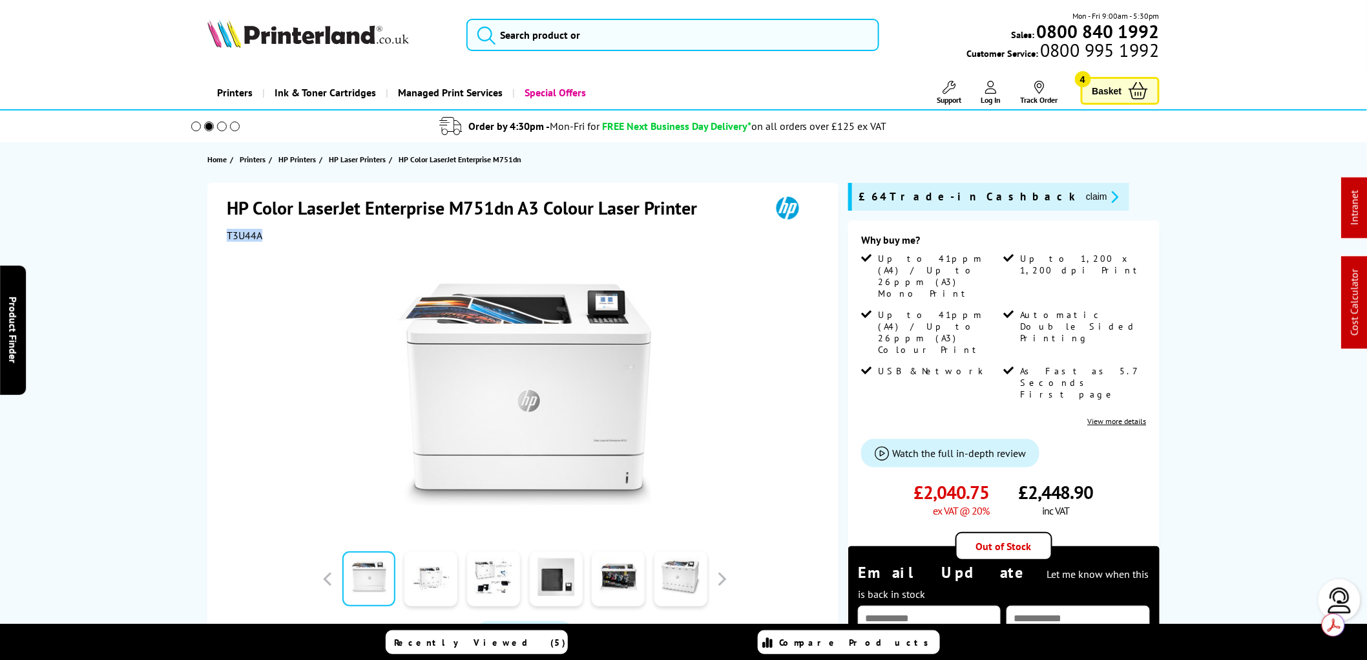
drag, startPoint x: 266, startPoint y: 237, endPoint x: 229, endPoint y: 236, distance: 36.8
click at [229, 236] on div "T3U44A" at bounding box center [525, 235] width 596 height 13
copy span "T3U44A"
